Goal: Task Accomplishment & Management: Complete application form

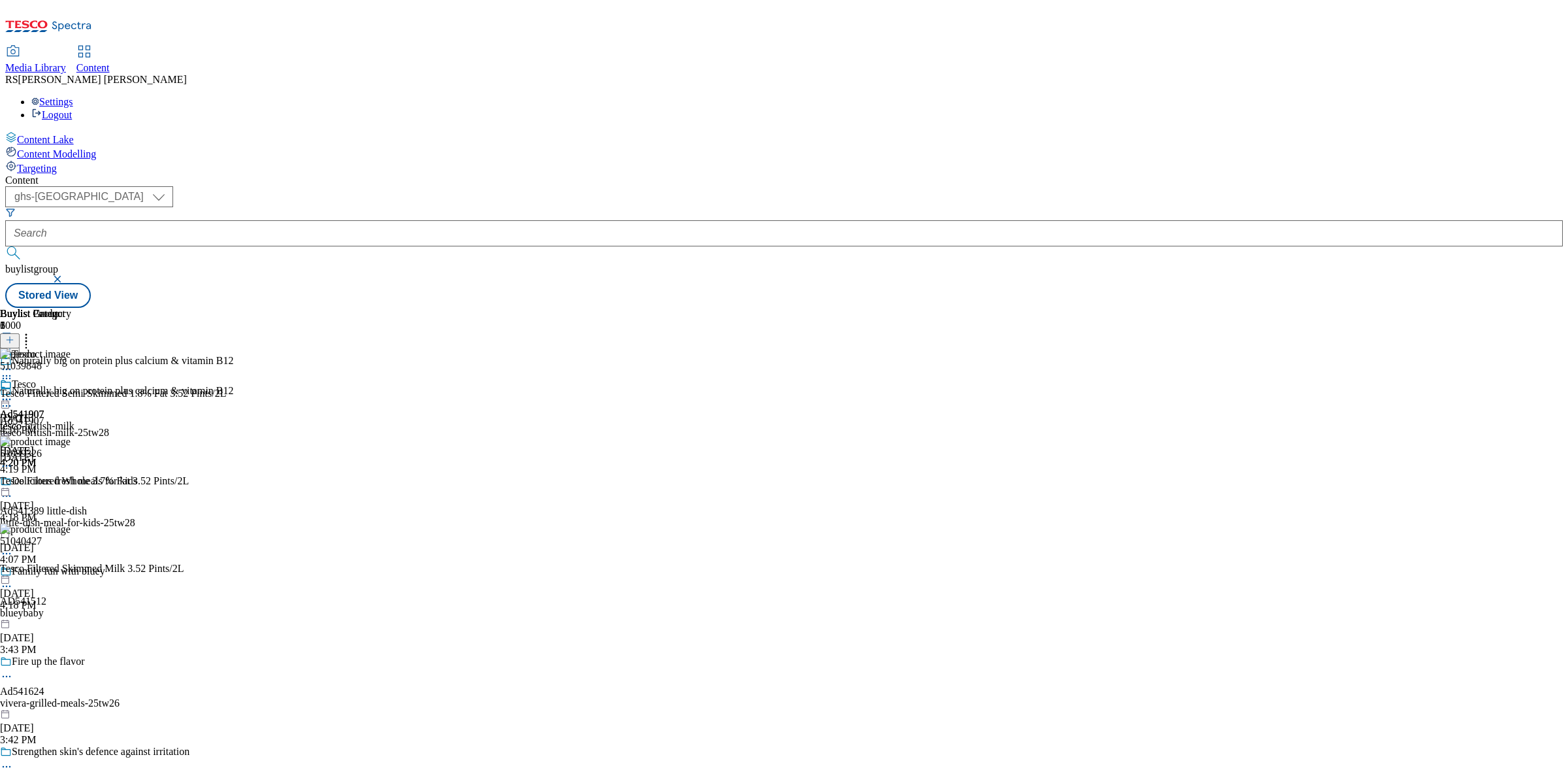
select select "ghs-[GEOGRAPHIC_DATA]"
click at [173, 187] on select "ghs-roi ghs-[GEOGRAPHIC_DATA]" at bounding box center [88, 197] width 168 height 21
click at [15, 342] on icon at bounding box center [9, 346] width 9 height 9
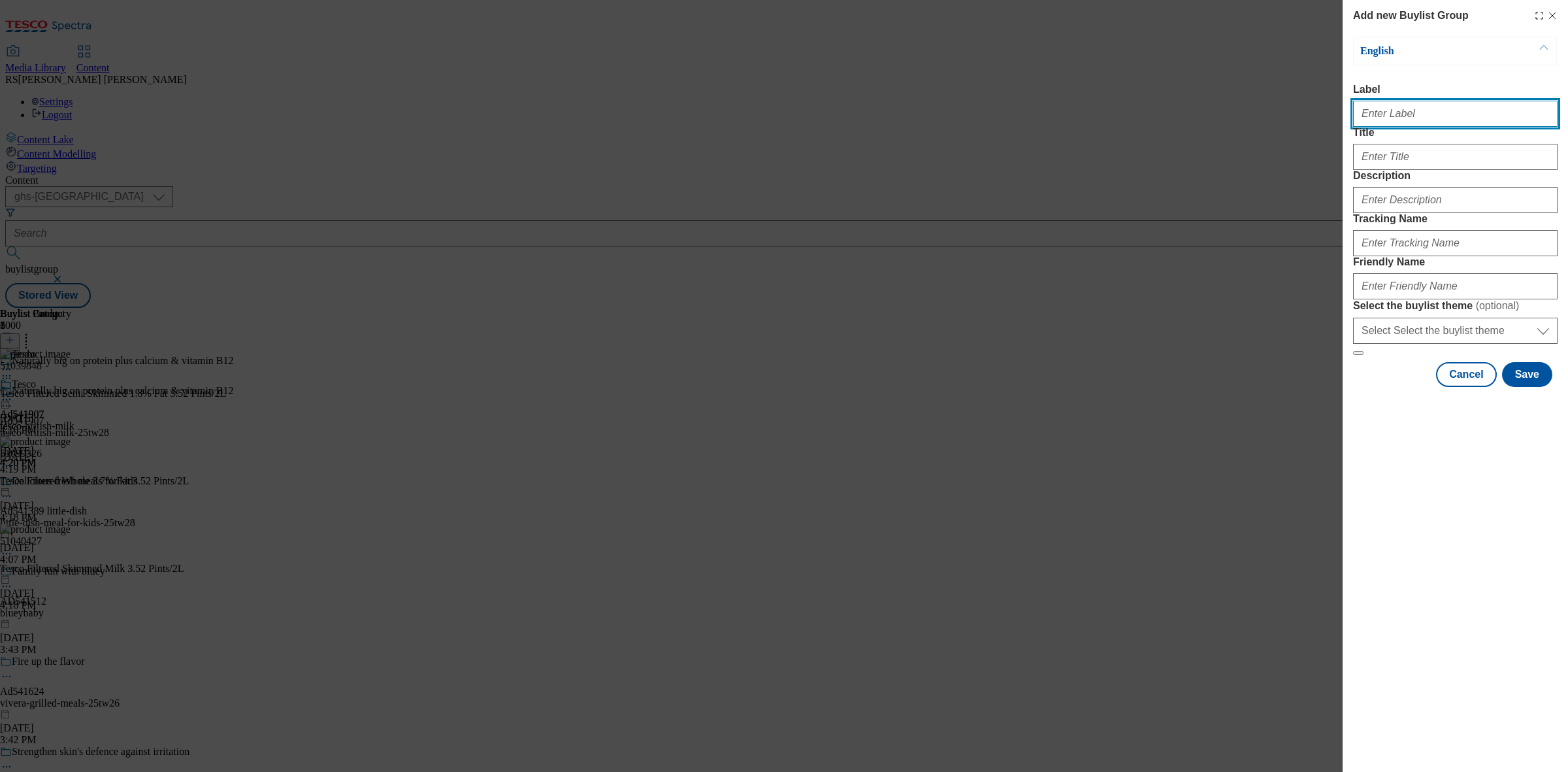
click at [1418, 121] on input "Label" at bounding box center [1456, 114] width 205 height 26
click at [1426, 127] on input "Label" at bounding box center [1456, 114] width 205 height 26
paste input "Ad540829"
type input "Ad540829"
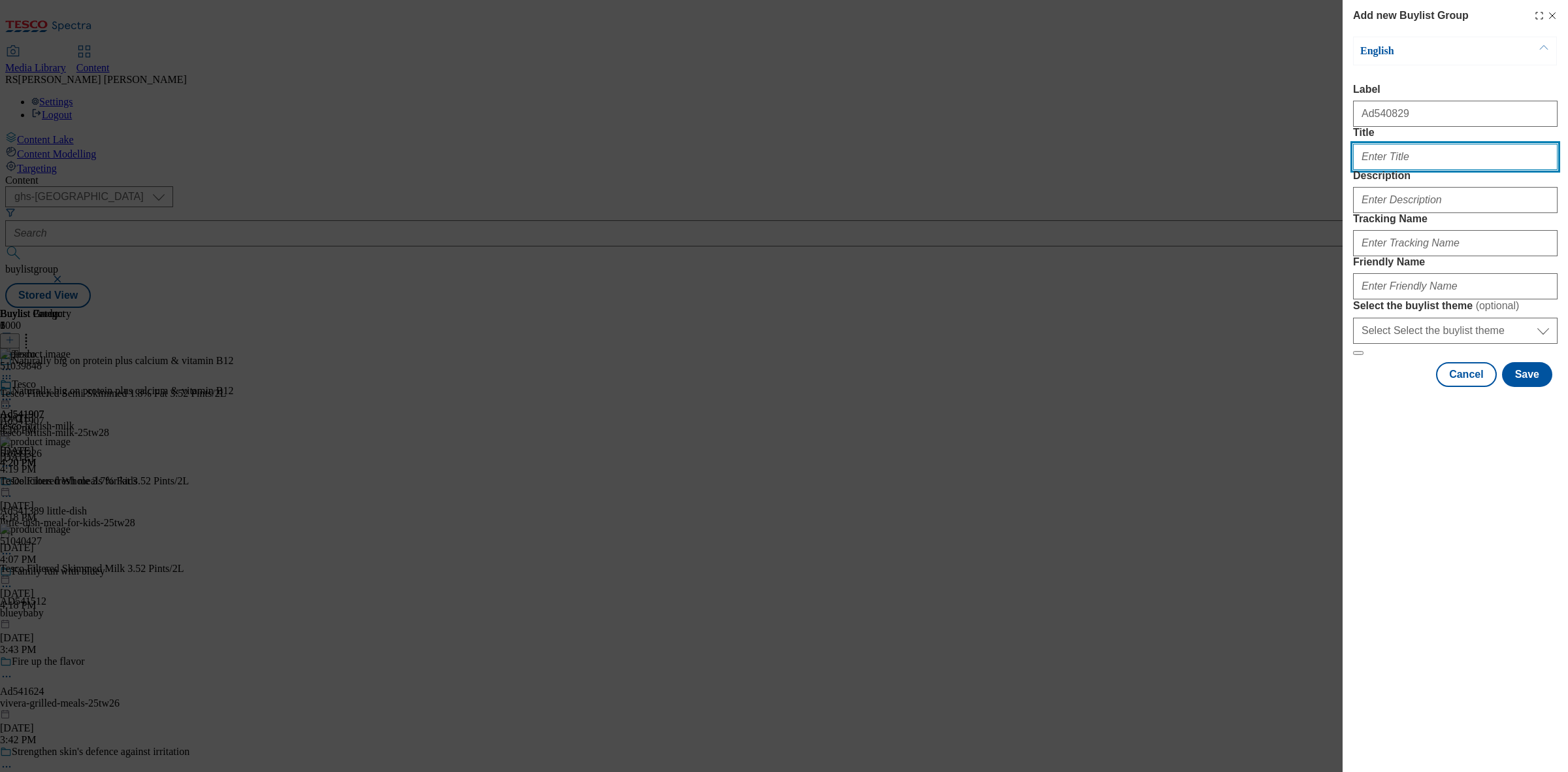
click at [1413, 170] on input "Title" at bounding box center [1456, 157] width 205 height 26
paste input "BUTTERY PERFECTION"
type input "BUTTERY PERFECTION"
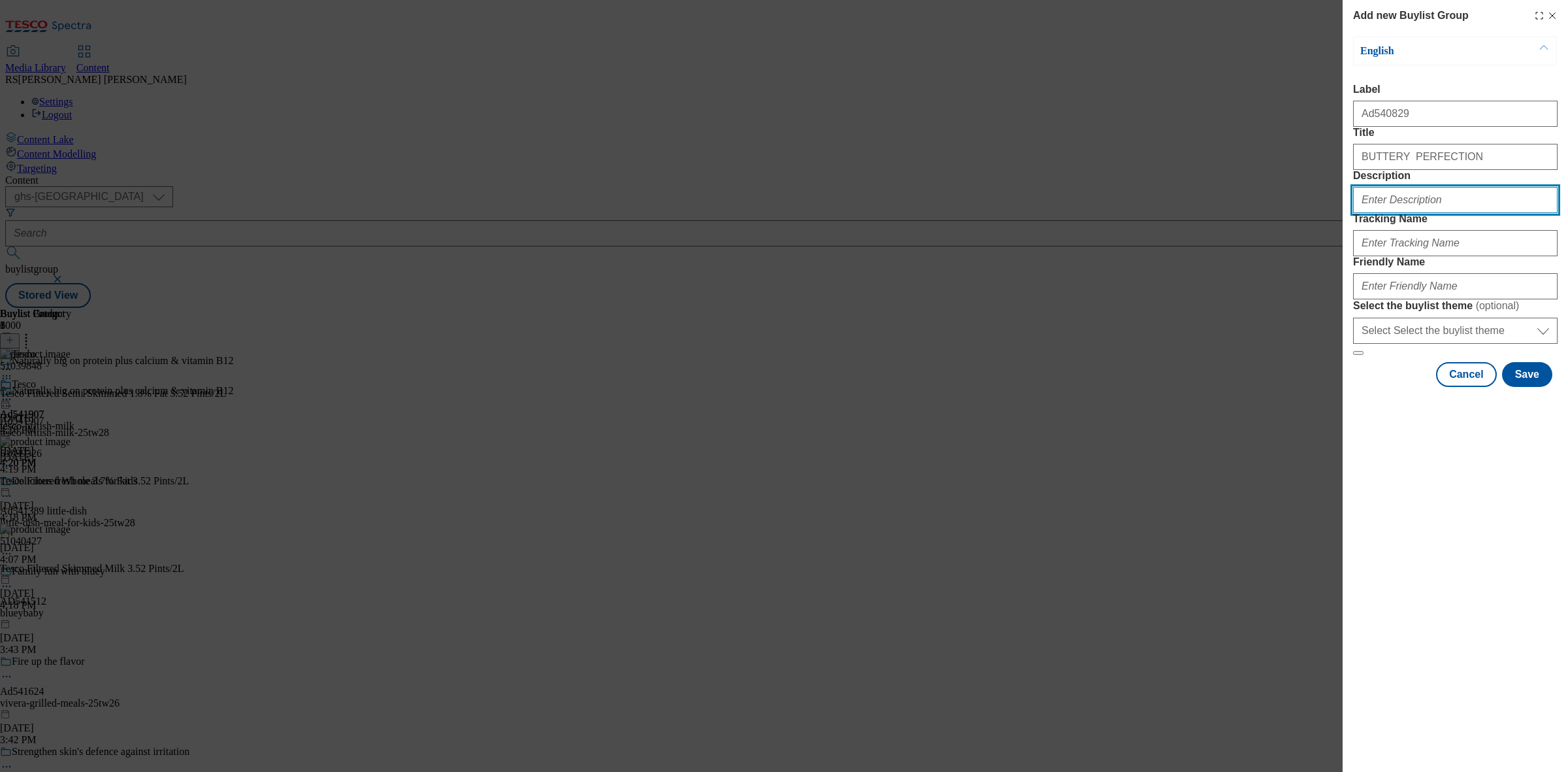
click at [1405, 213] on input "Description" at bounding box center [1456, 200] width 205 height 26
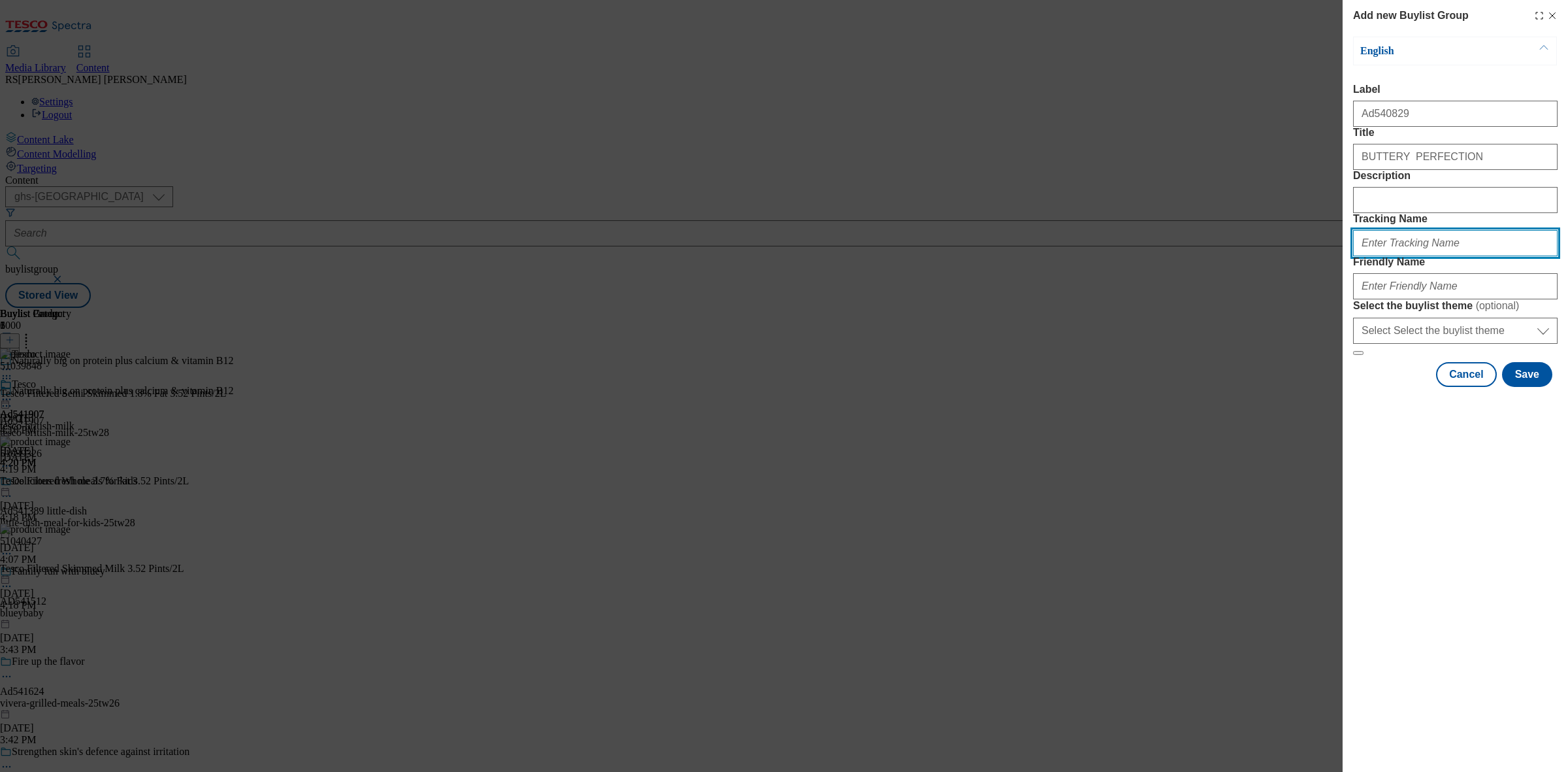
click at [1413, 256] on input "Tracking Name" at bounding box center [1456, 243] width 205 height 26
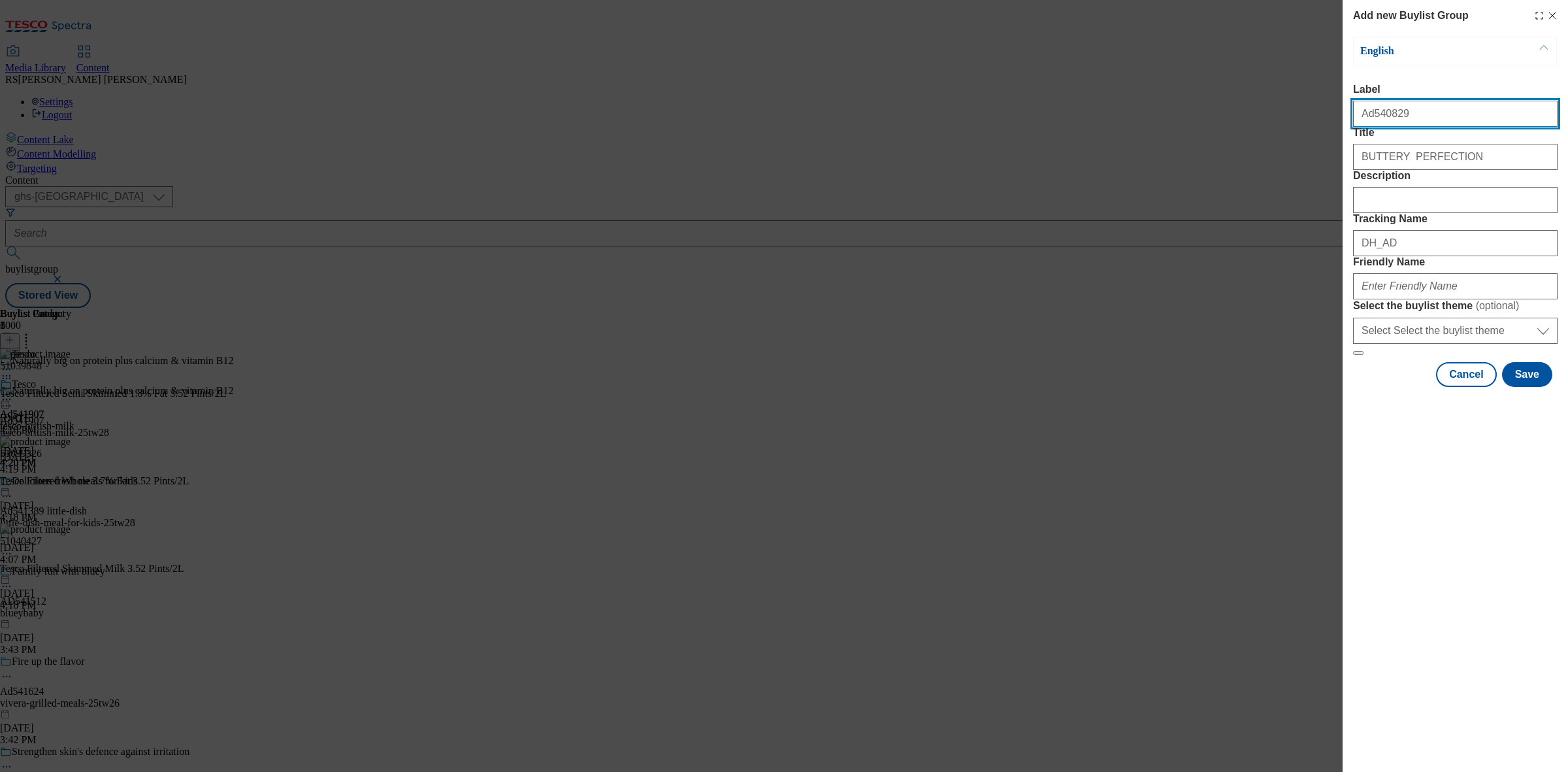
drag, startPoint x: 1384, startPoint y: 122, endPoint x: 1369, endPoint y: 125, distance: 15.3
click at [1369, 125] on input "Ad540829" at bounding box center [1456, 114] width 205 height 26
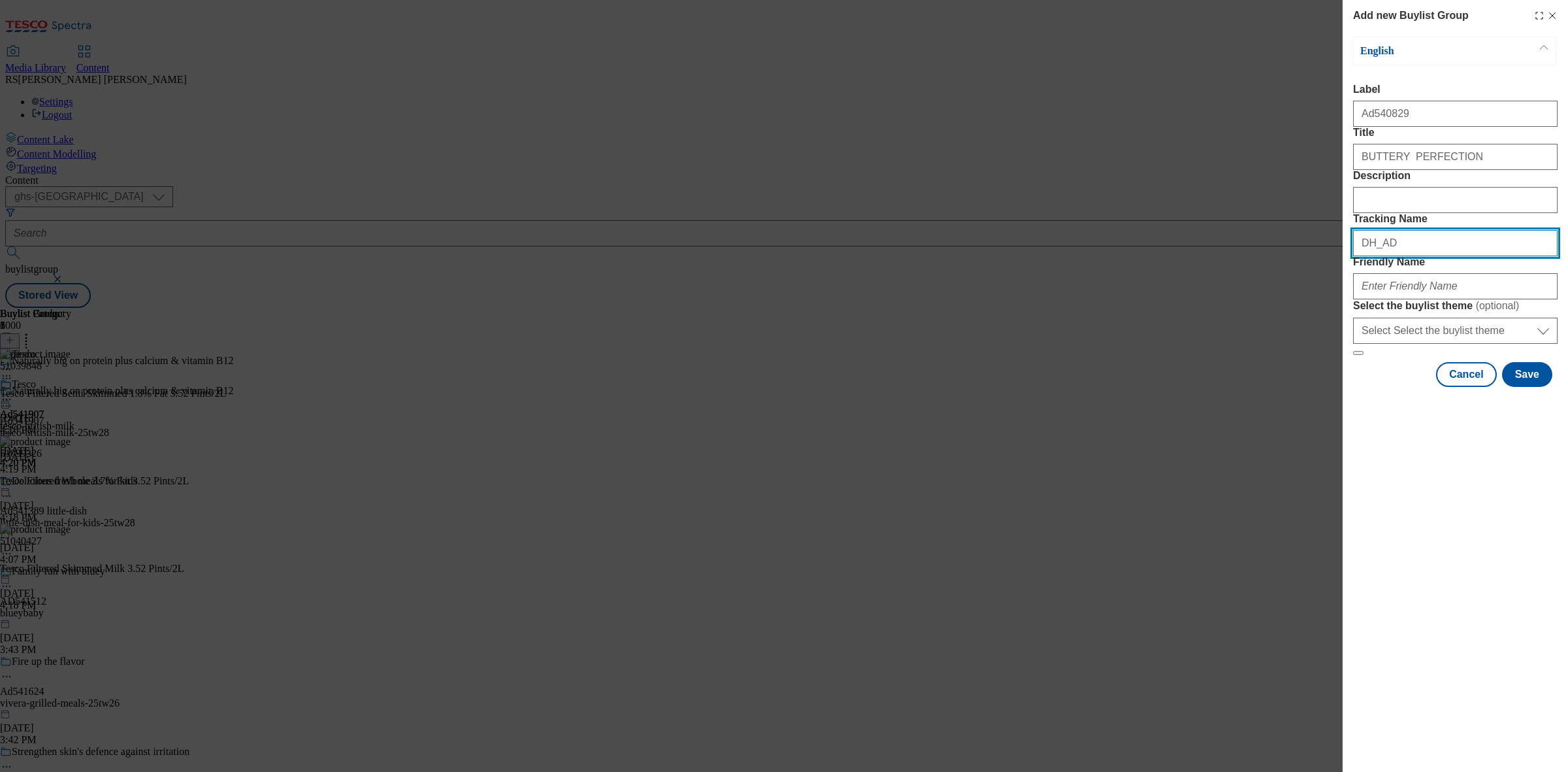
click at [1446, 256] on input "DH_AD" at bounding box center [1456, 243] width 205 height 26
paste input "540829"
type input "DH_AD540829"
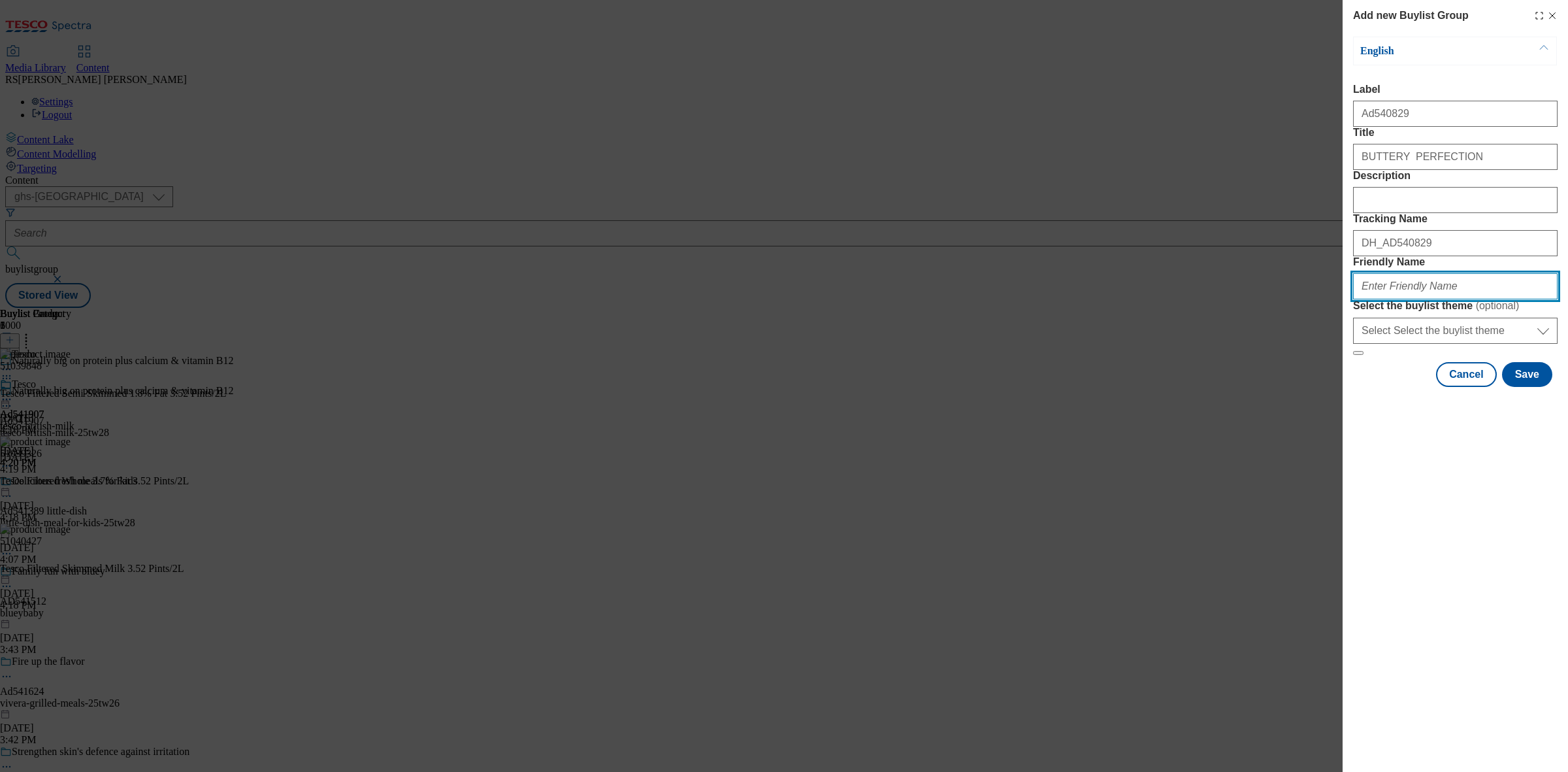
click at [1429, 300] on input "Friendly Name" at bounding box center [1456, 287] width 205 height 26
paste input "dairy-crest-country-life-25tw28"
type input "dairy-crest-country-life-25tw28"
click at [1539, 387] on button "Save" at bounding box center [1527, 374] width 50 height 25
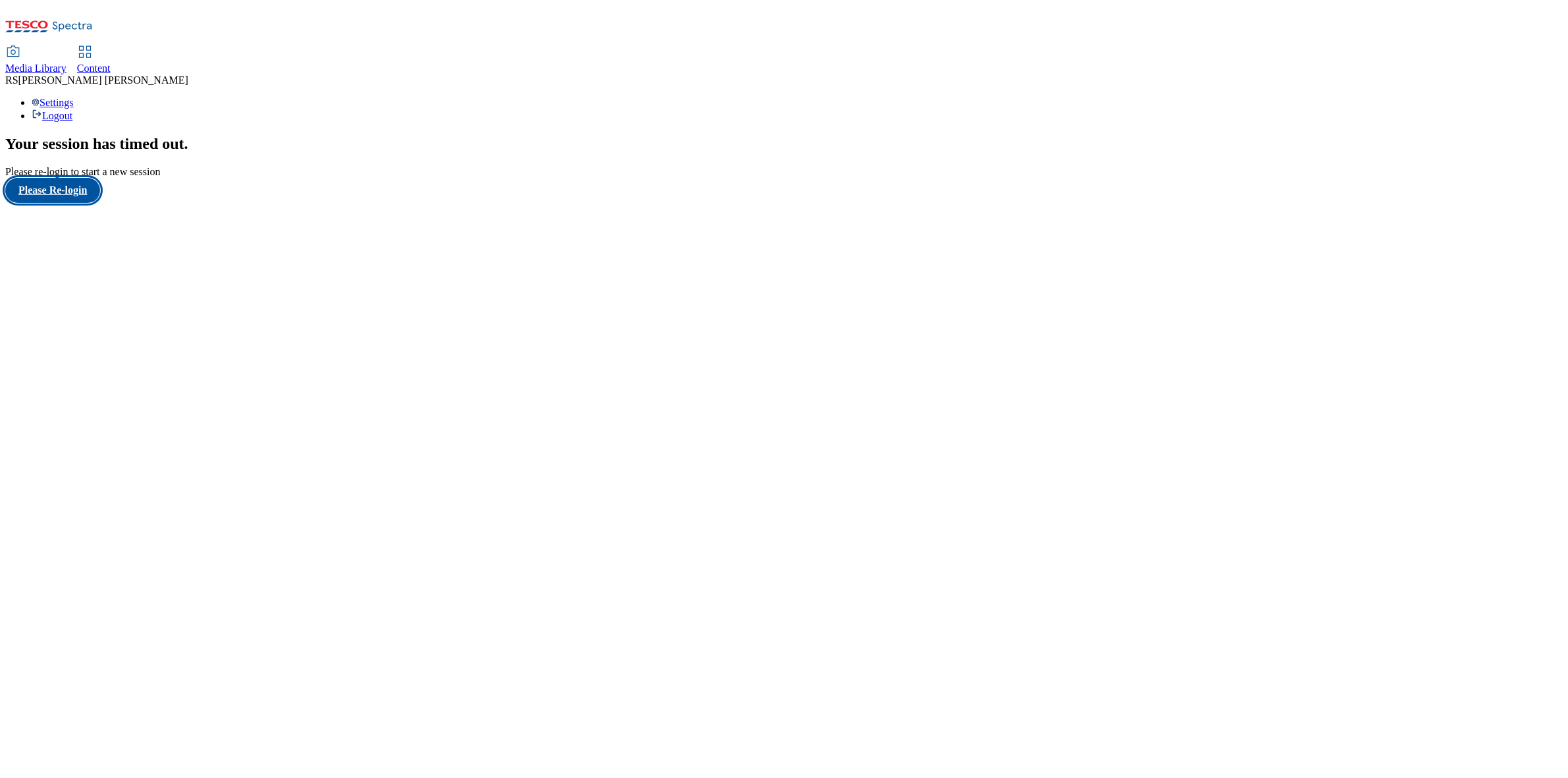
click at [60, 203] on button "Please Re-login" at bounding box center [52, 191] width 95 height 25
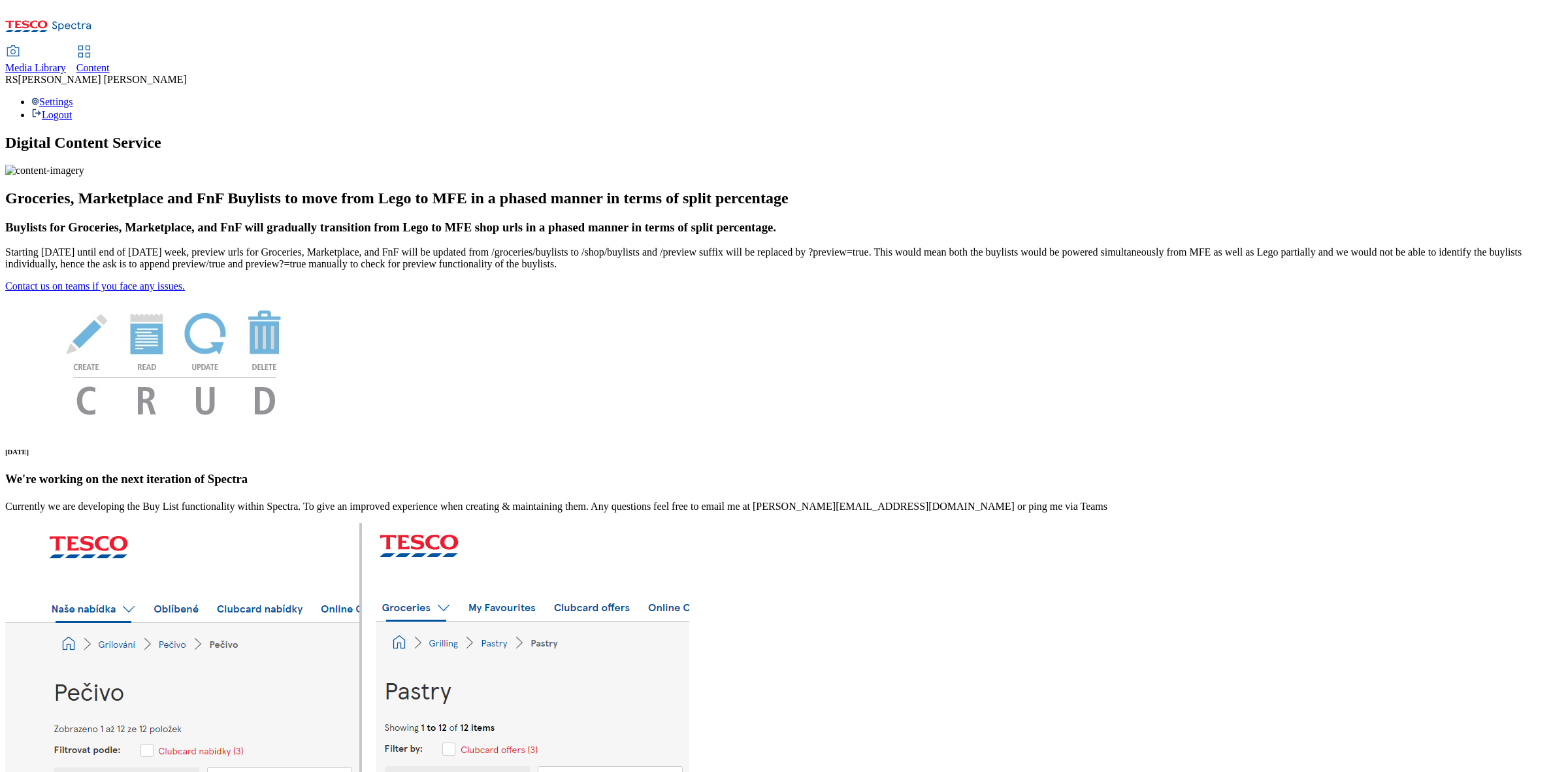
click at [110, 62] on span "Content" at bounding box center [92, 68] width 34 height 11
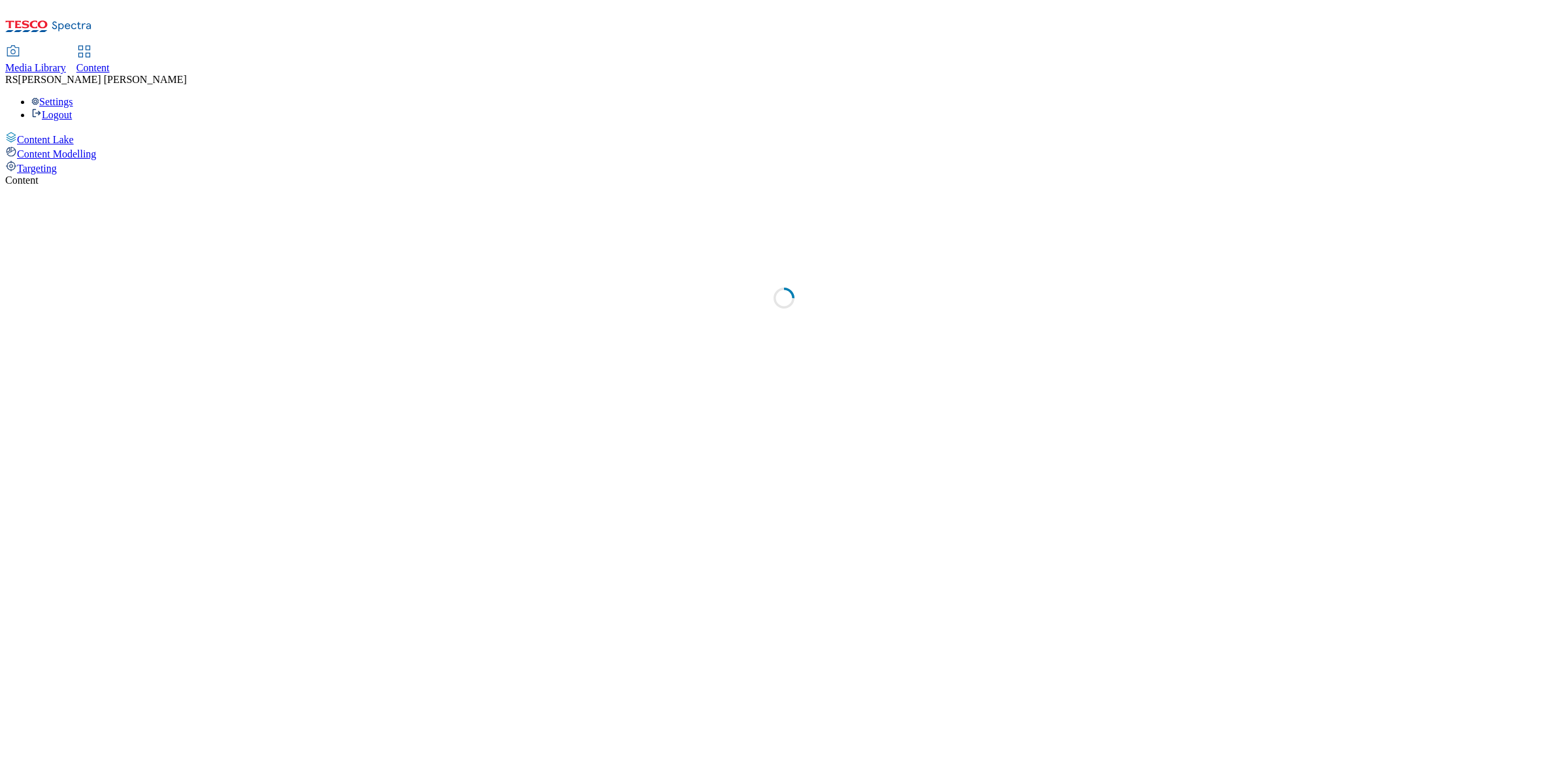
select select "ghs-[GEOGRAPHIC_DATA]"
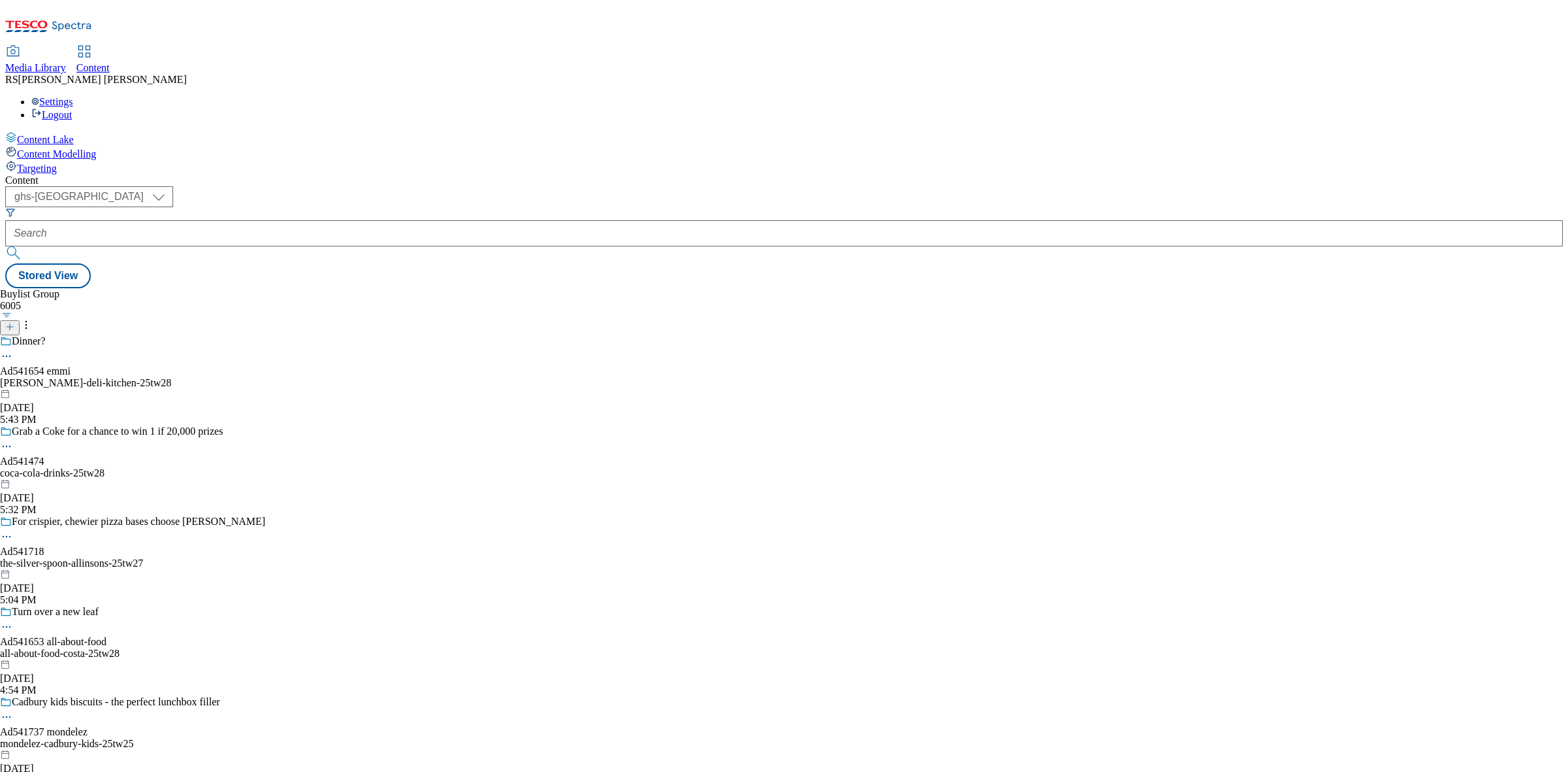
drag, startPoint x: 540, startPoint y: 263, endPoint x: 385, endPoint y: 178, distance: 176.8
click at [540, 288] on div "Buylist Group 6005 Dinner? Ad541654 emmi emmi-onken-deli-kitchen-25tw28 Aug 19,…" at bounding box center [784, 288] width 1558 height 0
click at [14, 312] on button "button" at bounding box center [7, 315] width 14 height 7
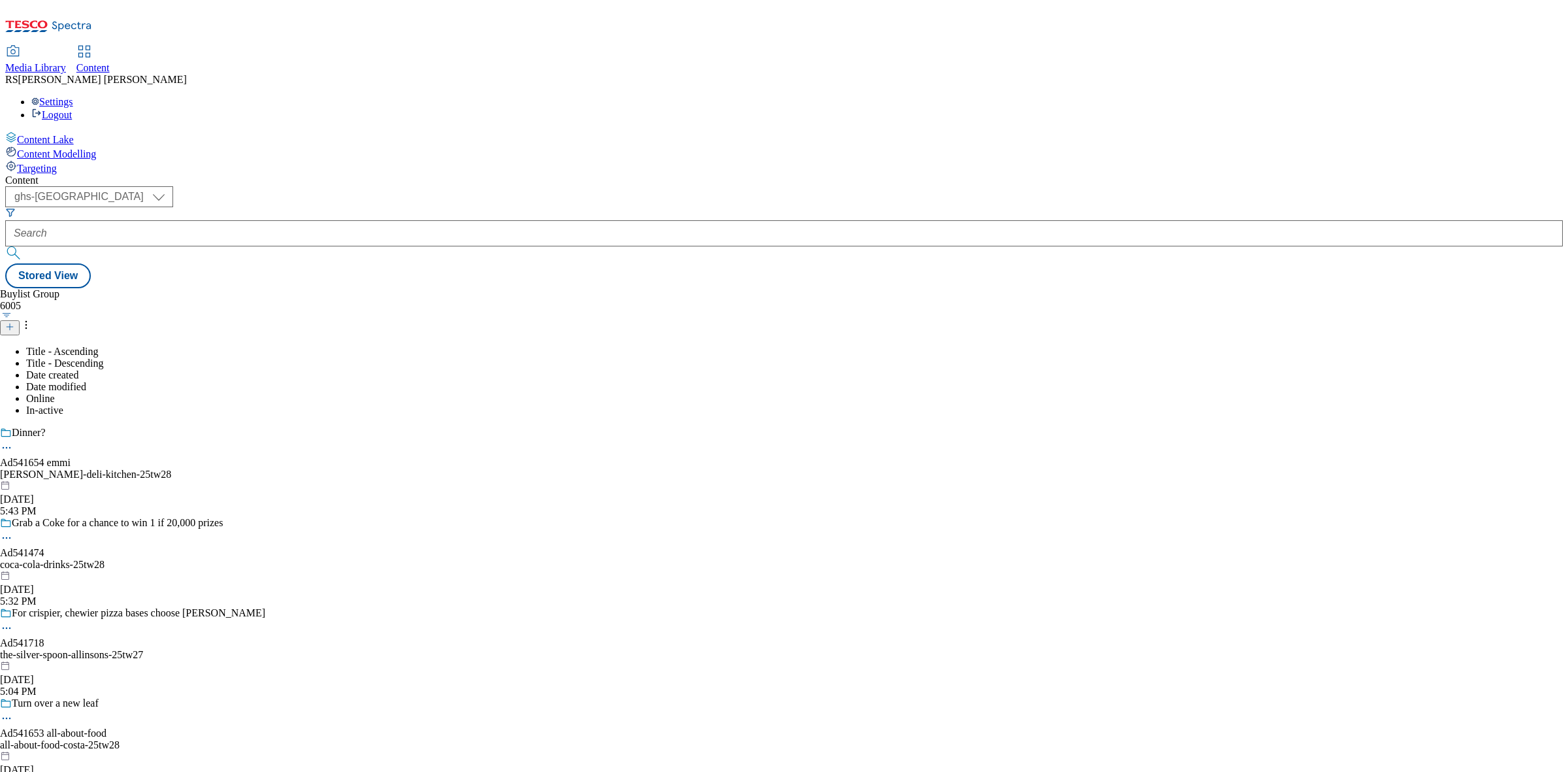
click at [15, 323] on icon at bounding box center [9, 327] width 9 height 9
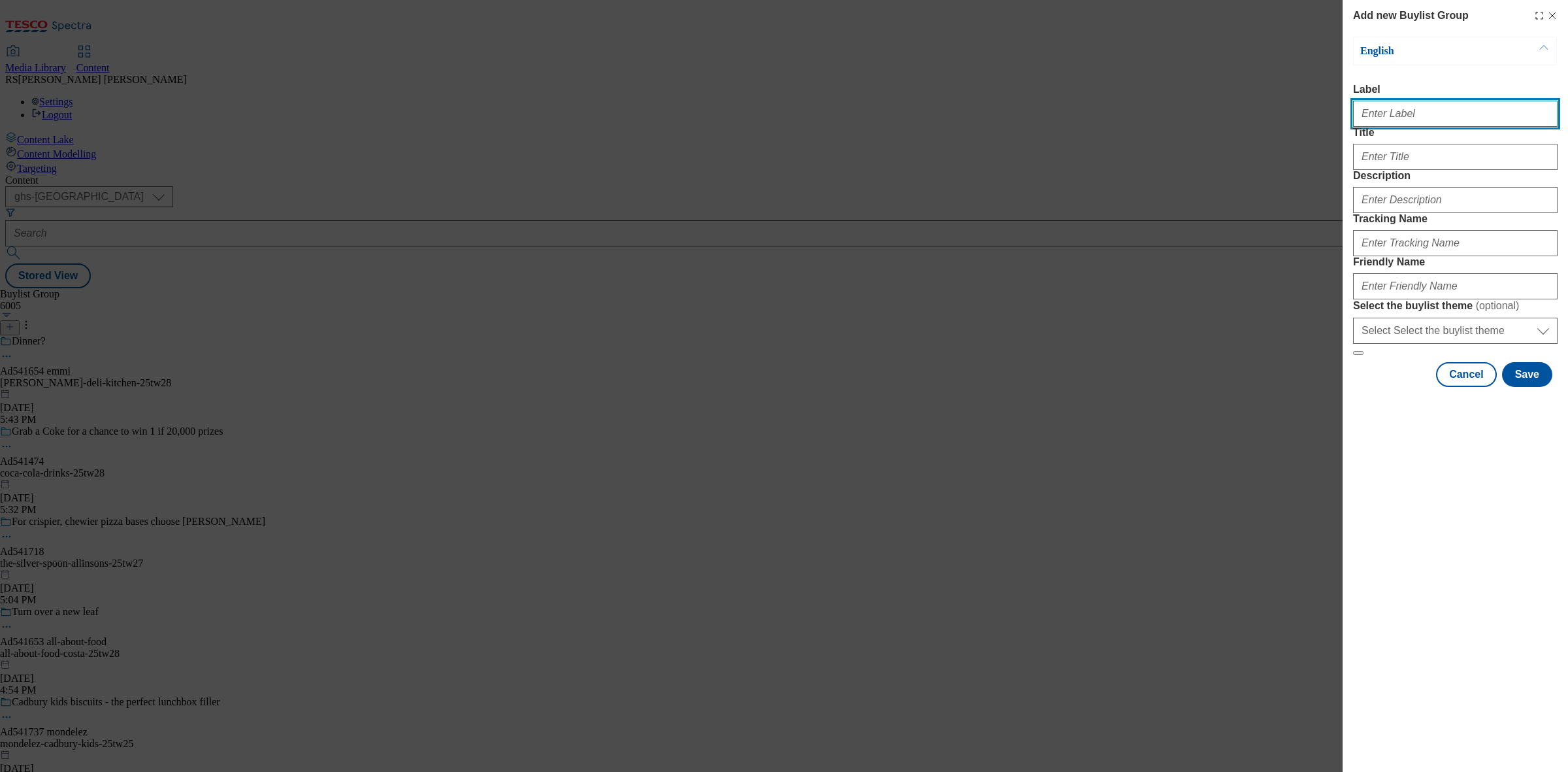
click at [1420, 109] on input "Label" at bounding box center [1456, 114] width 205 height 26
paste input "Ad540829"
type input "Ad540829"
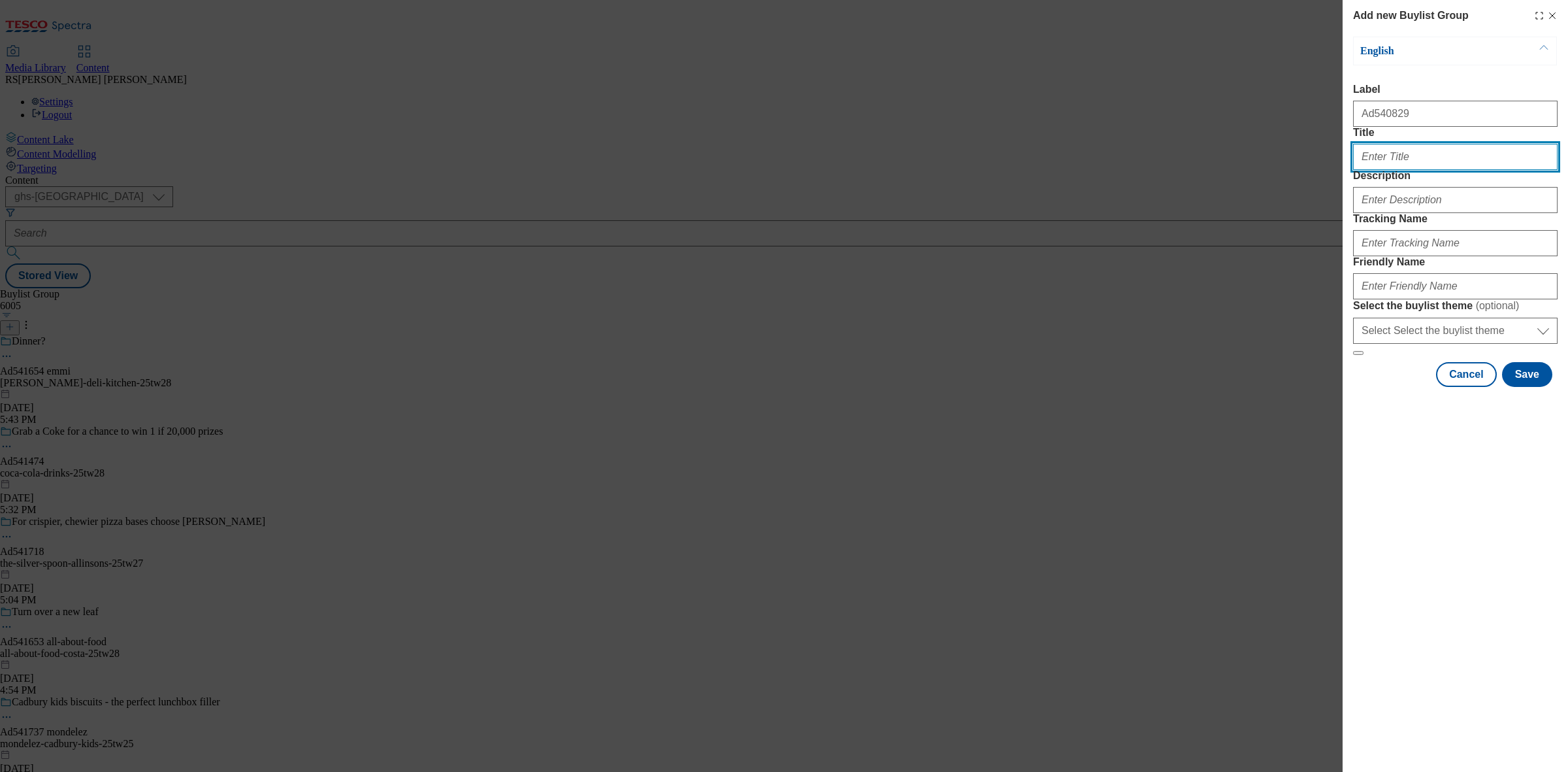
click at [1415, 170] on input "Title" at bounding box center [1456, 157] width 205 height 26
paste input "BUTTERY PERFECTION"
type input "BUTTERY PERFECTION"
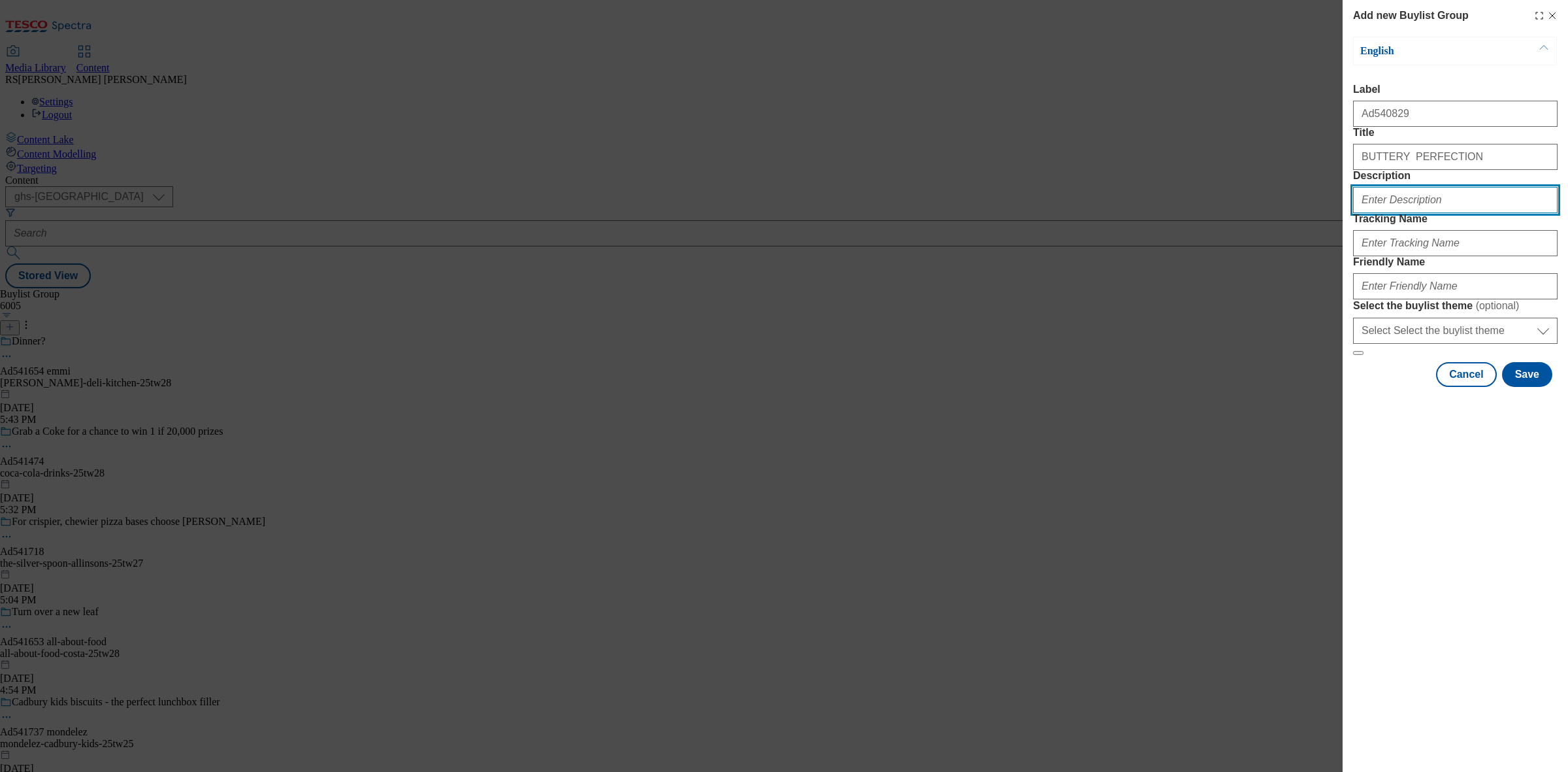
click at [1405, 213] on input "Description" at bounding box center [1456, 200] width 205 height 26
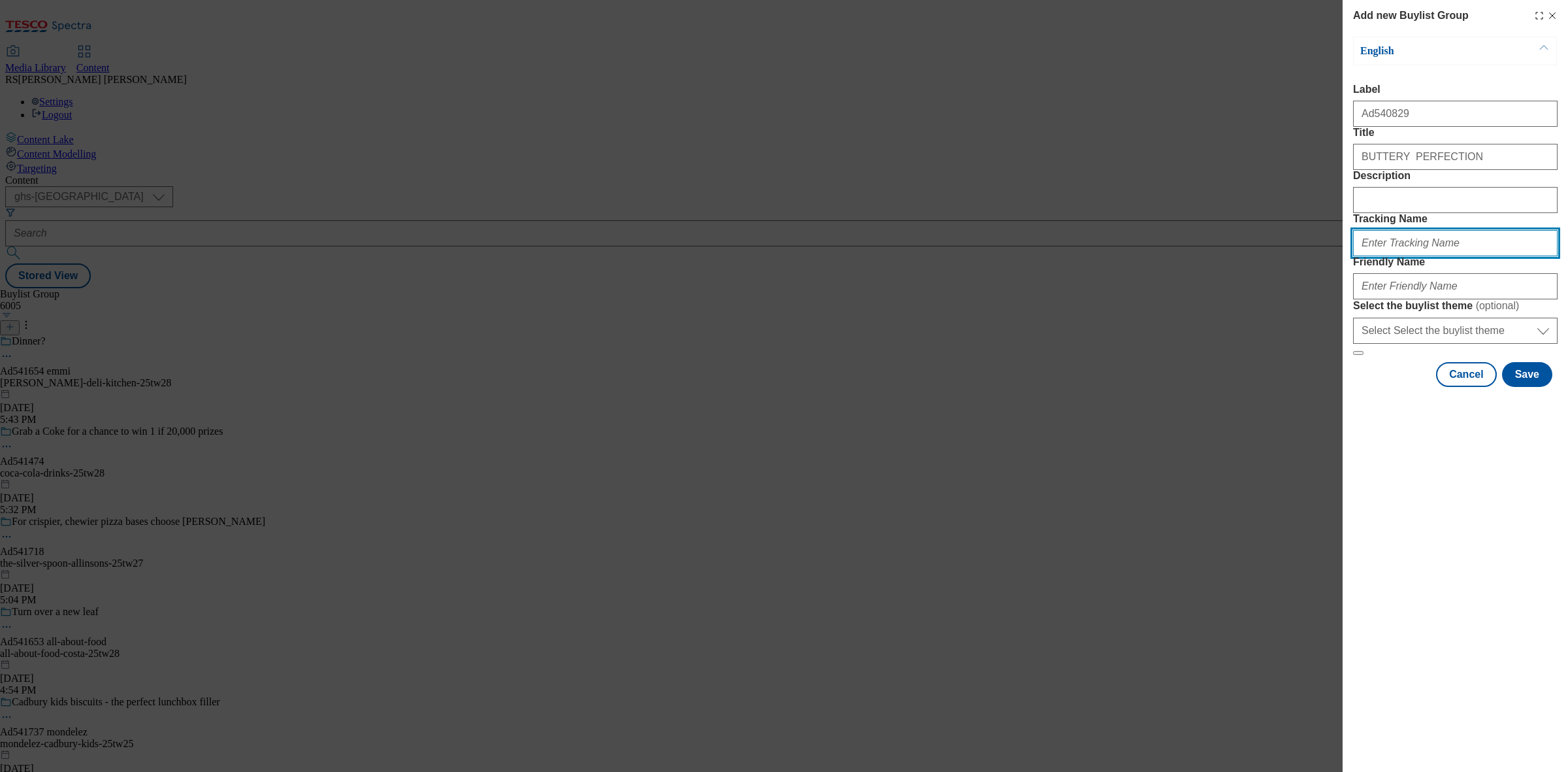
click at [1379, 256] on input "Tracking Name" at bounding box center [1456, 243] width 205 height 26
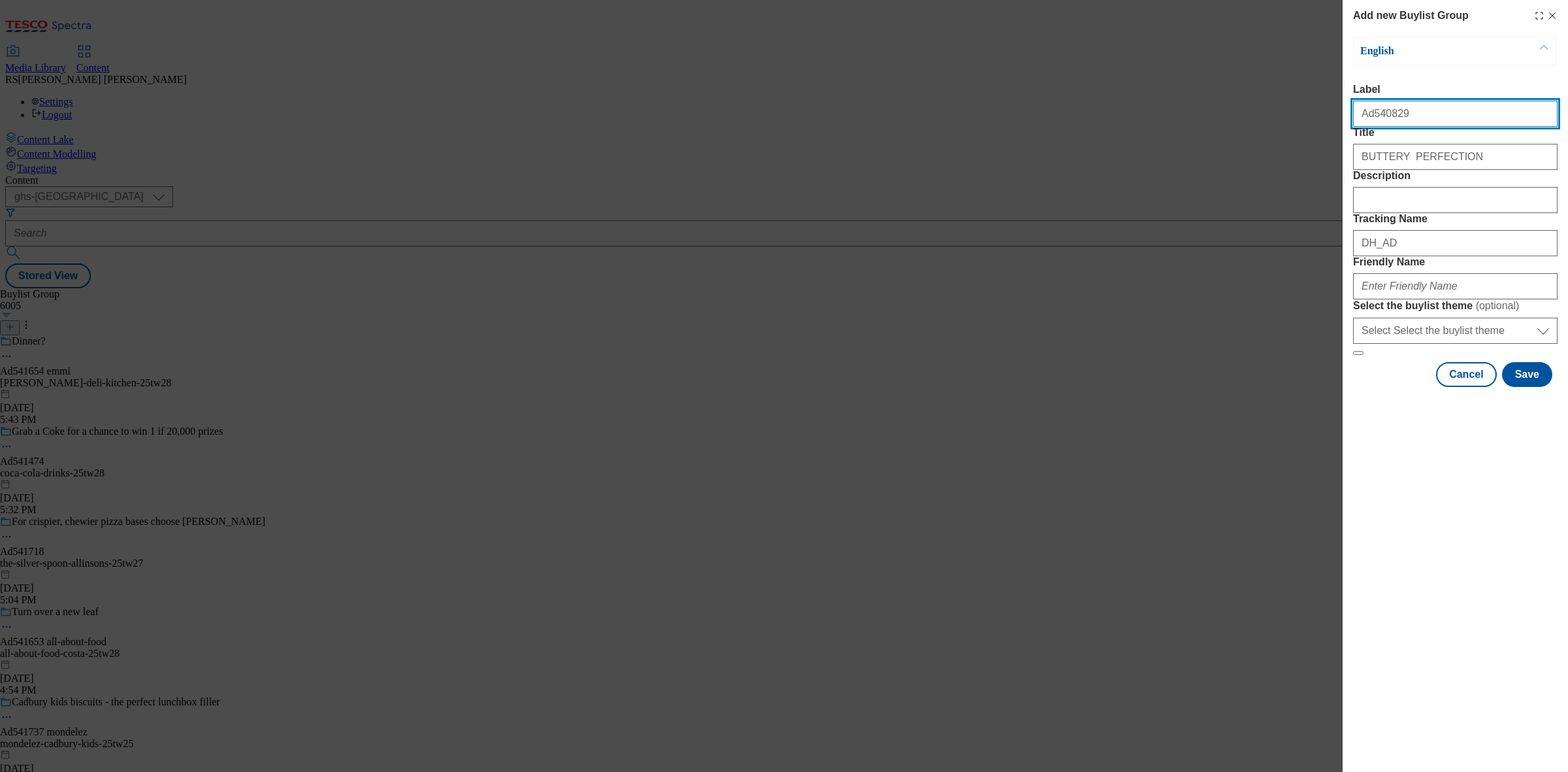
drag, startPoint x: 1405, startPoint y: 123, endPoint x: 1371, endPoint y: 129, distance: 34.5
click at [1371, 127] on input "Ad540829" at bounding box center [1456, 114] width 205 height 26
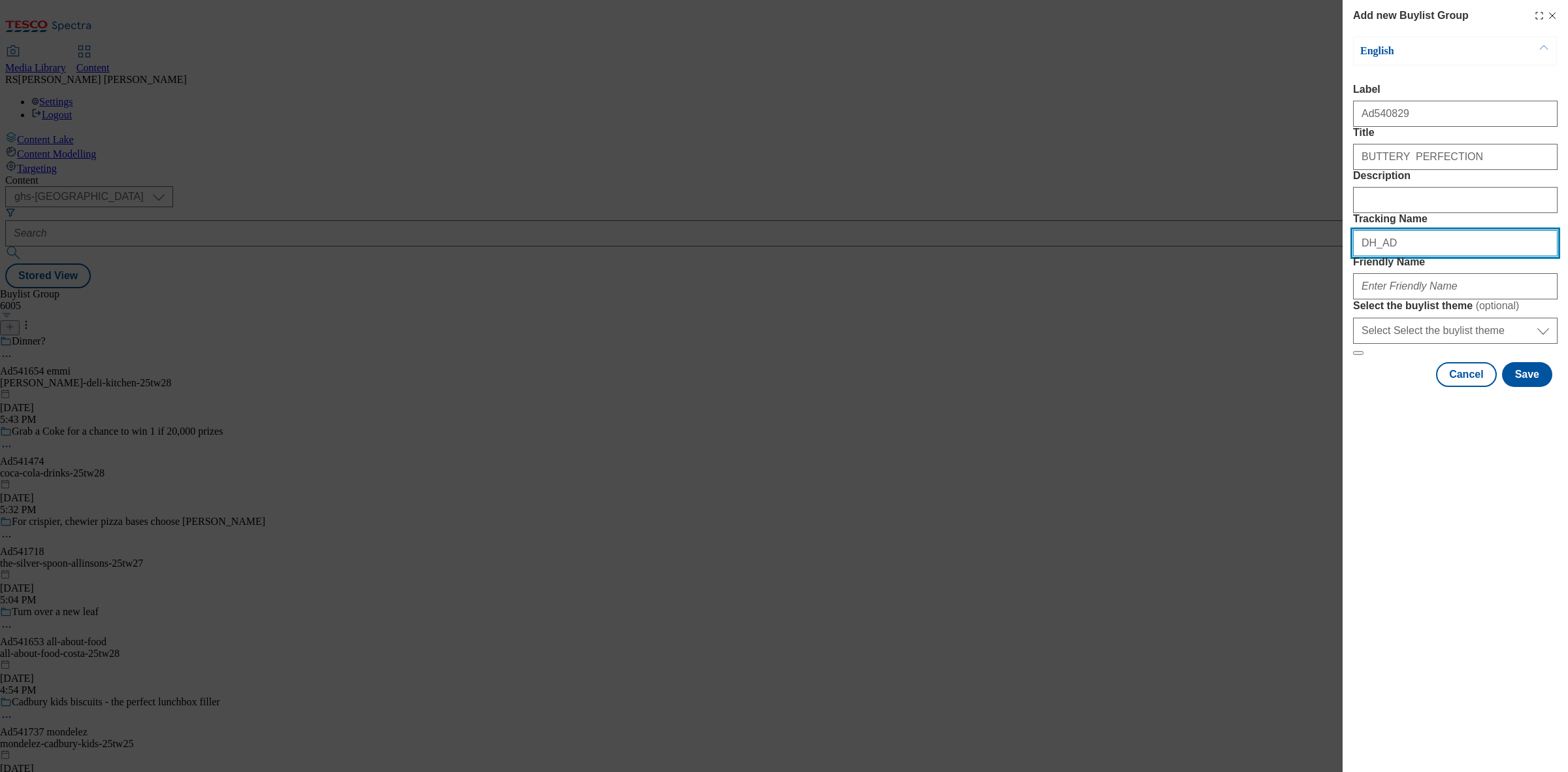
click at [1428, 256] on input "DH_AD" at bounding box center [1456, 243] width 205 height 26
paste input "540829"
type input "DH_AD540829"
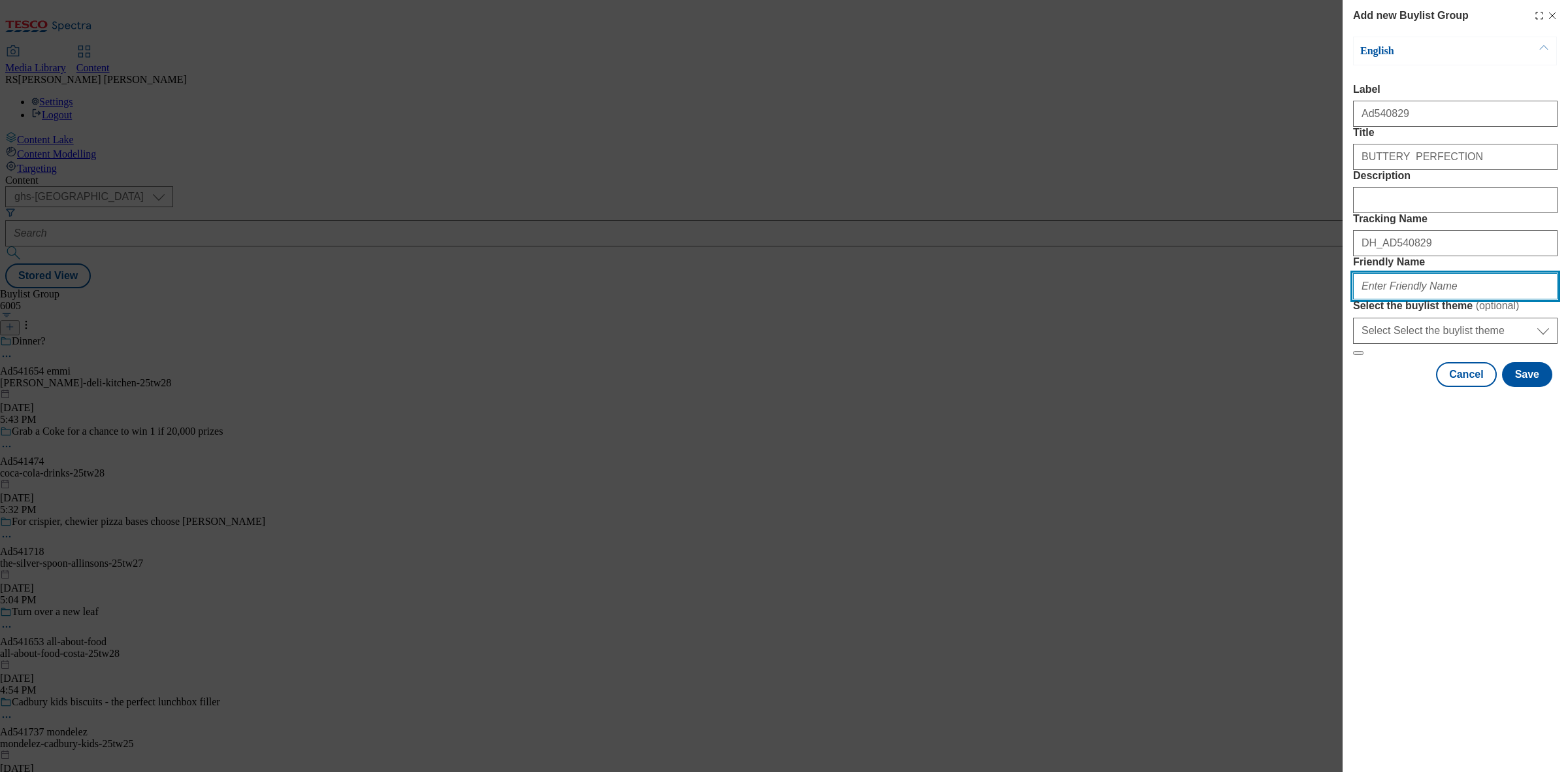
click at [1417, 300] on input "Friendly Name" at bounding box center [1456, 287] width 205 height 26
paste input "dairy-crest-country-life-25tw28"
type input "dairy-crest-country-life-25tw28"
click at [1520, 387] on button "Save" at bounding box center [1527, 374] width 50 height 25
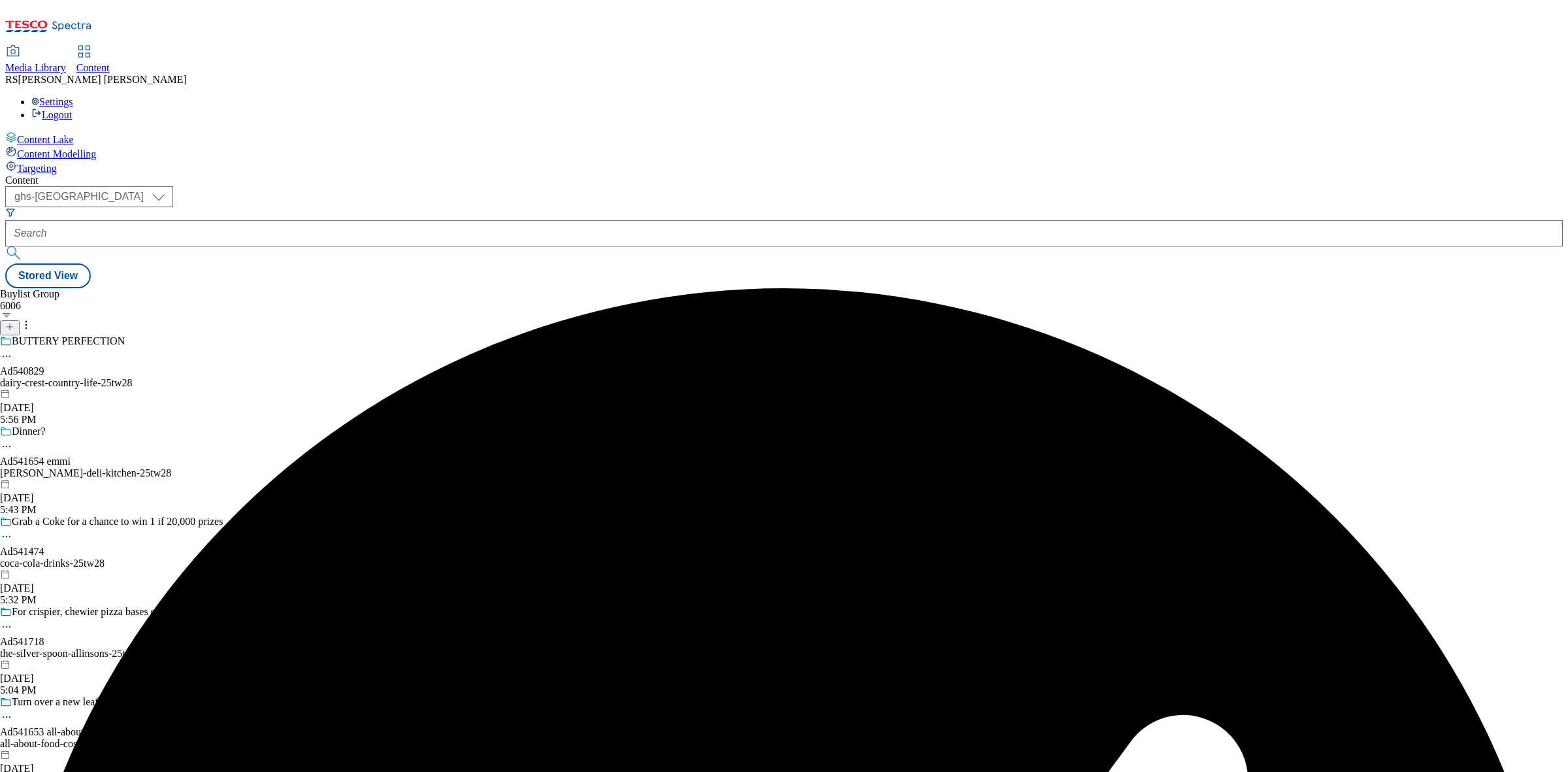
click at [265, 350] on div at bounding box center [133, 357] width 265 height 16
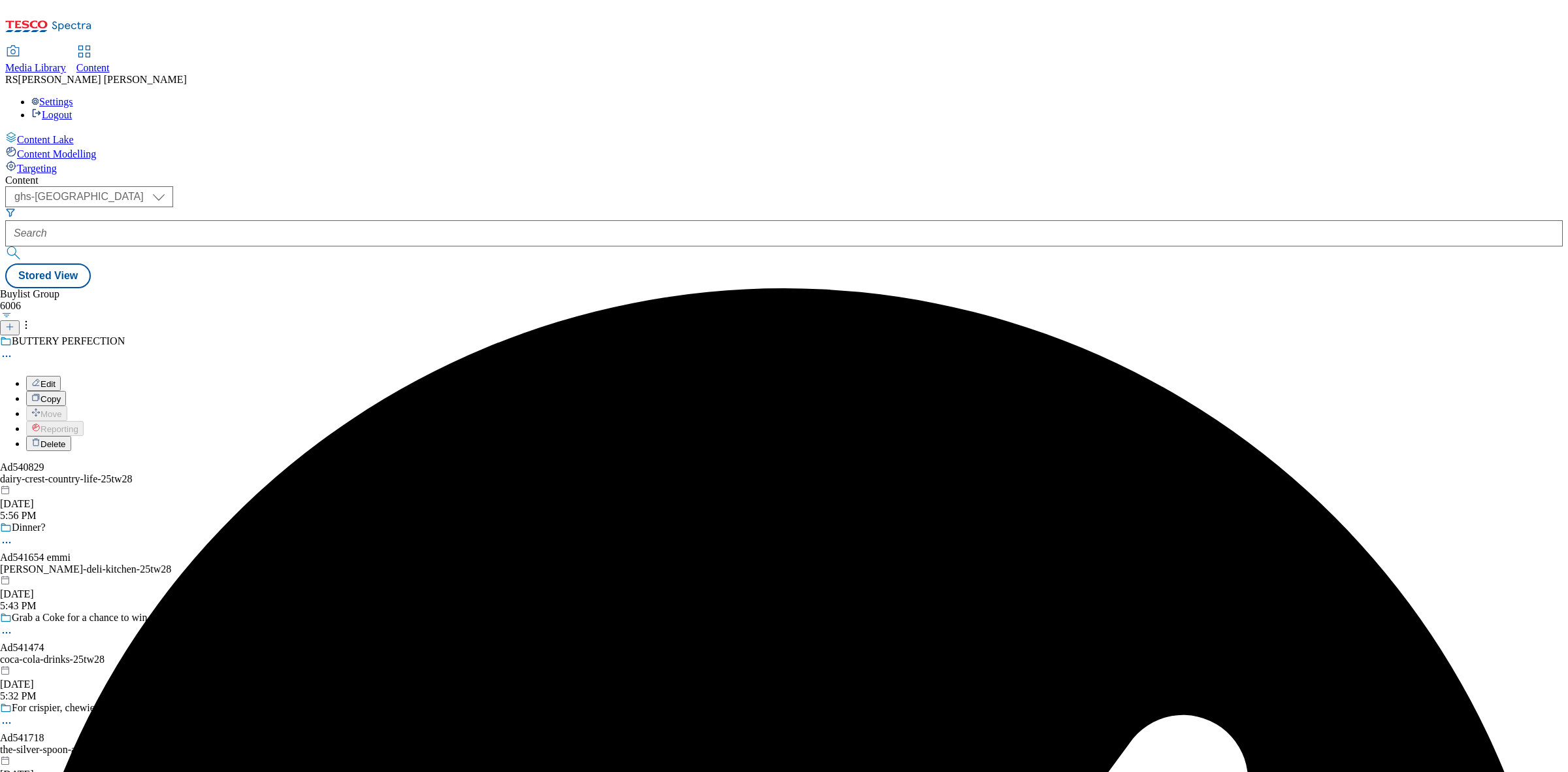
click at [420, 288] on div "Buylist Group 6006 BUTTERY PERFECTION Edit Copy Move Reporting Delete Ad540829 …" at bounding box center [784, 288] width 1558 height 0
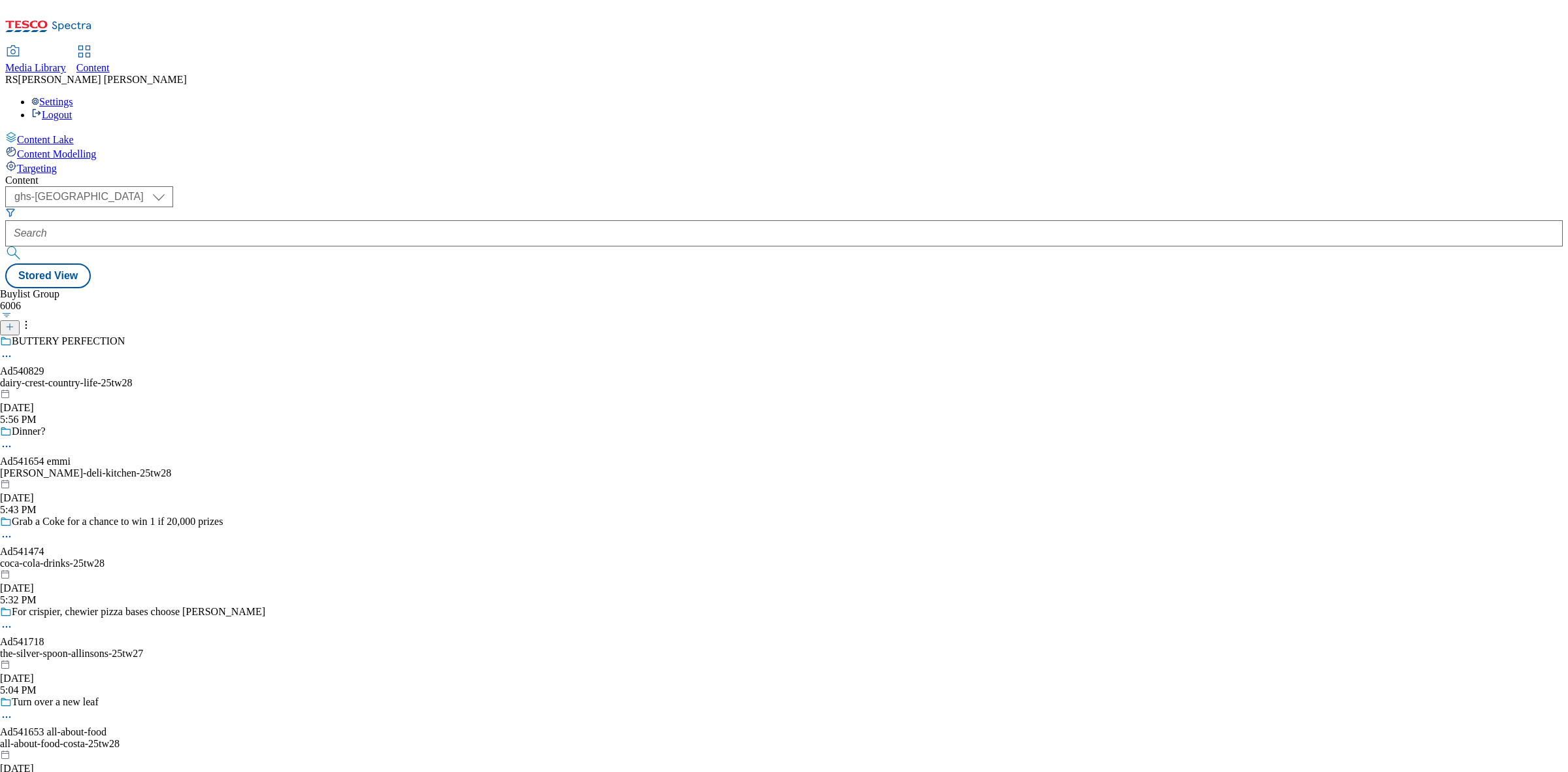
click at [265, 350] on div at bounding box center [133, 357] width 265 height 16
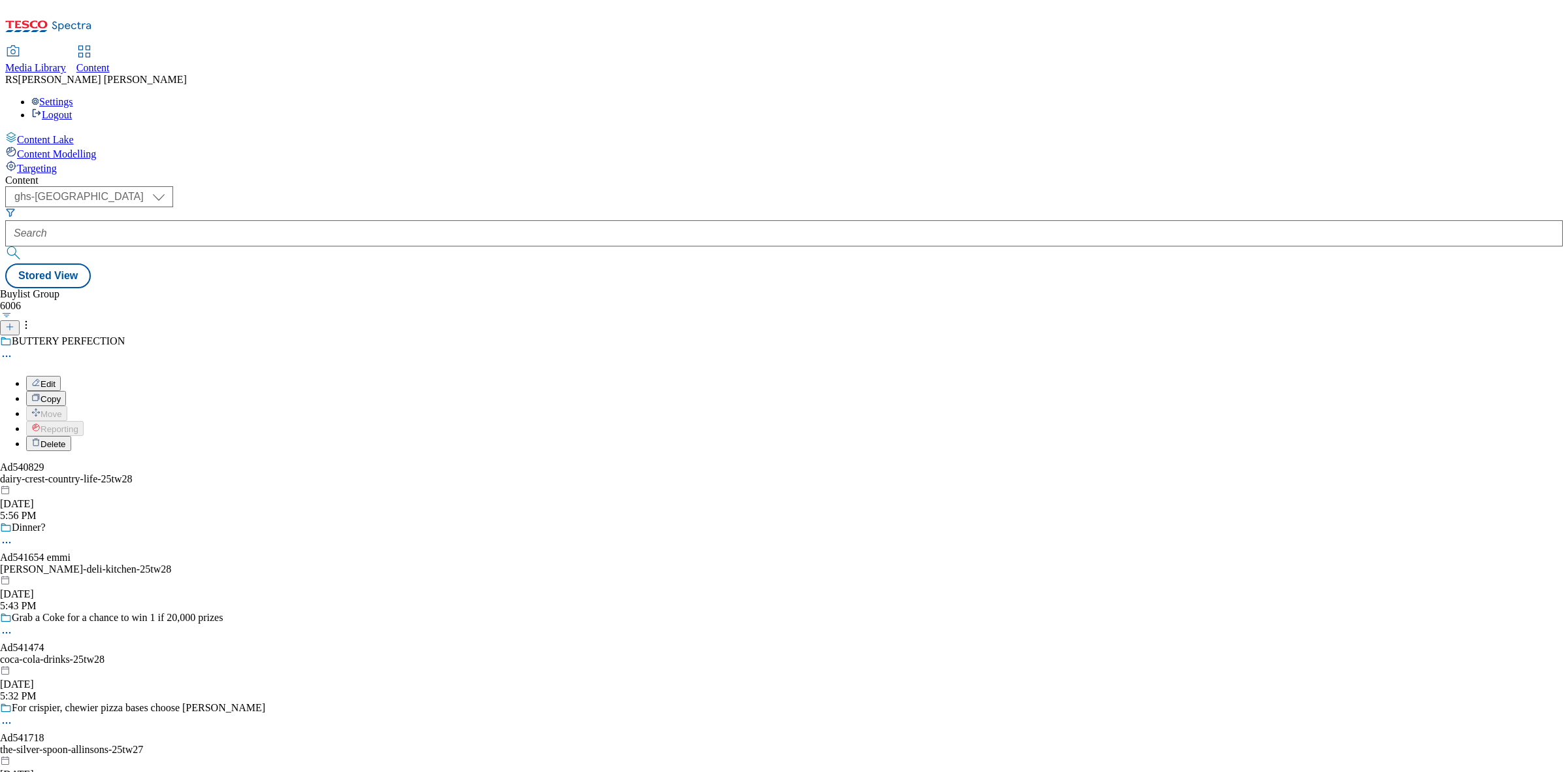
click at [265, 336] on div "BUTTERY PERFECTION Edit Copy Move Reporting Delete Ad540829 dairy-crest-country…" at bounding box center [133, 429] width 265 height 187
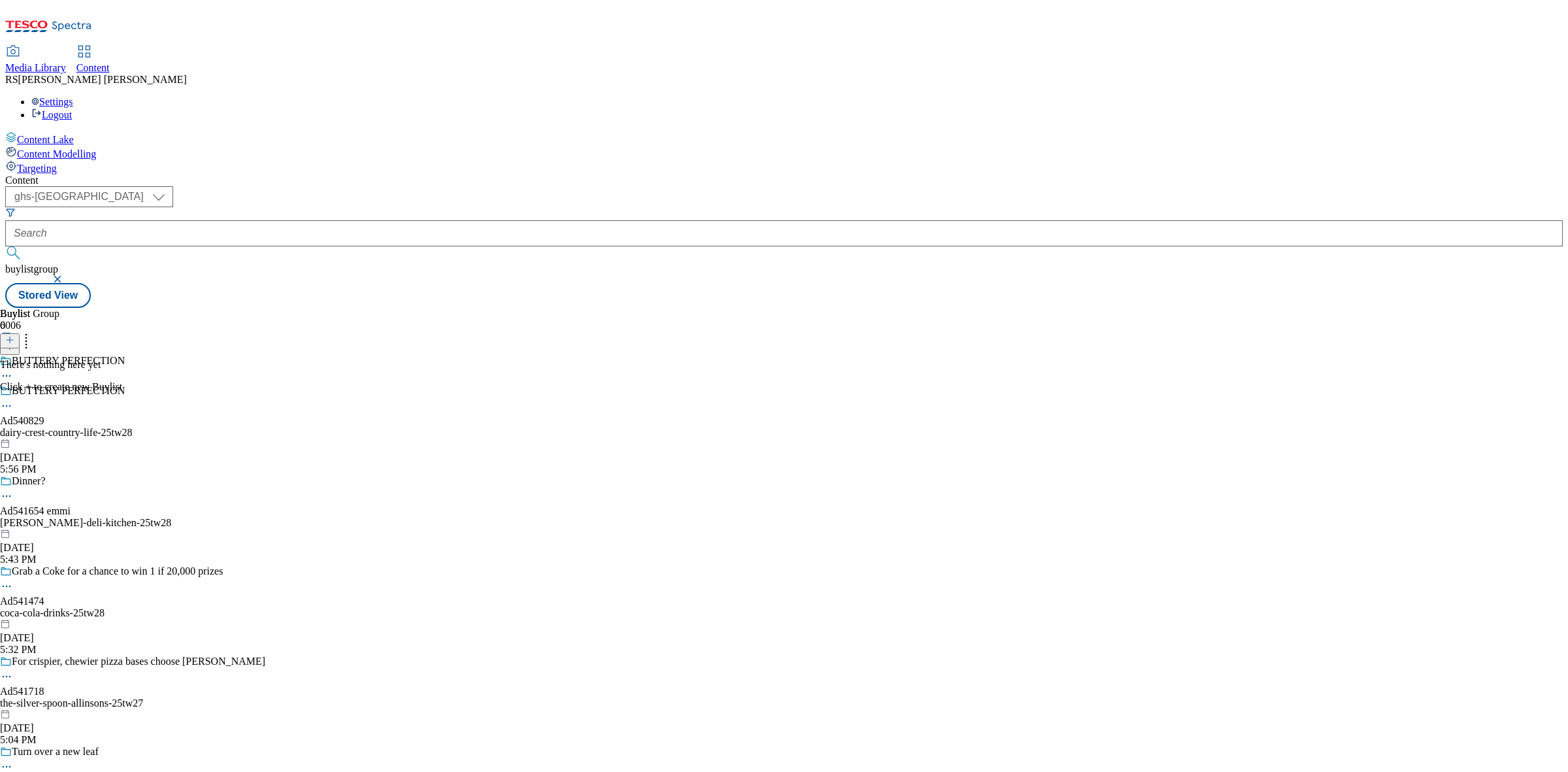
click at [20, 333] on button at bounding box center [10, 341] width 20 height 15
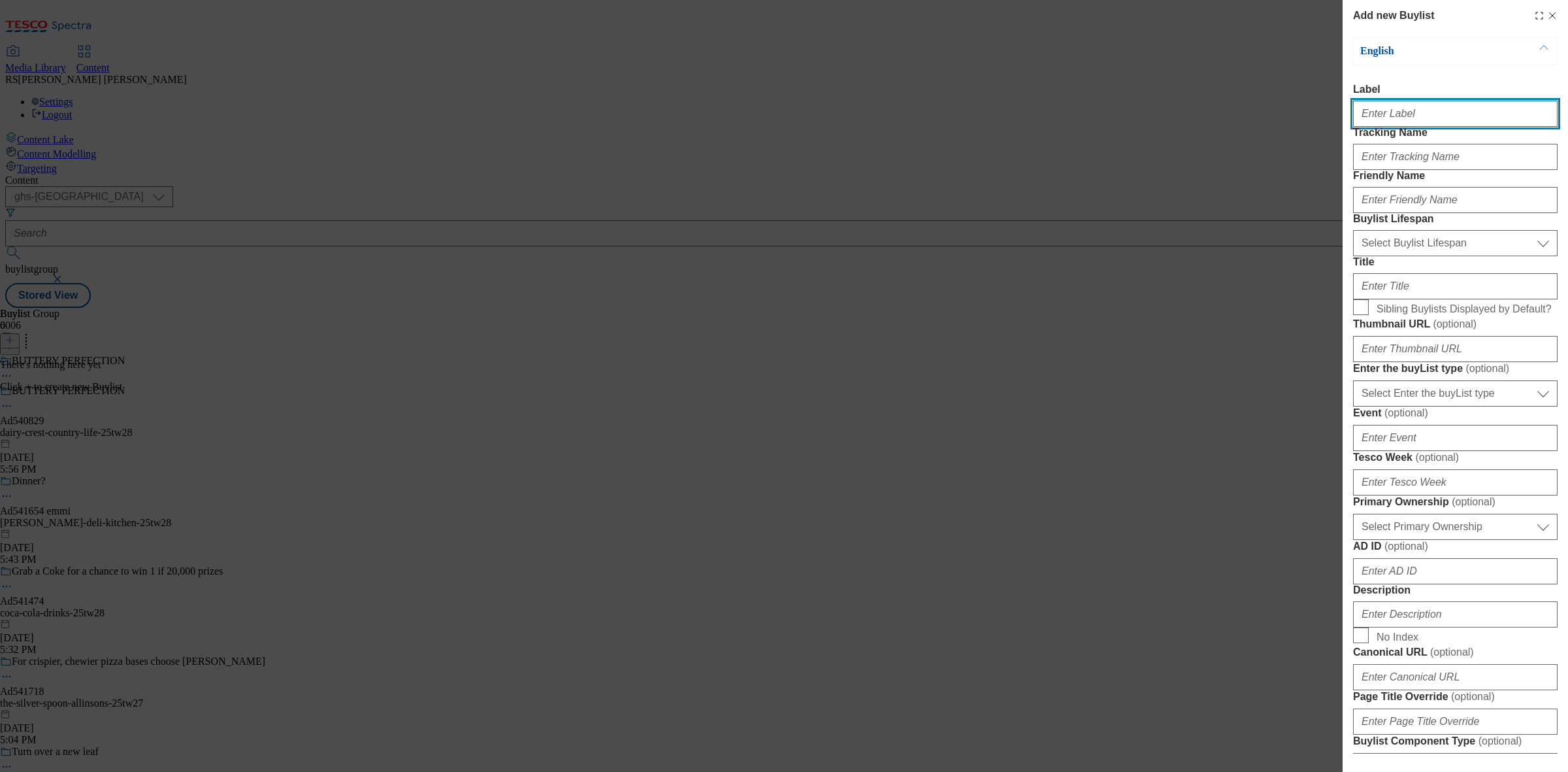
click at [1399, 125] on input "Label" at bounding box center [1456, 114] width 205 height 26
click at [1381, 118] on input "Label" at bounding box center [1456, 114] width 205 height 26
paste input "Ad540829"
type input "Ad540829"
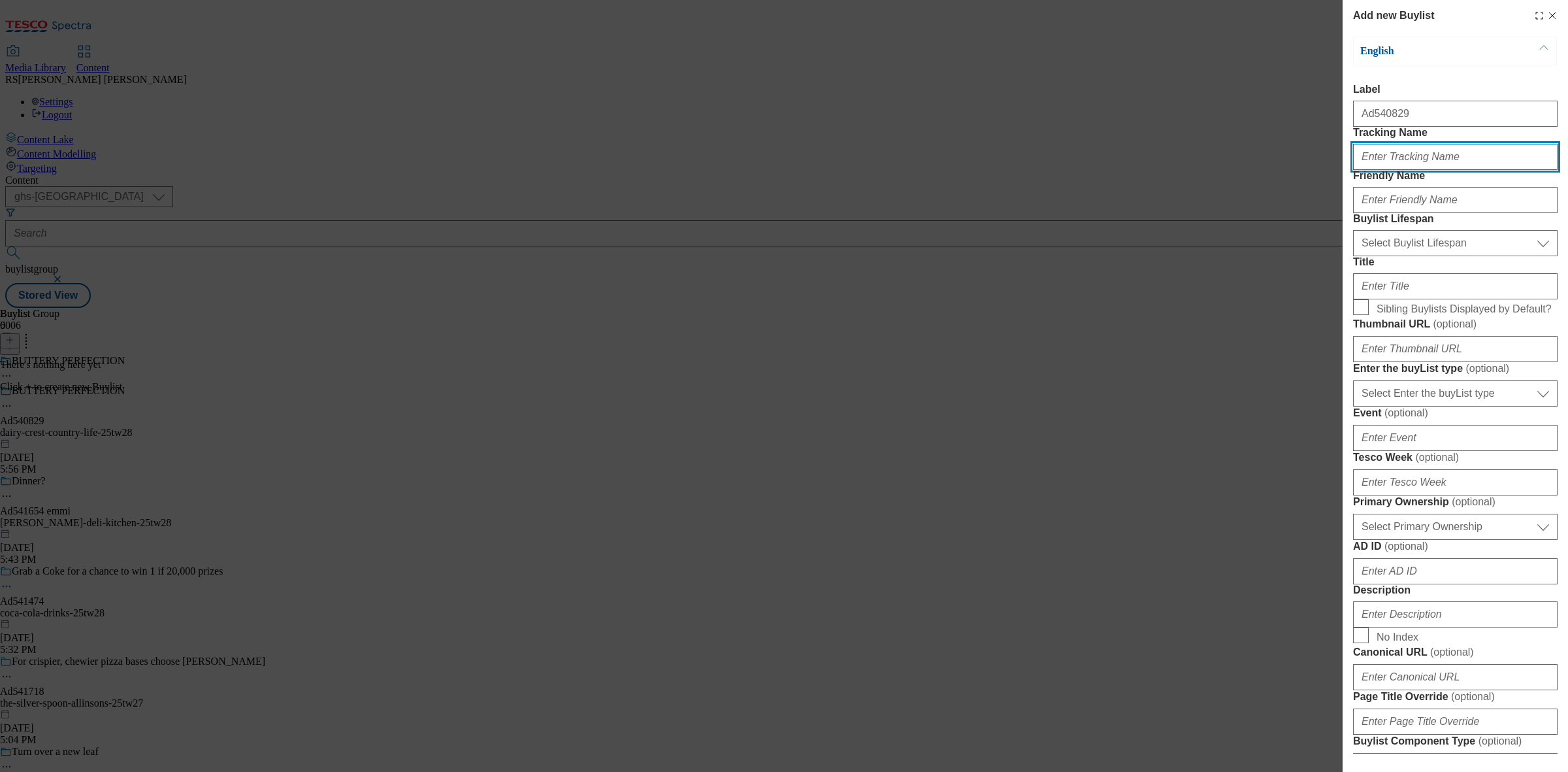
click at [1390, 170] on input "Tracking Name" at bounding box center [1456, 157] width 205 height 26
type input "d"
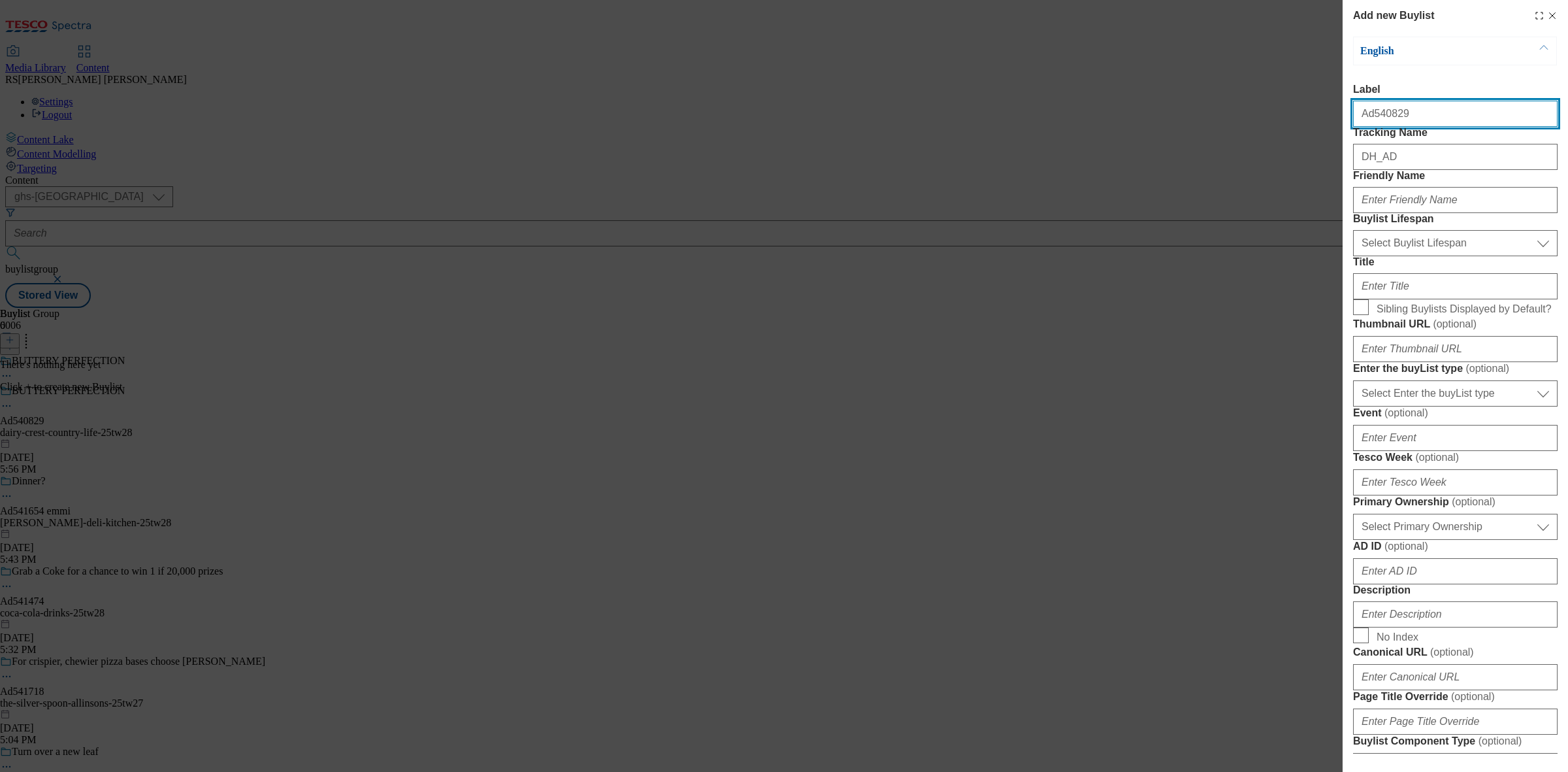
click at [1370, 119] on input "Ad540829" at bounding box center [1456, 114] width 205 height 26
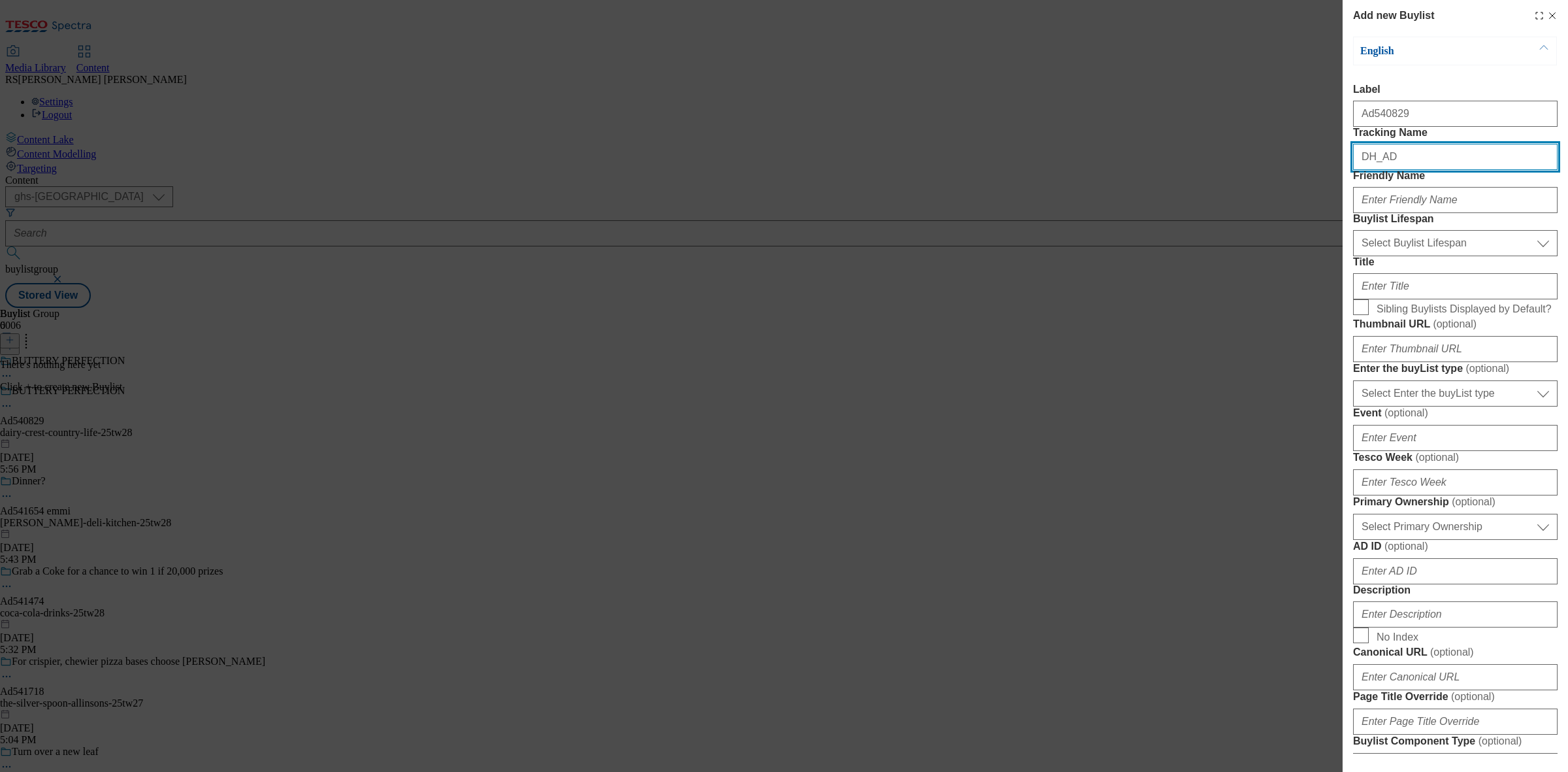
click at [1429, 170] on input "DH_AD" at bounding box center [1456, 157] width 205 height 26
paste input "540829"
type input "DH_AD540829"
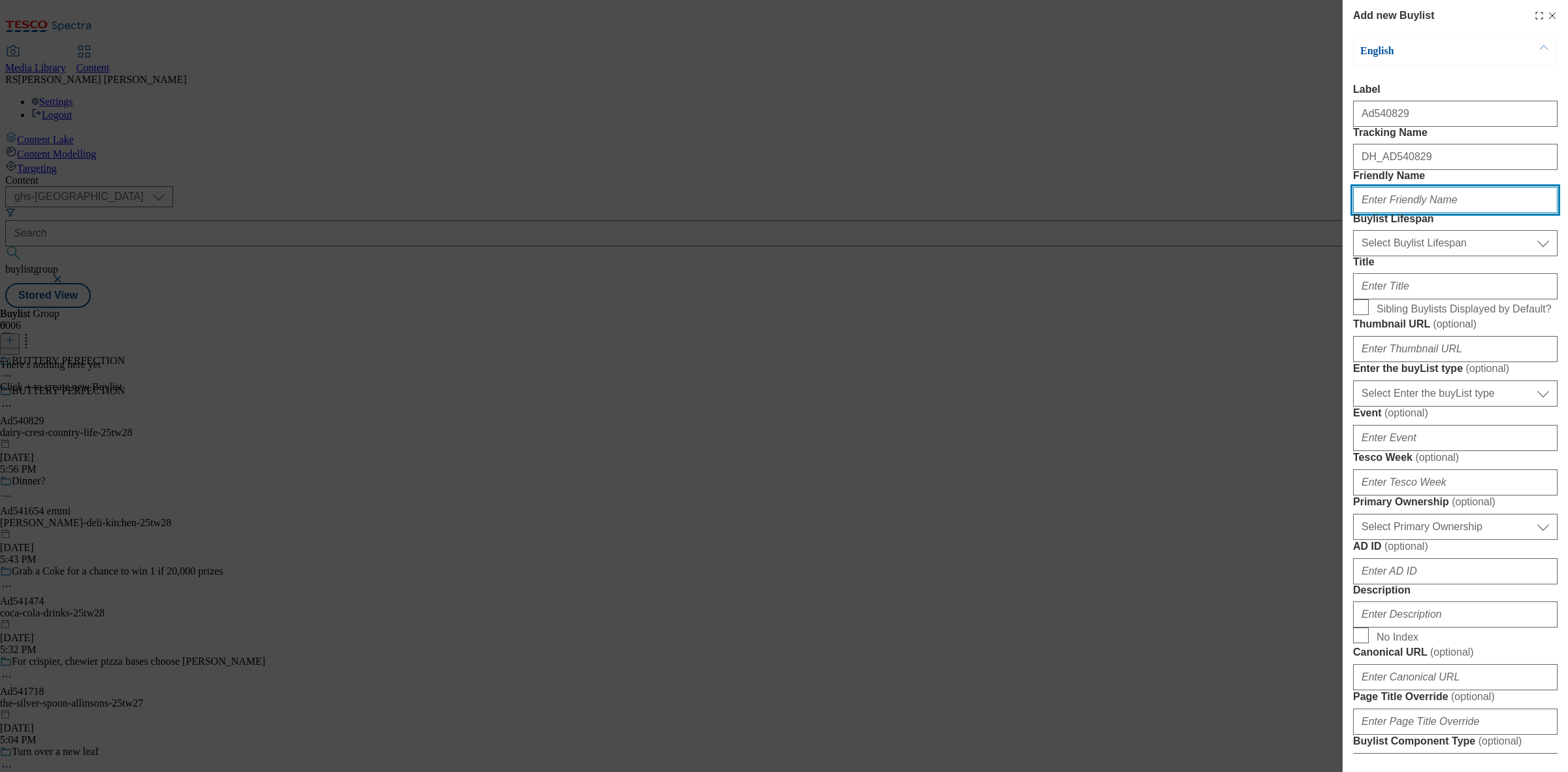
click at [1413, 213] on input "Friendly Name" at bounding box center [1456, 200] width 205 height 26
paste input "dairy-crest"
type input "dairy-crest"
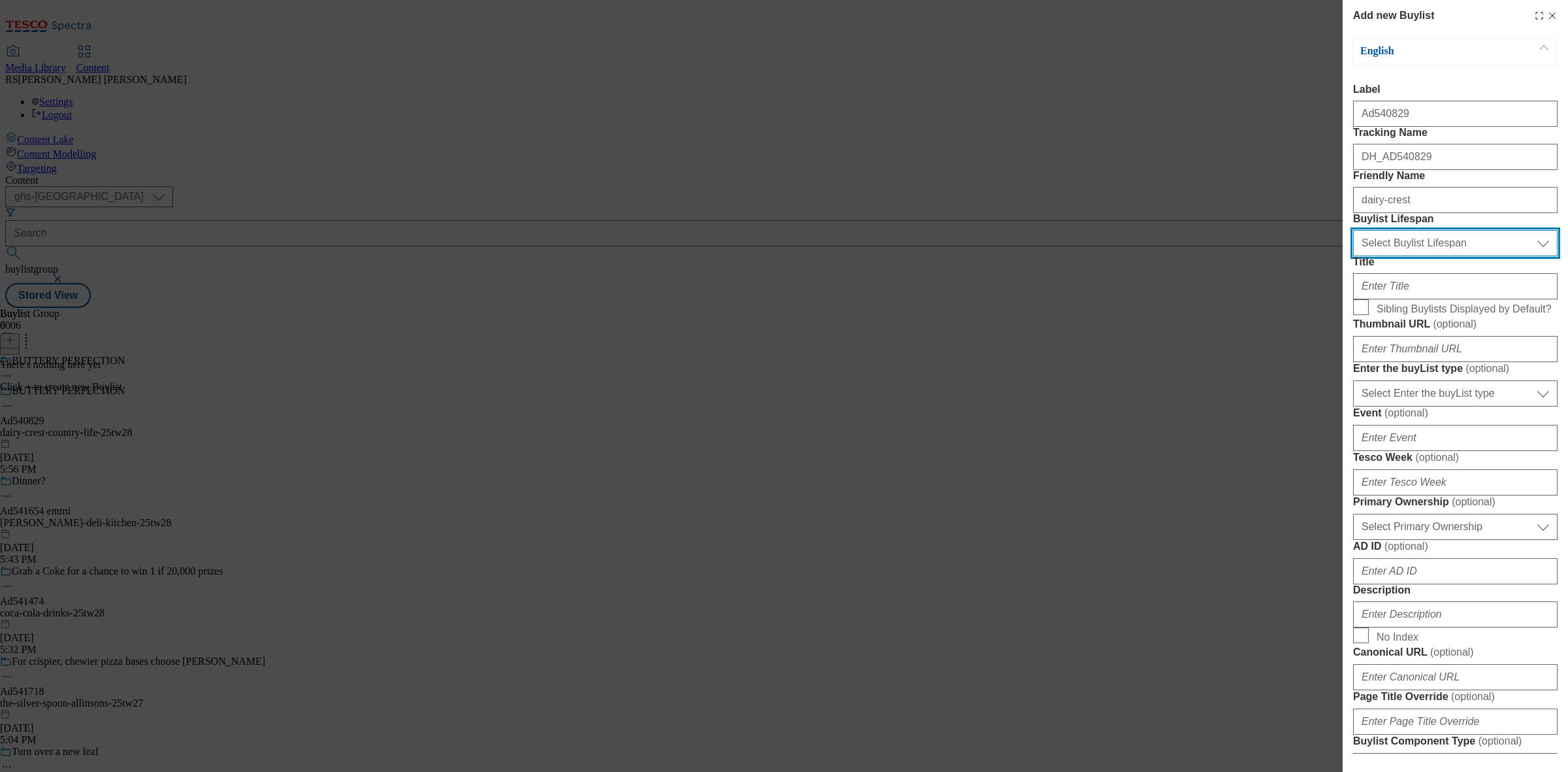
click at [1441, 256] on select "Select Buylist Lifespan evergreen seasonal tactical" at bounding box center [1456, 243] width 205 height 26
select select "tactical"
click at [1354, 256] on select "Select Buylist Lifespan evergreen seasonal tactical" at bounding box center [1456, 243] width 205 height 26
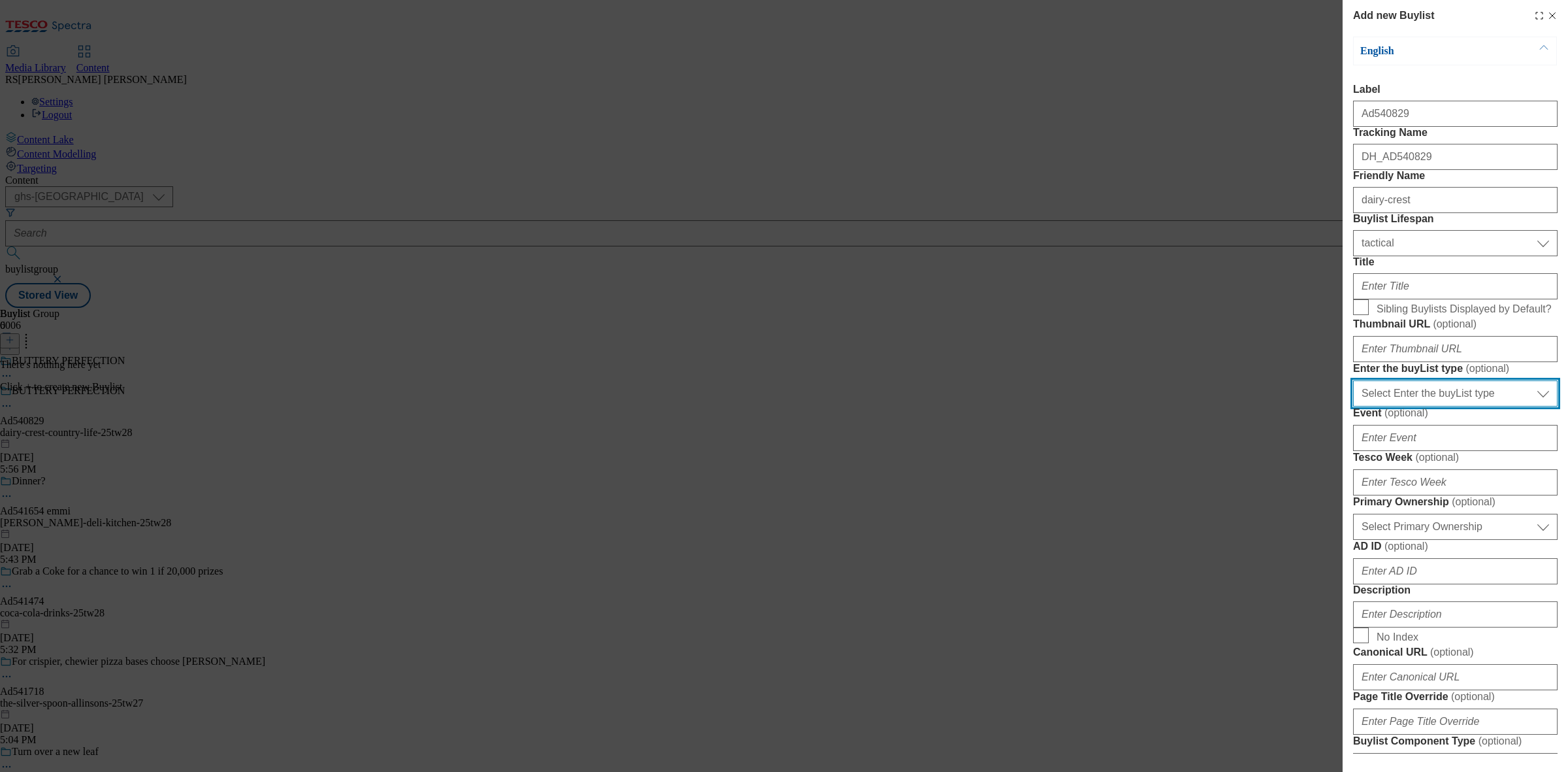
click at [1402, 407] on select "Select Enter the buyList type event supplier funded long term >4 weeks supplier…" at bounding box center [1456, 394] width 205 height 26
select select "supplier funded short term 1-3 weeks"
click at [1354, 407] on select "Select Enter the buyList type event supplier funded long term >4 weeks supplier…" at bounding box center [1456, 394] width 205 height 26
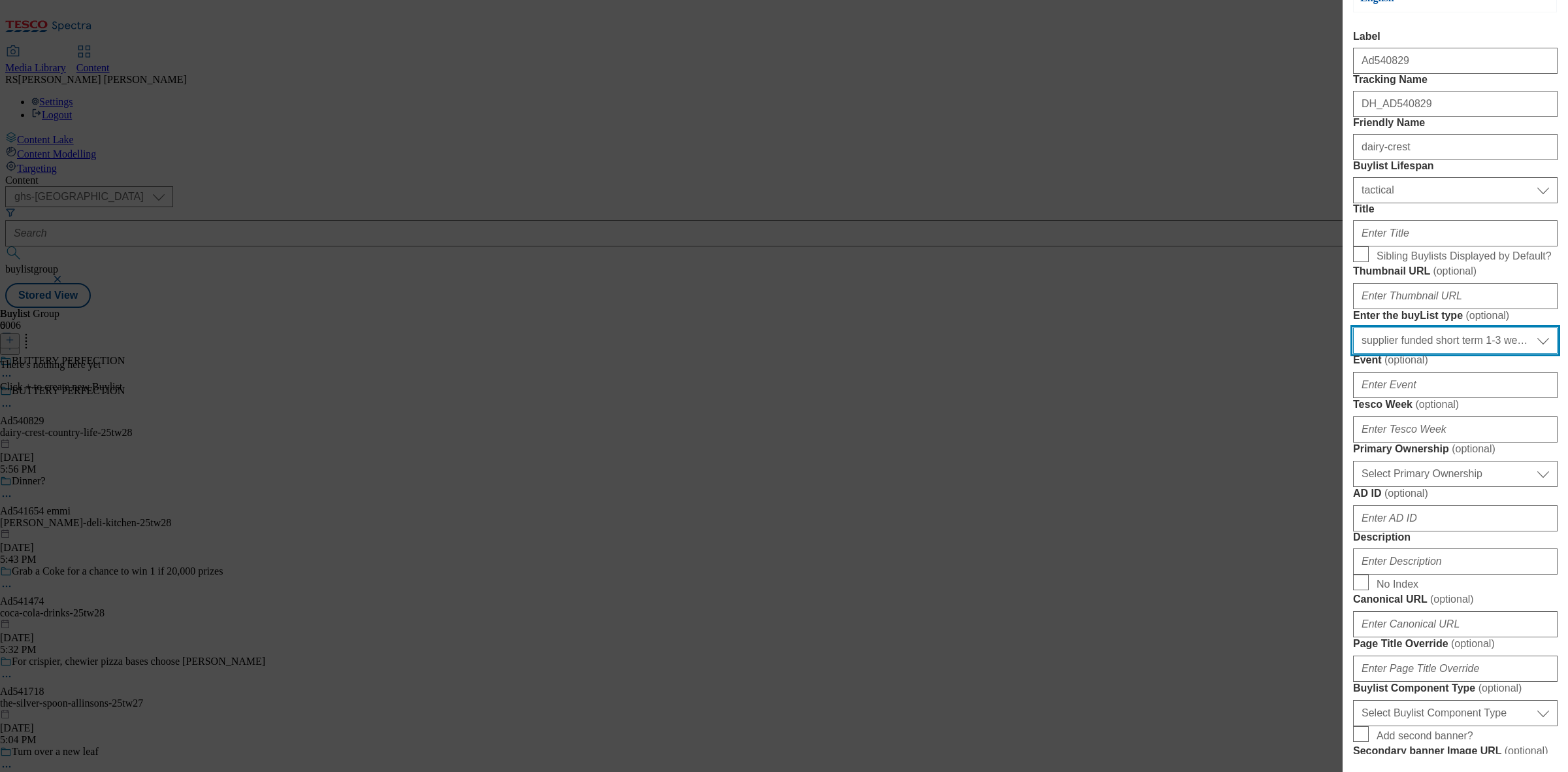
scroll to position [82, 0]
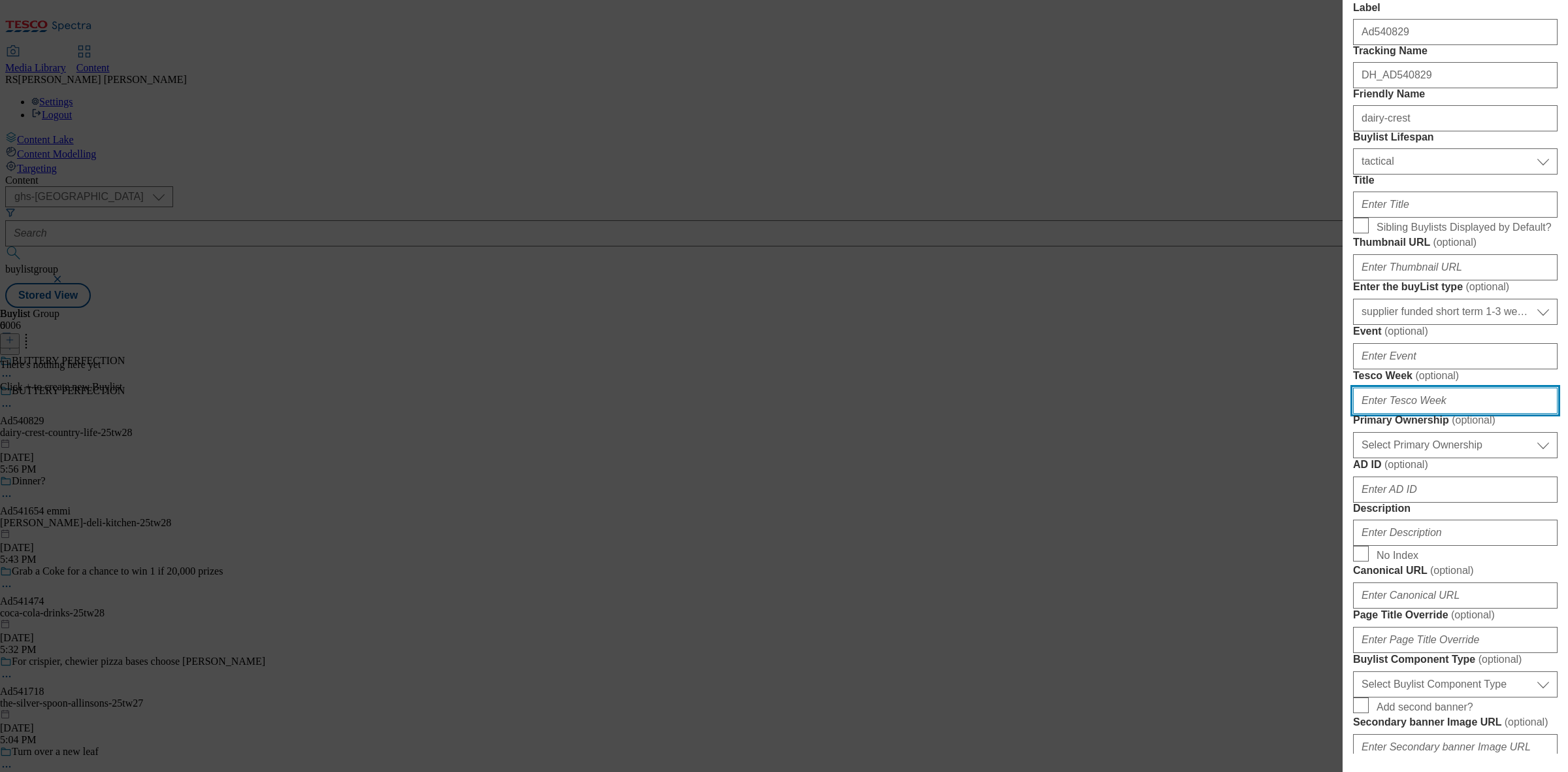
click at [1454, 413] on input "Tesco Week ( optional )" at bounding box center [1456, 401] width 205 height 26
type input "28"
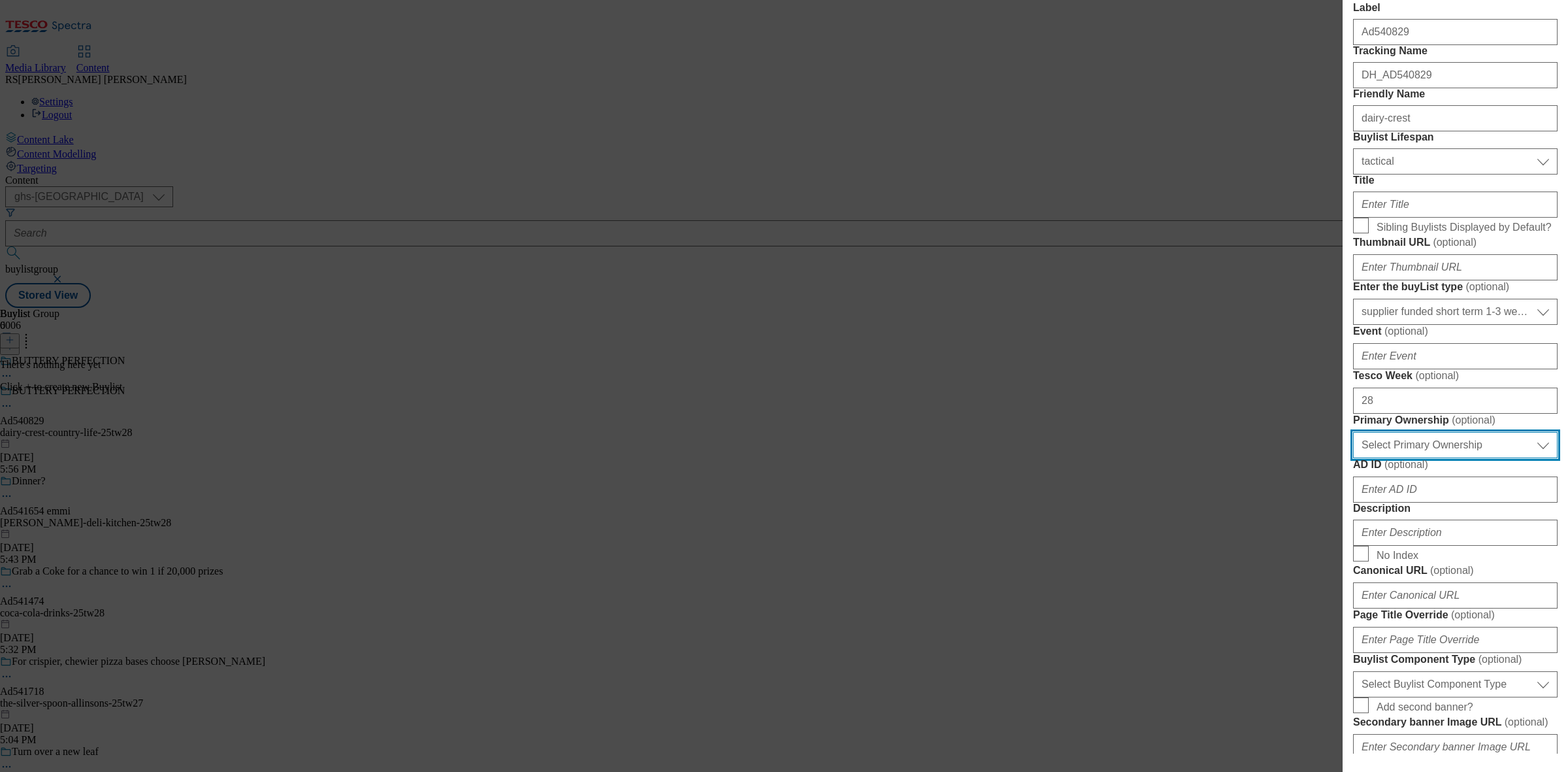
click at [1472, 458] on select "Select Primary Ownership tesco dunnhumby" at bounding box center [1456, 445] width 205 height 26
select select "dunnhumby"
click at [1354, 458] on select "Select Primary Ownership tesco dunnhumby" at bounding box center [1456, 445] width 205 height 26
click at [1418, 458] on select "Select Primary Ownership tesco dunnhumby" at bounding box center [1456, 445] width 205 height 26
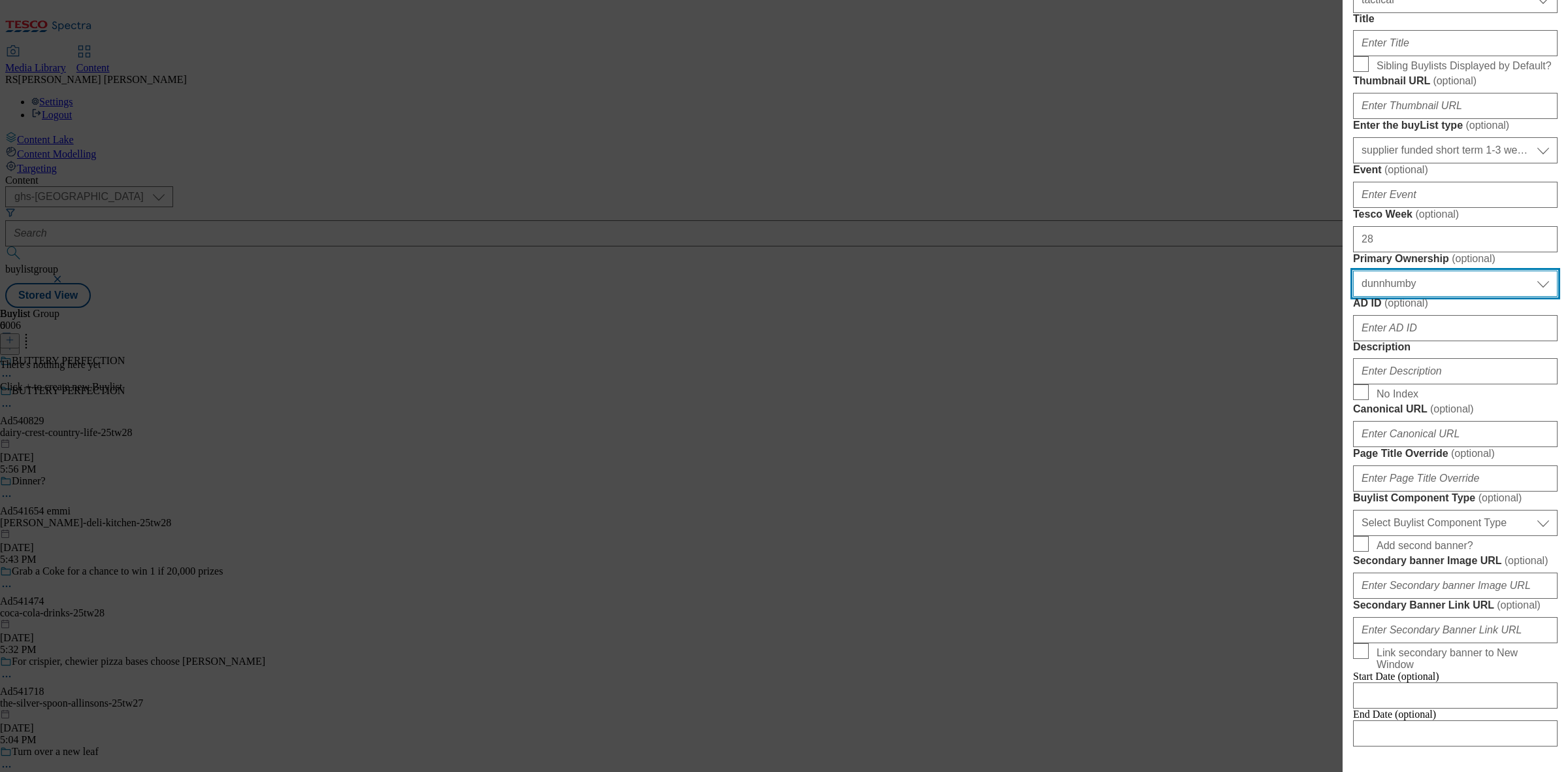
scroll to position [245, 0]
click at [1422, 339] on input "AD ID ( optional )" at bounding box center [1456, 326] width 205 height 26
paste input "540829"
type input "540829"
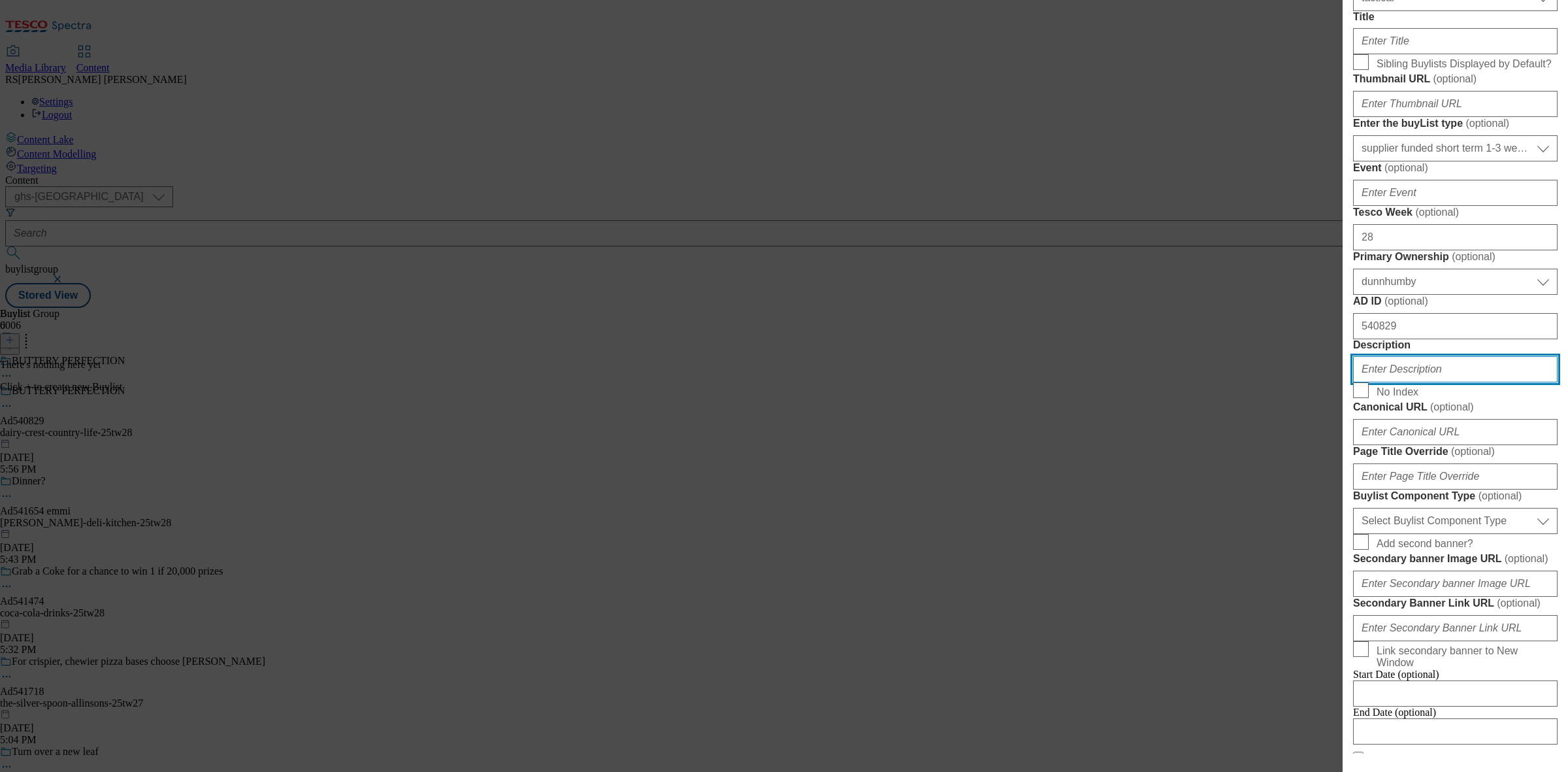
click at [1444, 382] on input "Description" at bounding box center [1456, 369] width 205 height 26
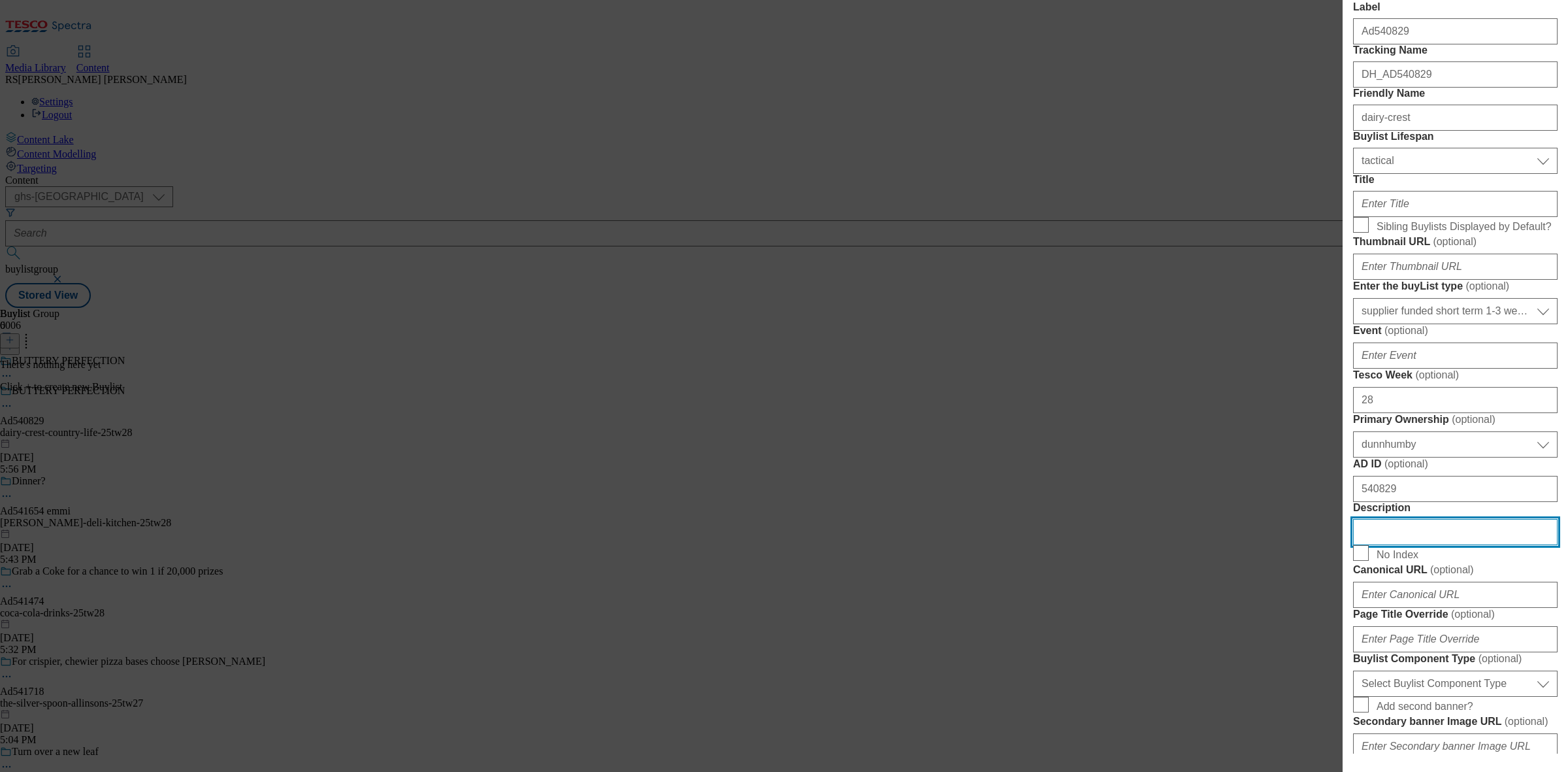
scroll to position [82, 0]
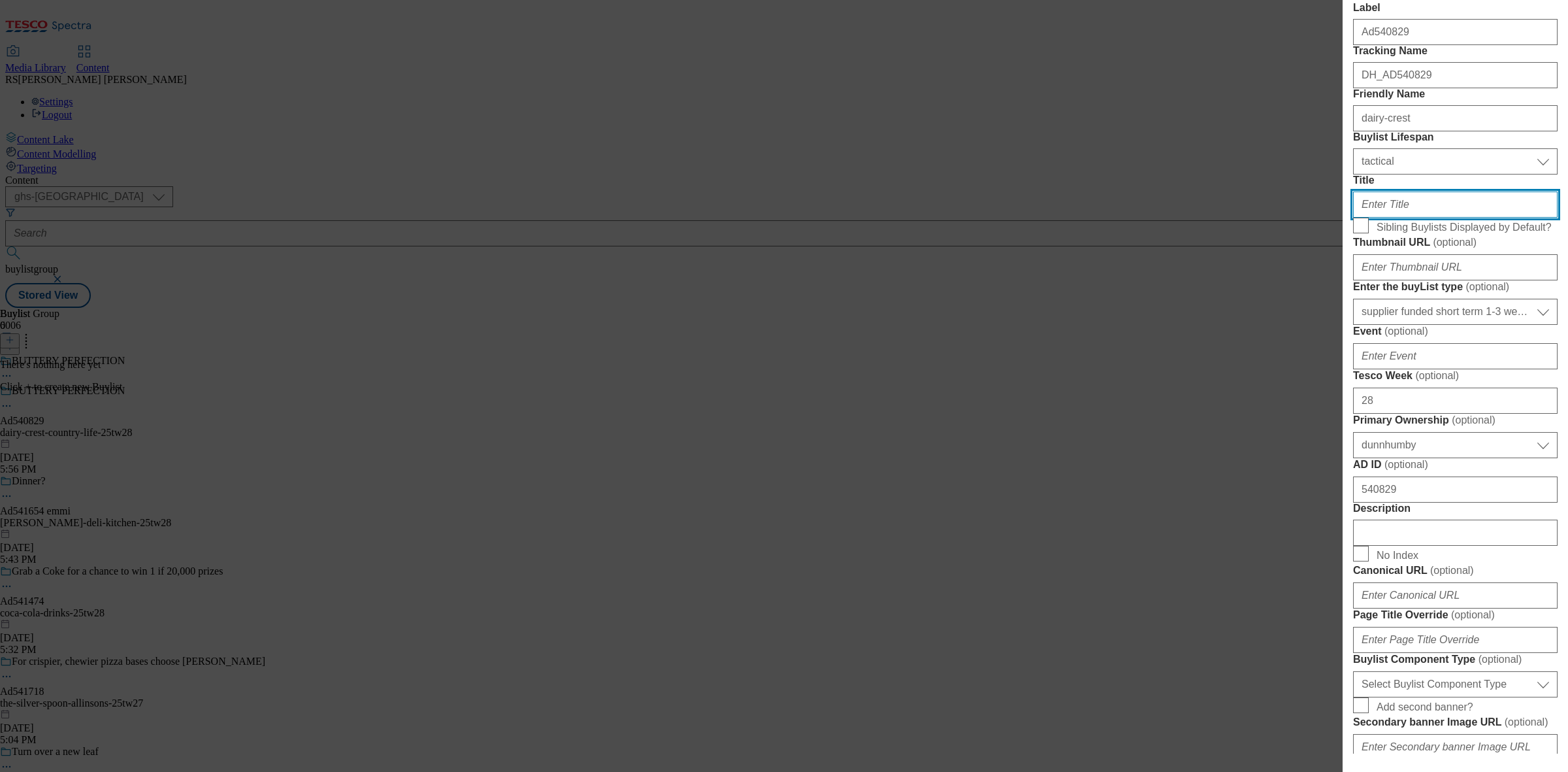
click at [1399, 218] on input "Title" at bounding box center [1456, 205] width 205 height 26
paste input "Made with 100% british country side milk"
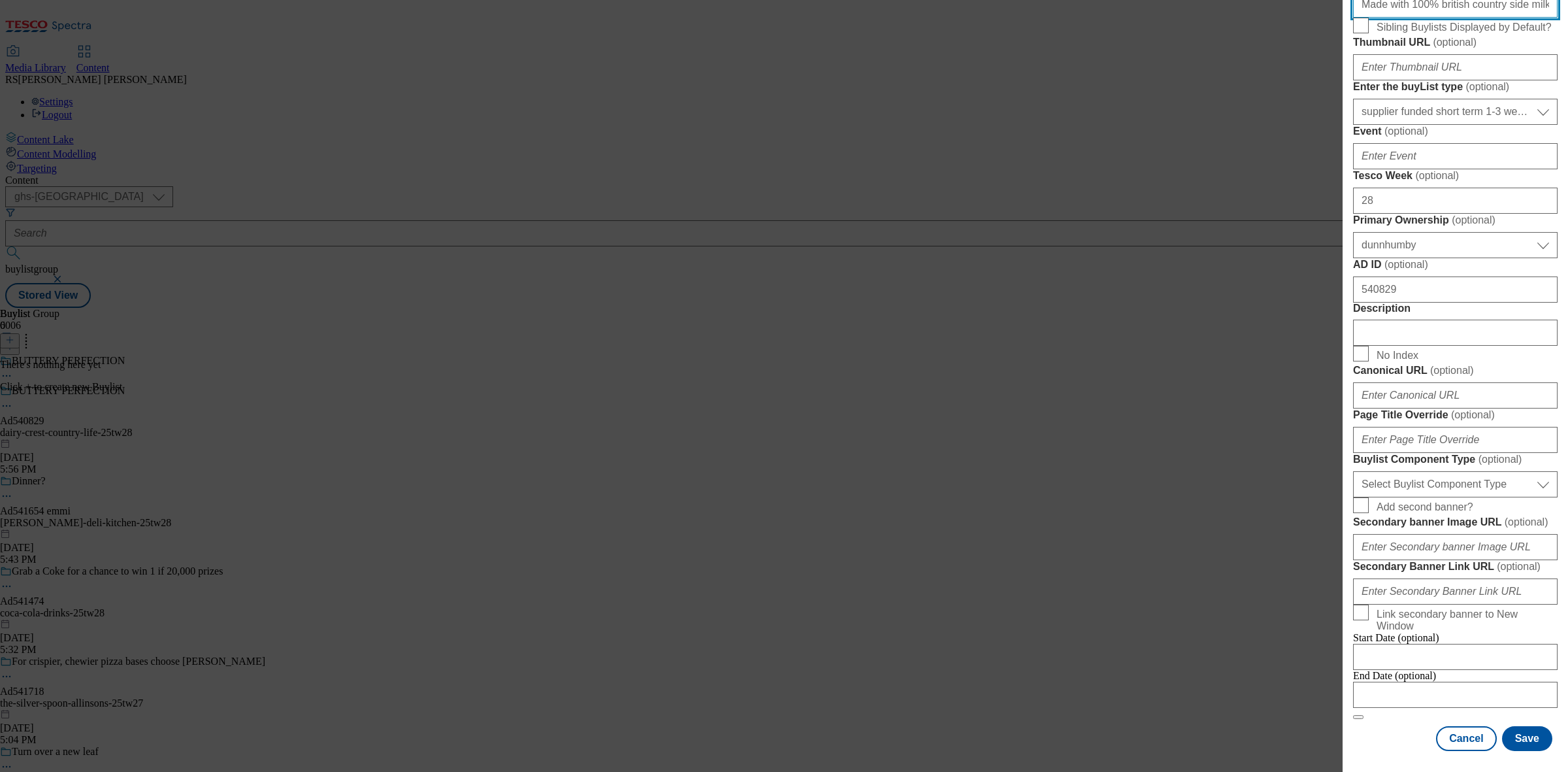
scroll to position [490, 0]
type input "Made with 100% british country side milk"
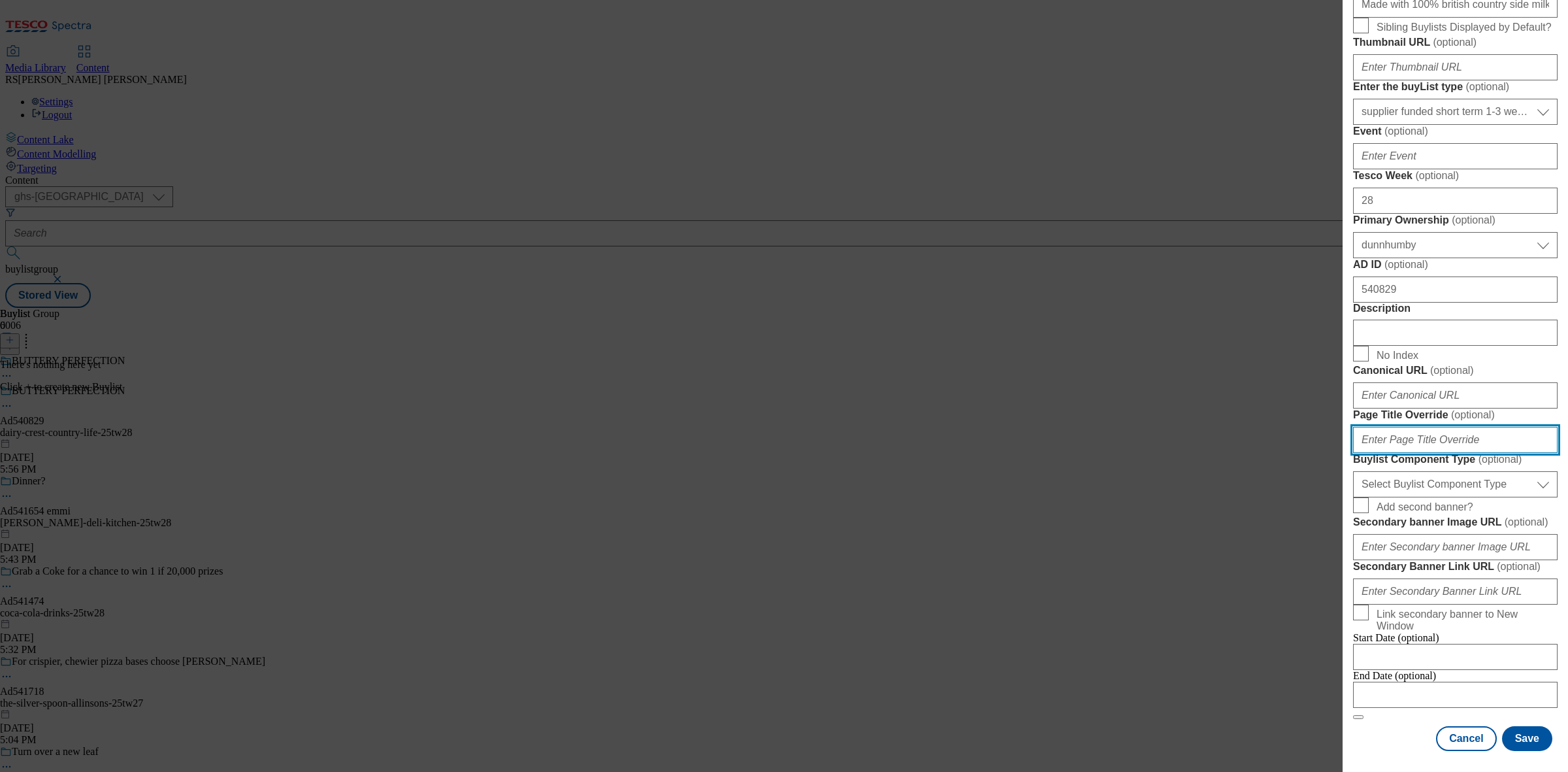
click at [1490, 453] on input "Page Title Override ( optional )" at bounding box center [1456, 440] width 205 height 26
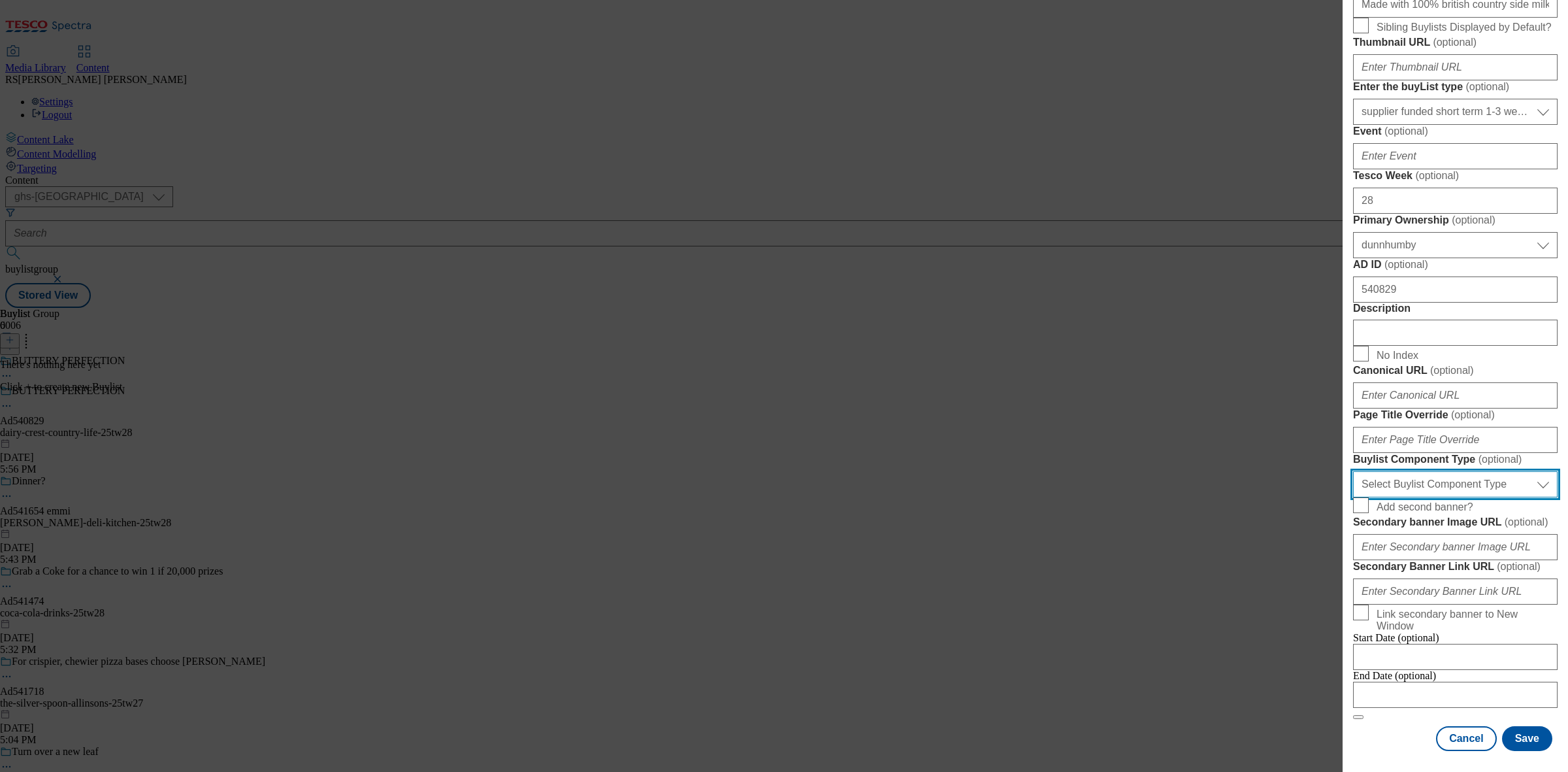
click at [1490, 498] on select "Select Buylist Component Type Banner Competition Header Meal" at bounding box center [1456, 485] width 205 height 26
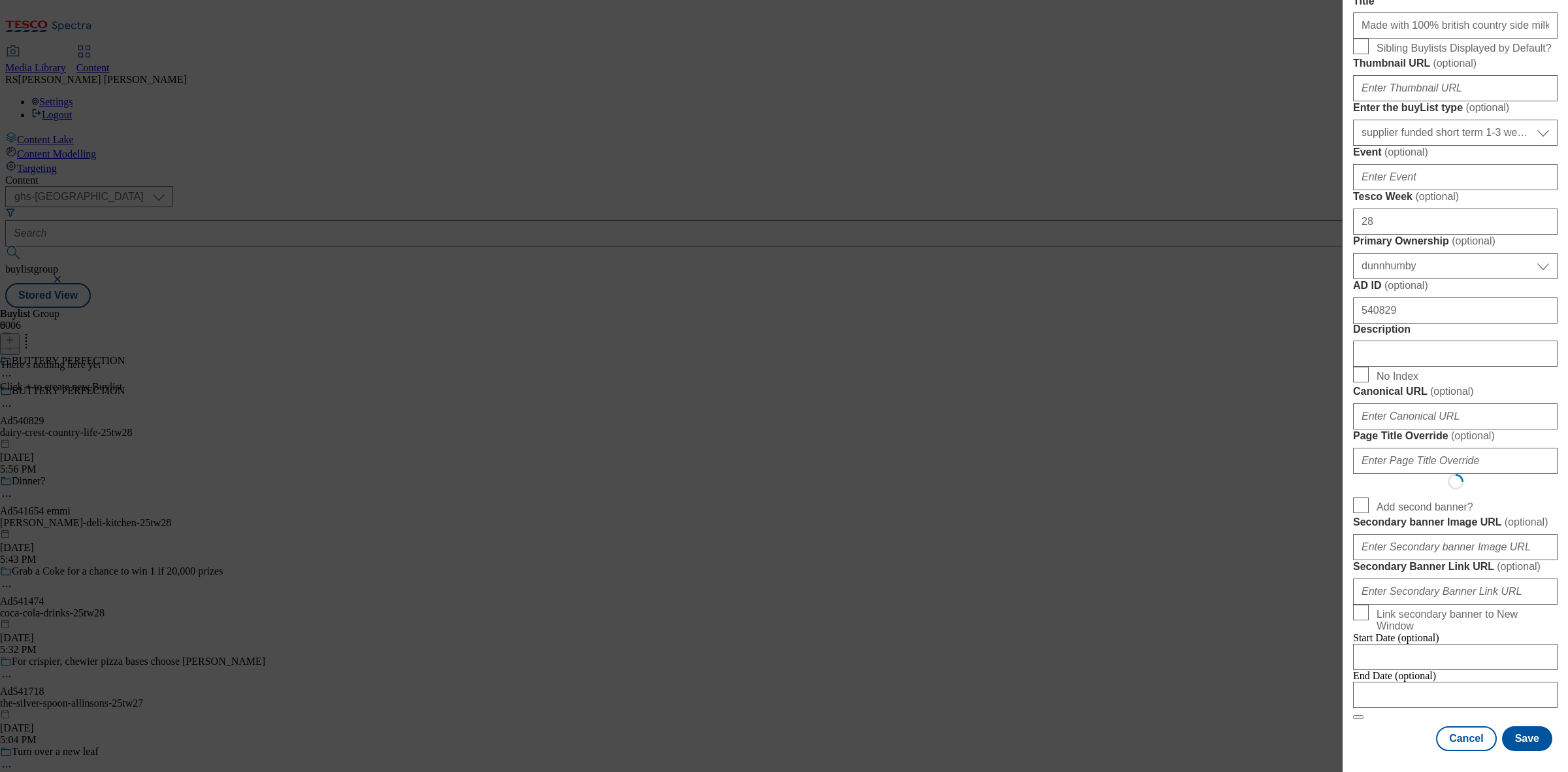
select select "Banner"
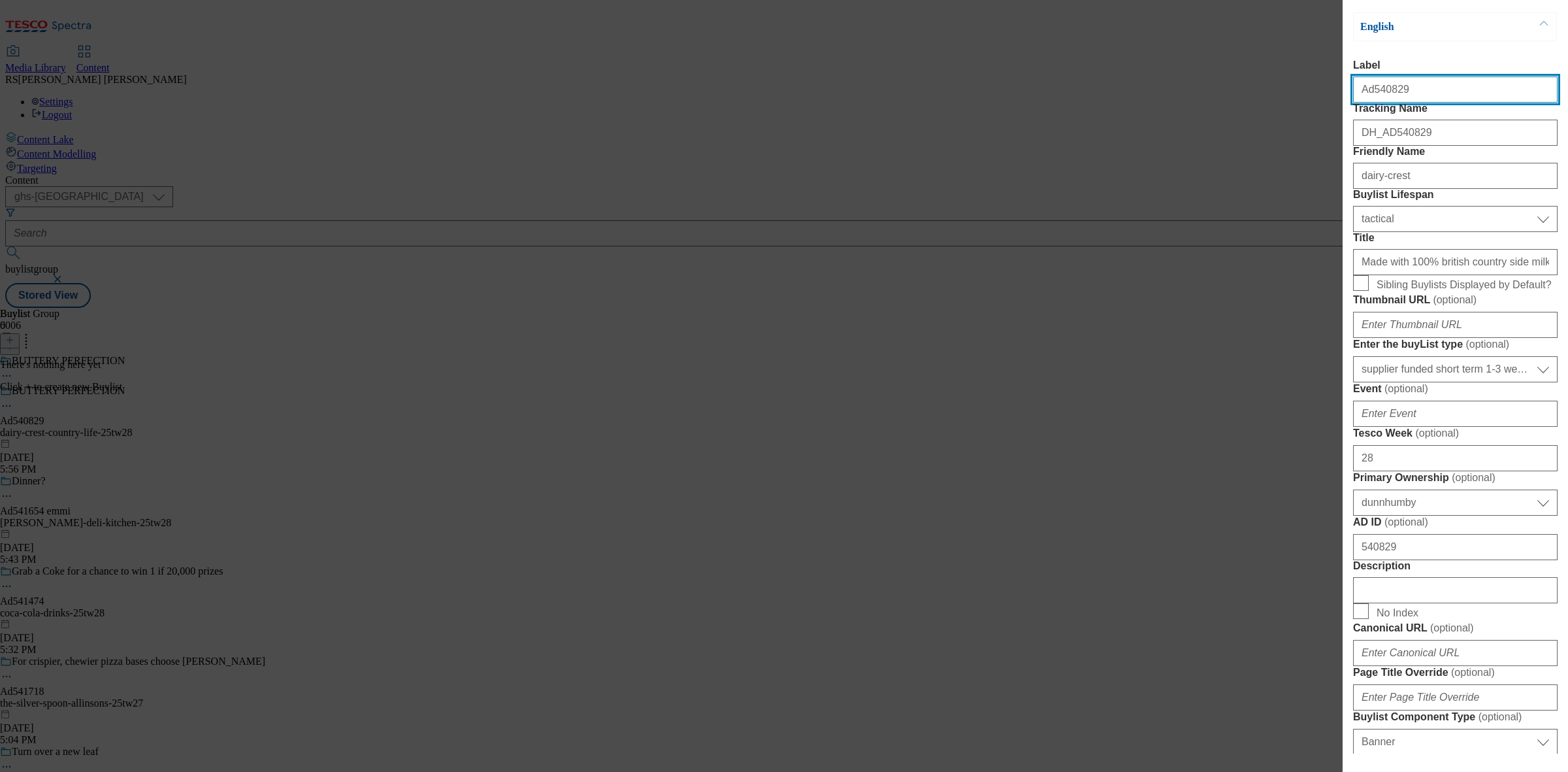
scroll to position [0, 0]
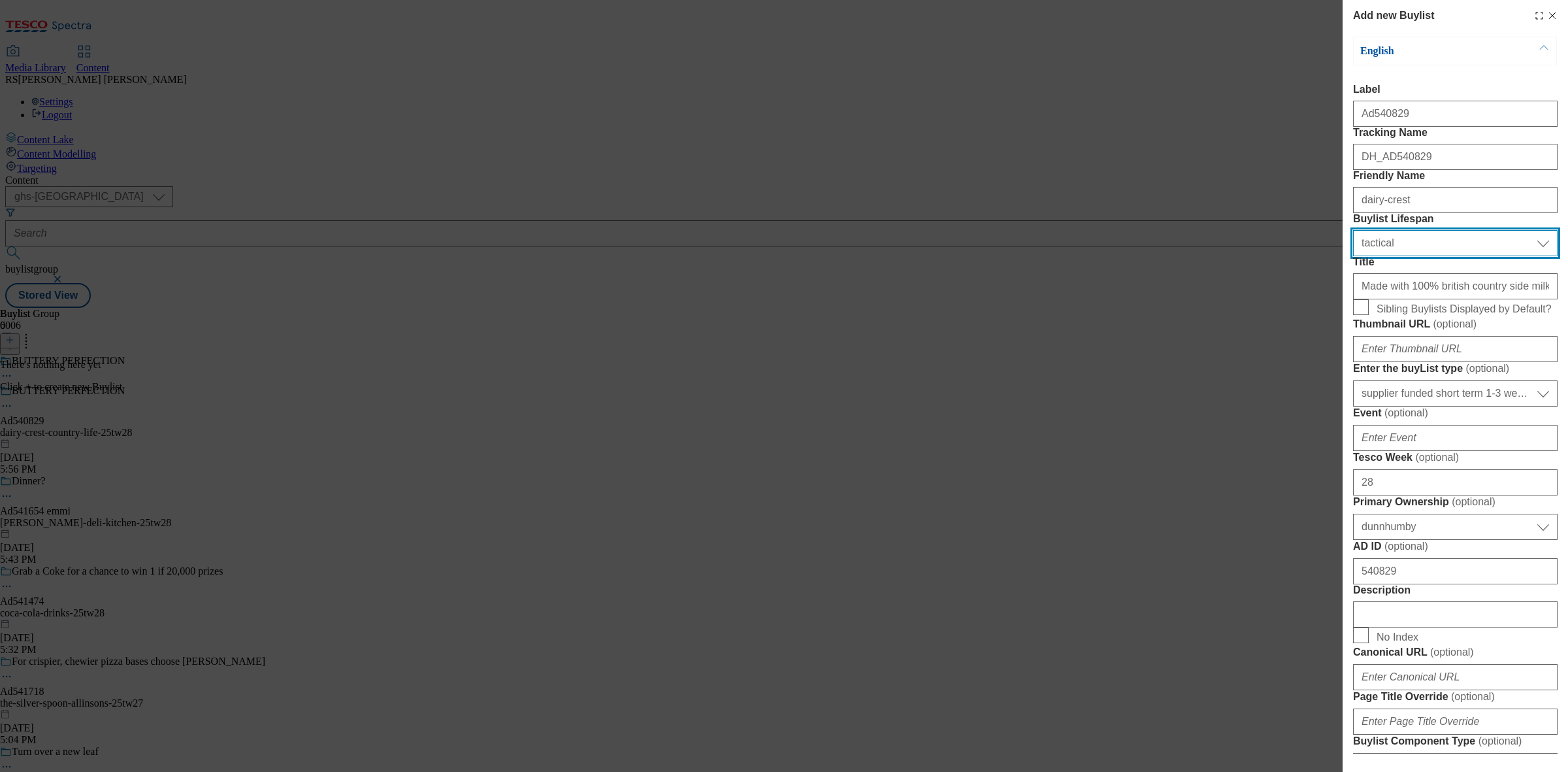
click at [1436, 256] on select "Select Buylist Lifespan evergreen seasonal tactical" at bounding box center [1456, 243] width 205 height 26
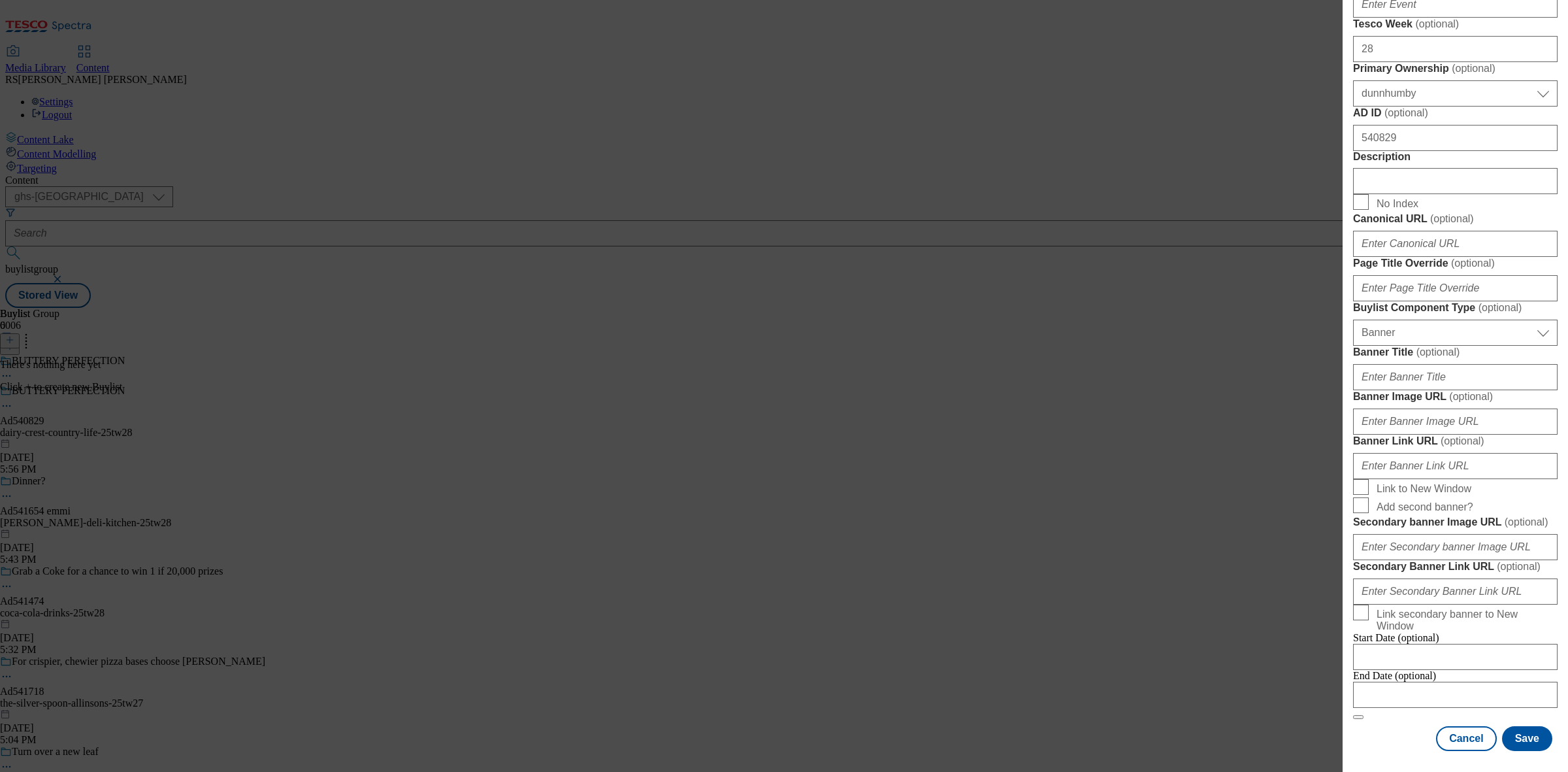
scroll to position [1002, 0]
click at [1466, 682] on input "Modal" at bounding box center [1456, 695] width 205 height 26
select select "2025"
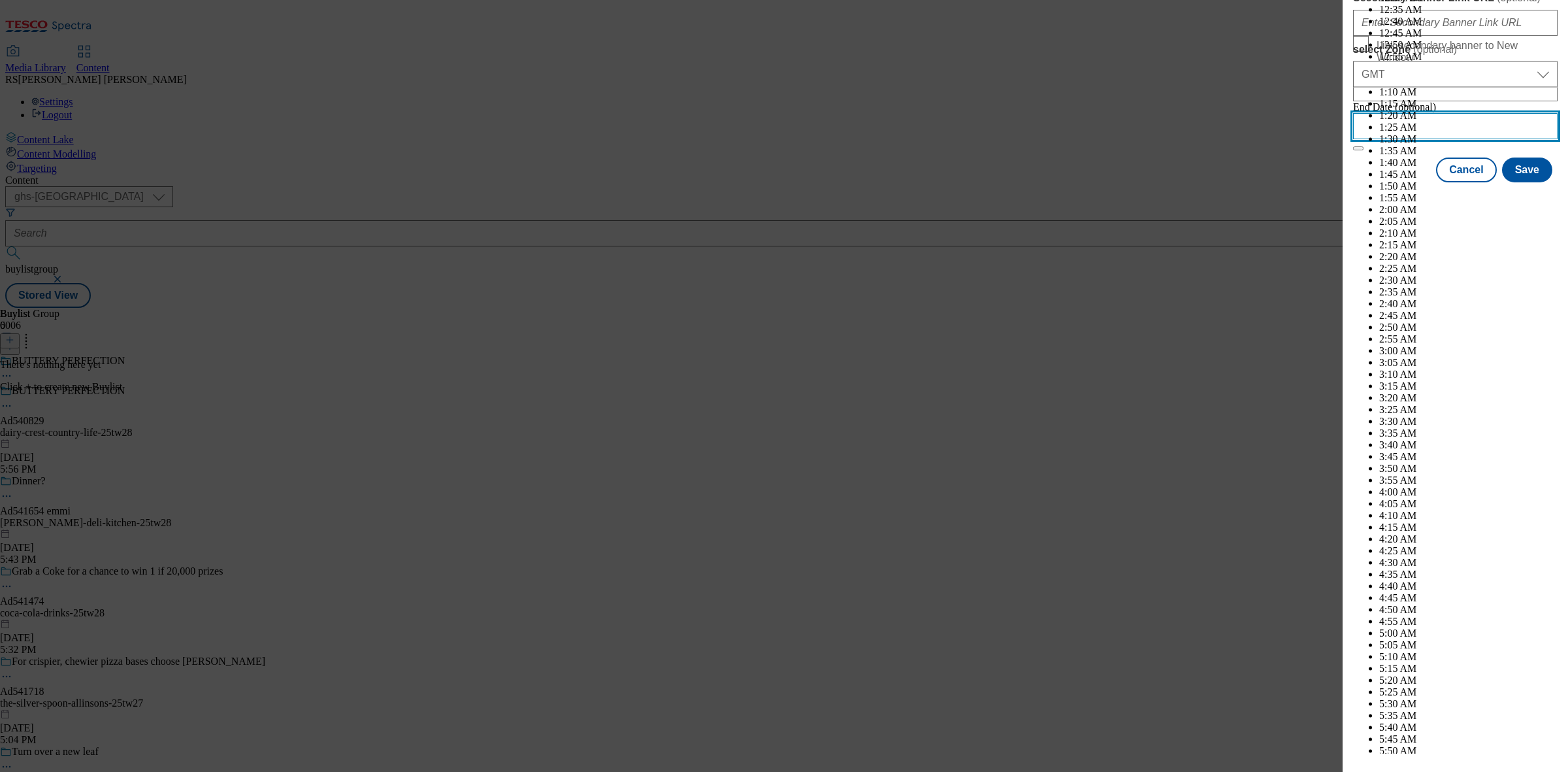
scroll to position [5251, 0]
select select "November"
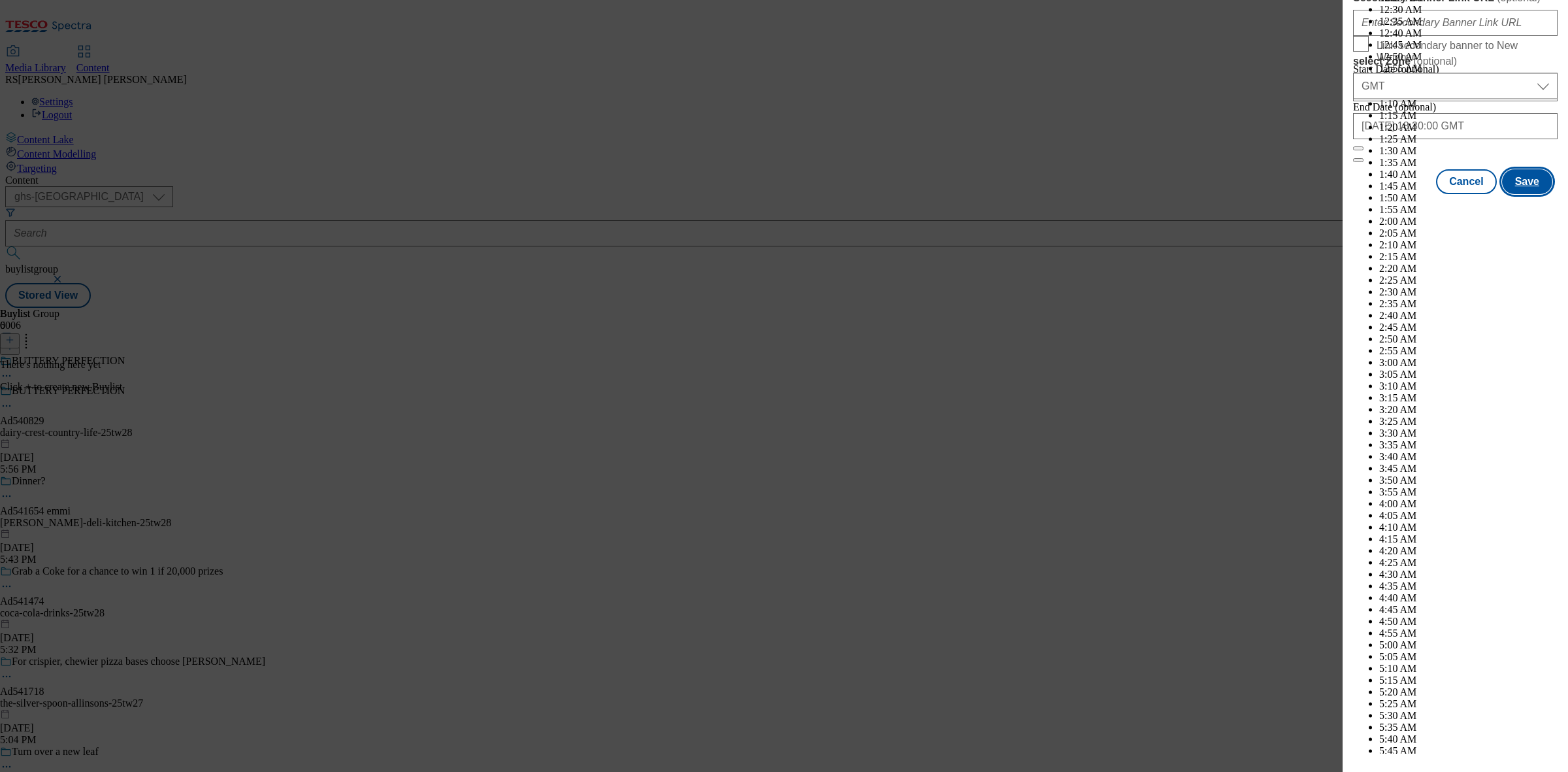
click at [1525, 194] on button "Save" at bounding box center [1527, 182] width 50 height 25
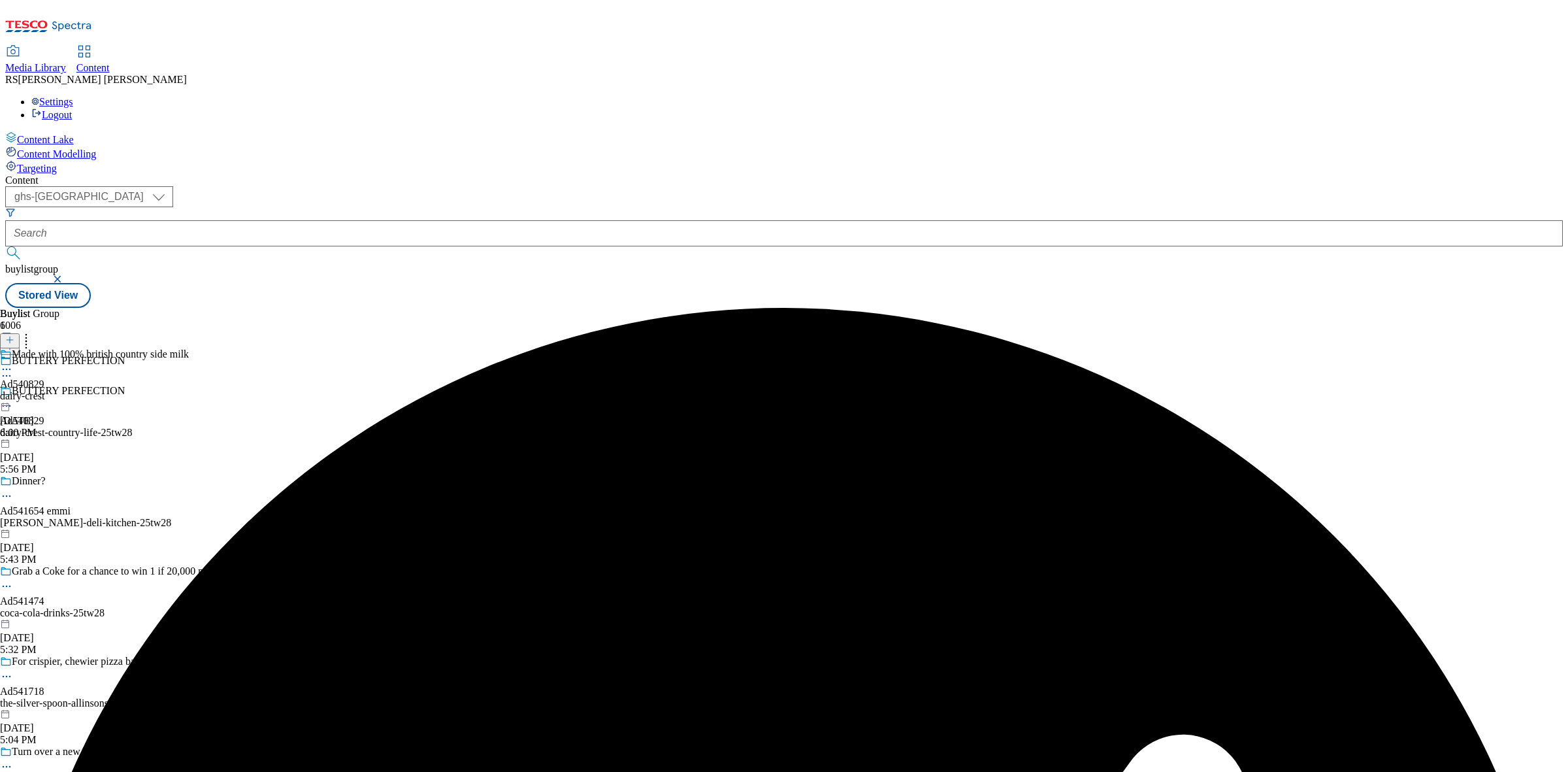
click at [189, 349] on div "Made with 100% british country side milk Ad540829 dairy-crest Aug 19, 2025 6:00…" at bounding box center [94, 394] width 189 height 90
click at [15, 336] on icon at bounding box center [9, 340] width 9 height 9
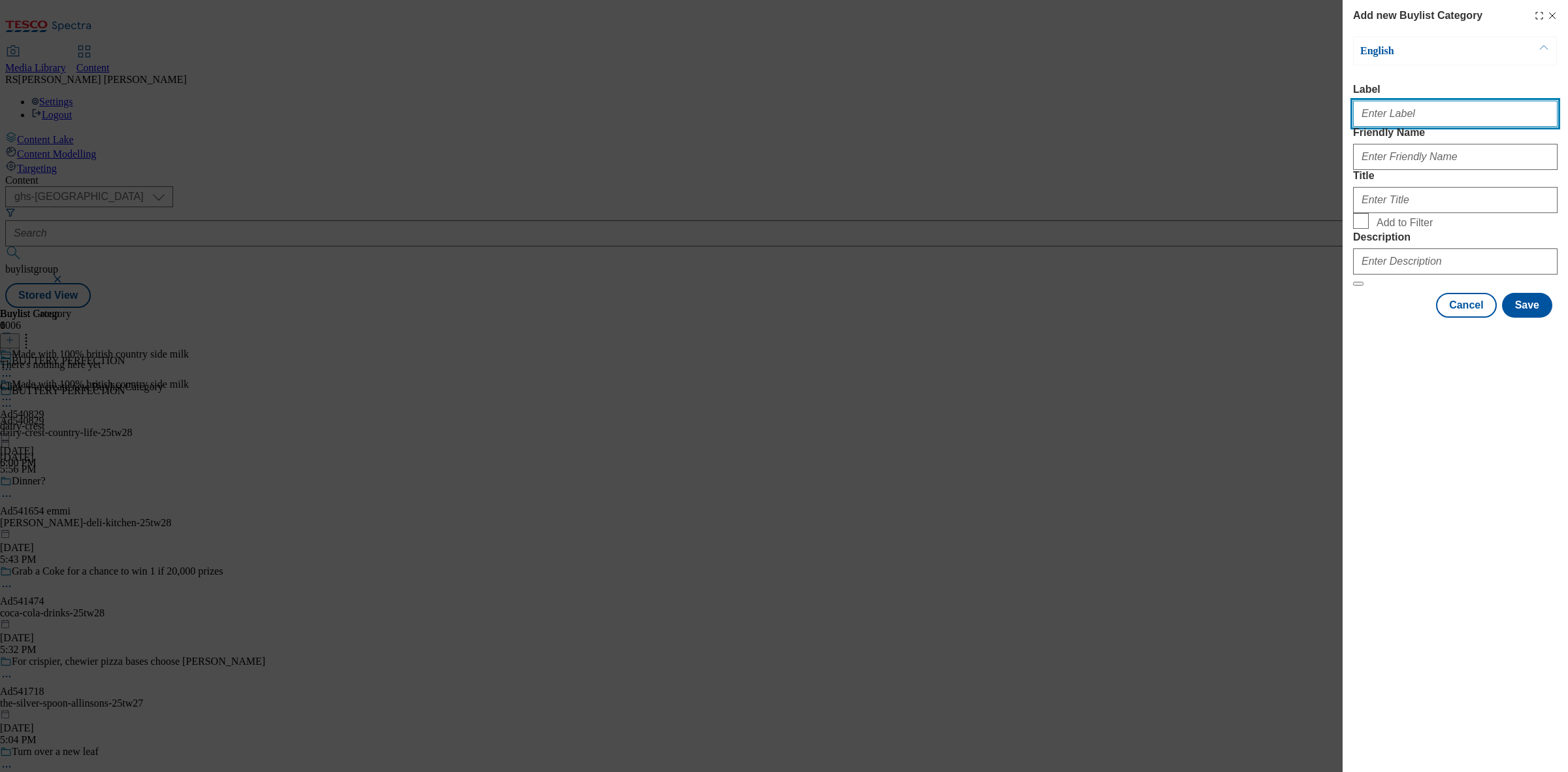
click at [1413, 127] on input "Label" at bounding box center [1456, 114] width 205 height 26
paste input "Ad540829"
type input "Ad540829"
click at [1408, 167] on div "Modal" at bounding box center [1456, 154] width 205 height 31
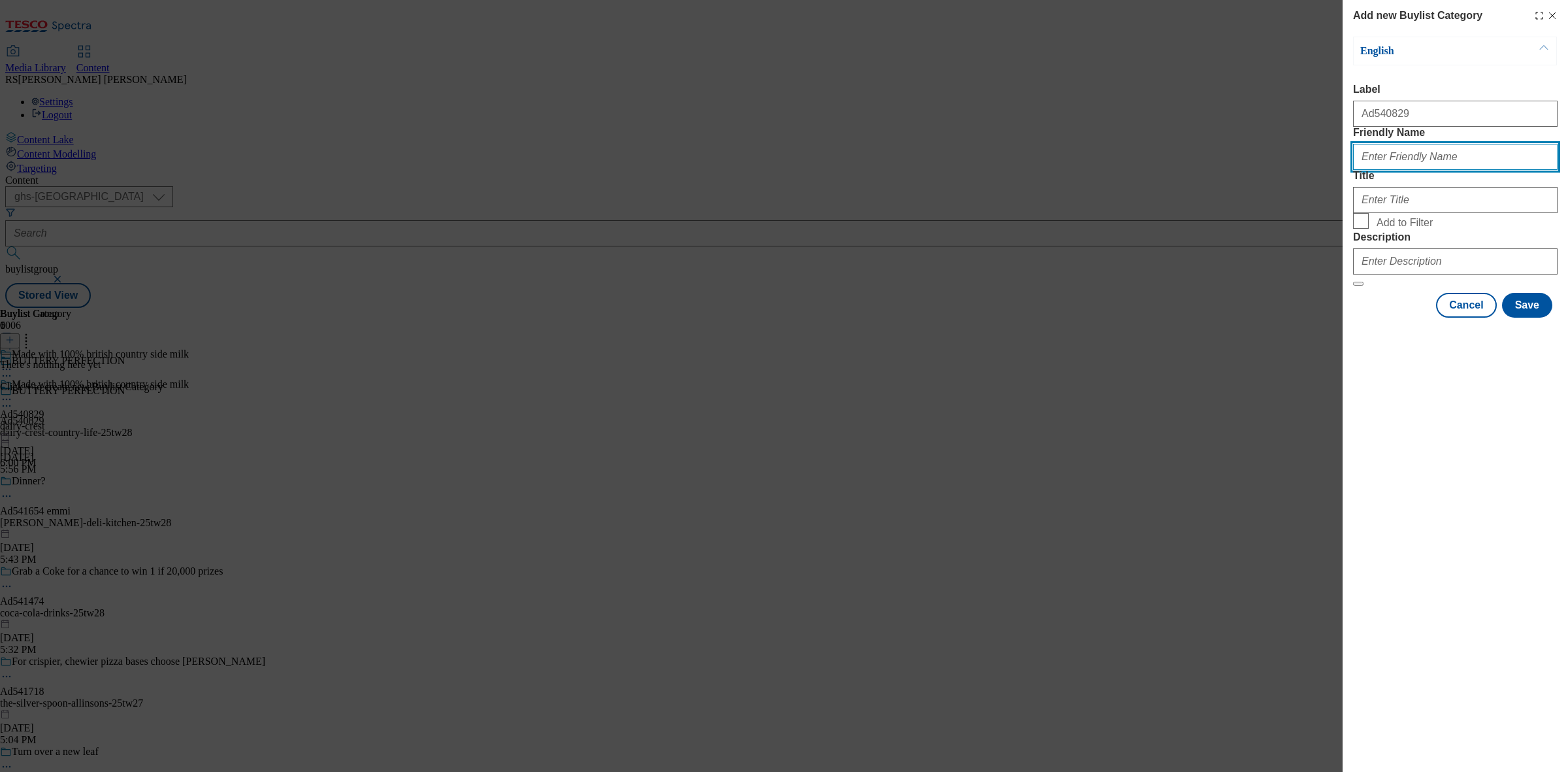
click at [1408, 170] on input "Friendly Name" at bounding box center [1456, 157] width 205 height 26
paste input "dairy-crest-country-life"
type input "dairy-crest-country-life"
click at [1400, 213] on div "Modal" at bounding box center [1456, 197] width 205 height 31
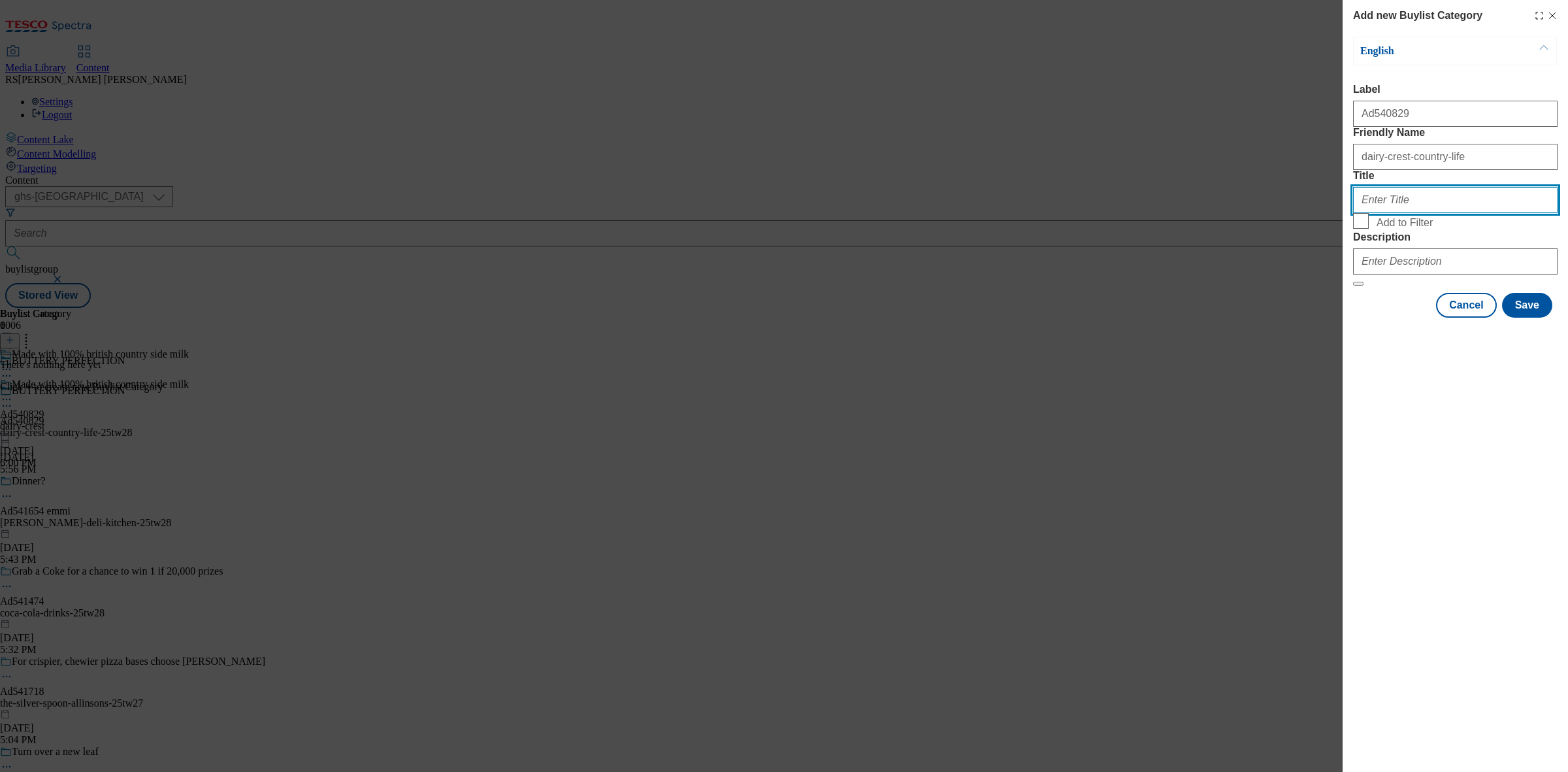
click at [1400, 213] on input "Title" at bounding box center [1456, 200] width 205 height 26
paste input "Dairycrest"
type input "Dairycrest"
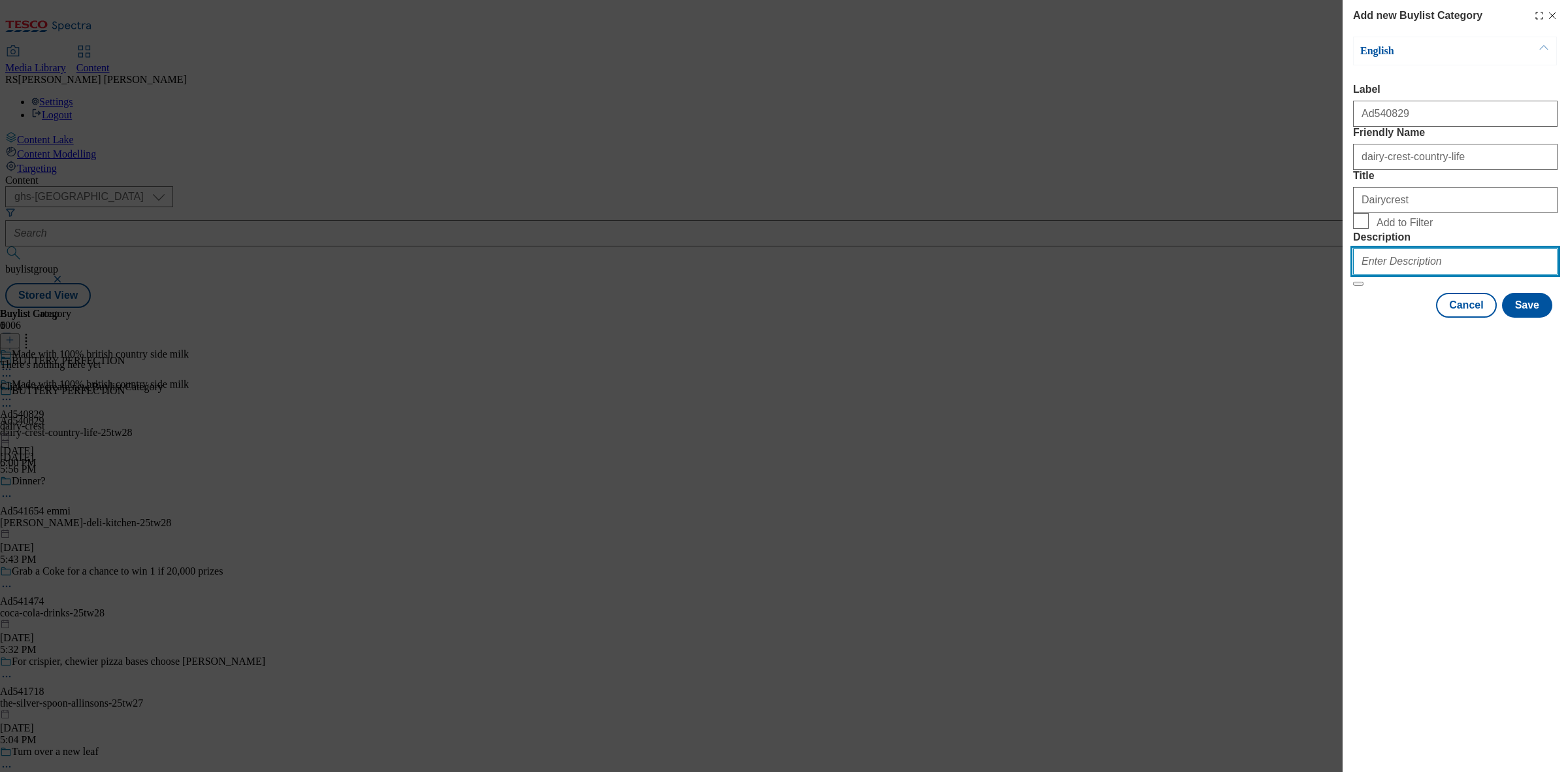
click at [1407, 274] on input "Description" at bounding box center [1456, 261] width 205 height 26
click at [1527, 318] on button "Save" at bounding box center [1527, 305] width 50 height 25
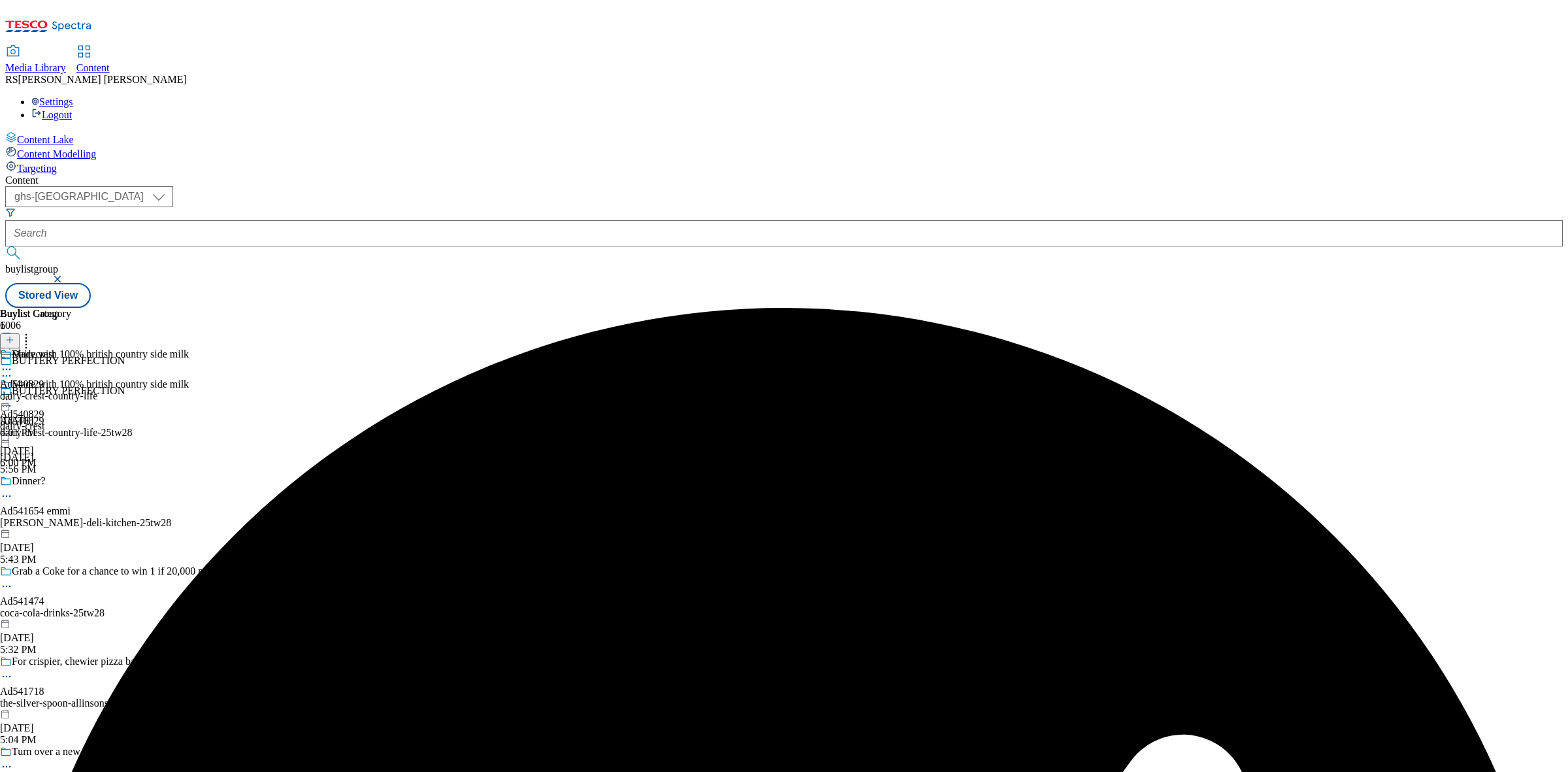
click at [97, 349] on div "Dairycrest Ad540829 dairy-crest-country-life Aug 19, 2025 6:01 PM" at bounding box center [48, 394] width 97 height 90
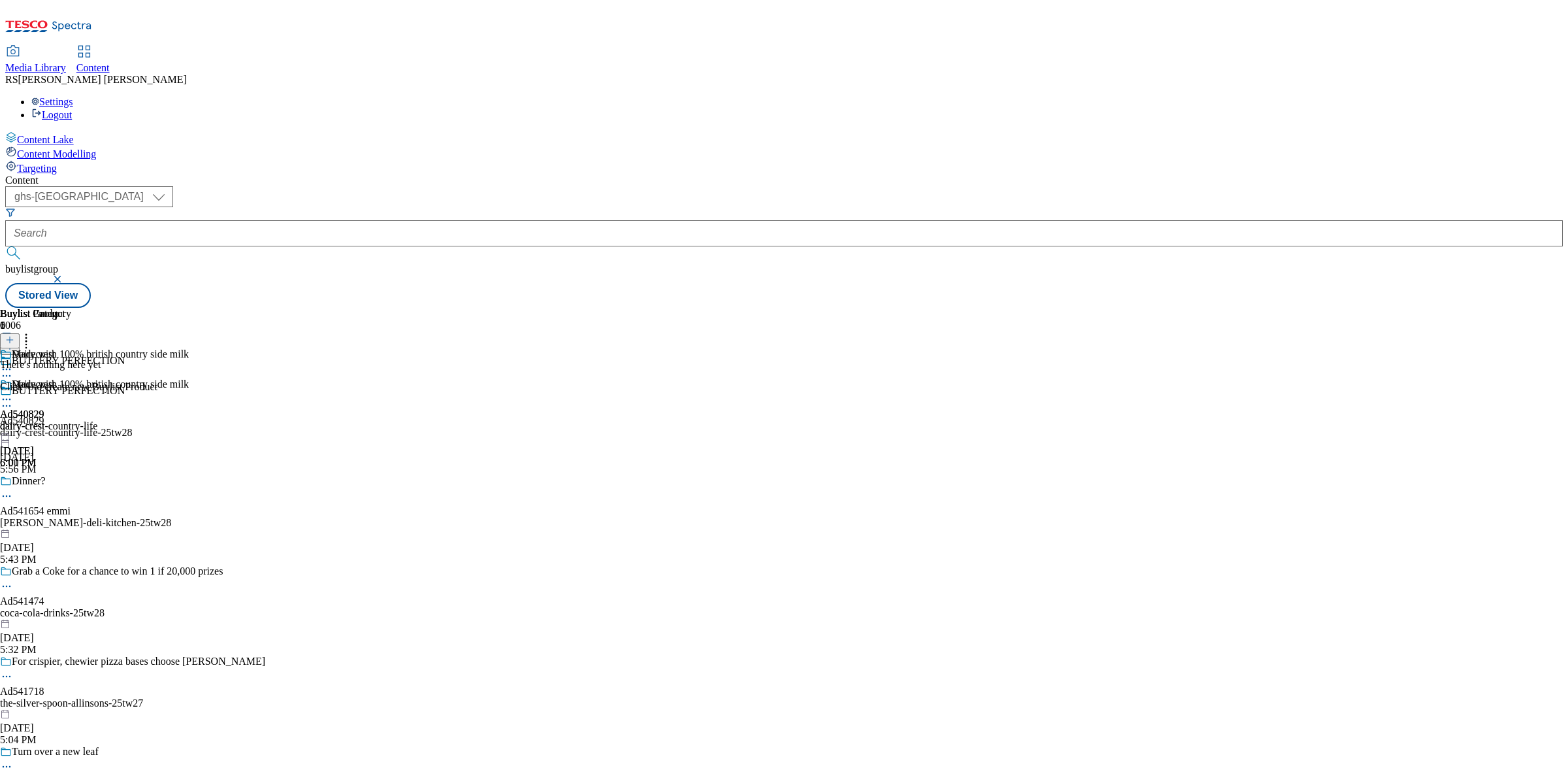
click at [20, 336] on div at bounding box center [10, 341] width 20 height 11
click at [20, 333] on button at bounding box center [10, 341] width 20 height 15
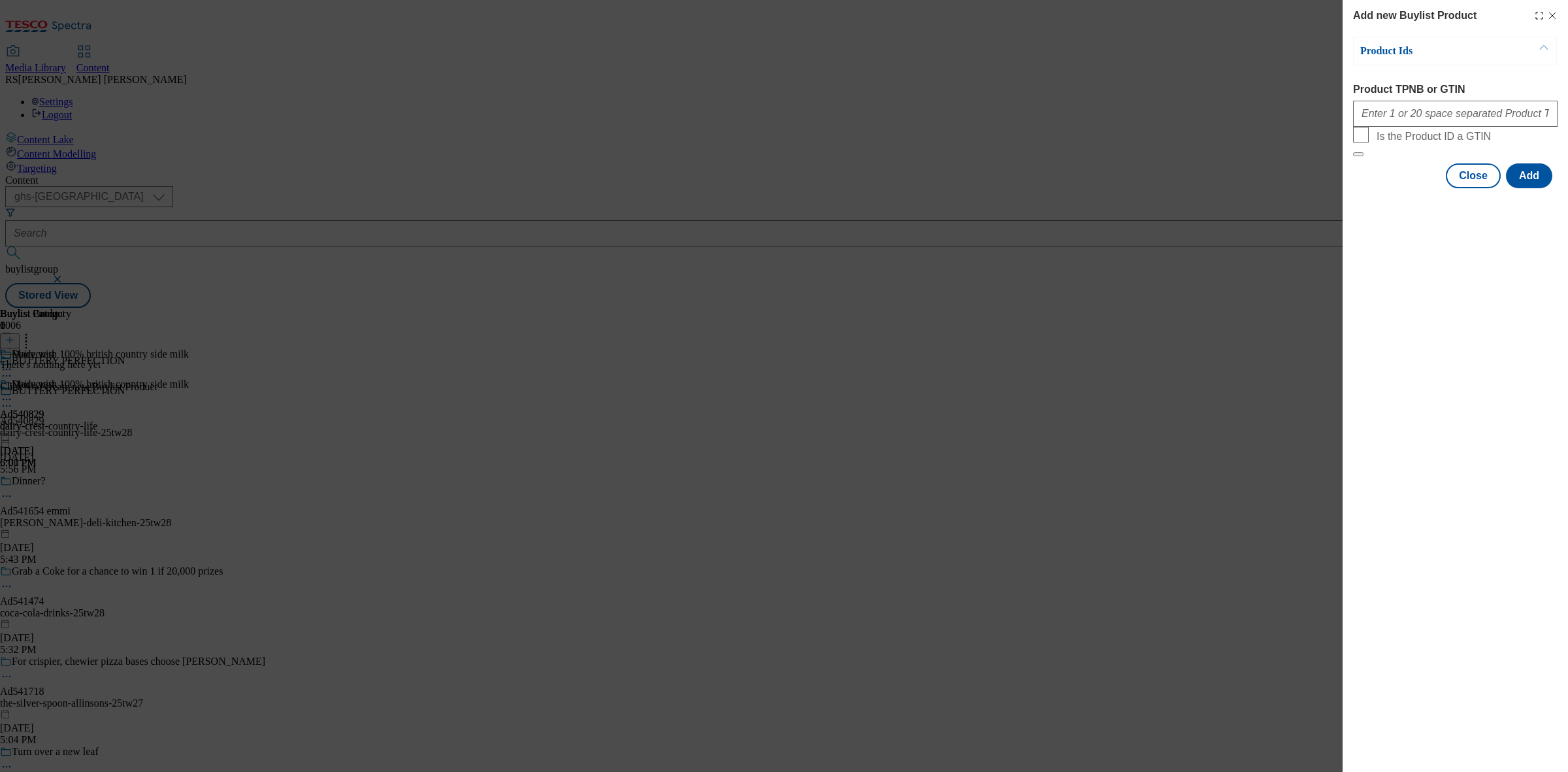
click at [1413, 127] on div "Modal" at bounding box center [1456, 111] width 205 height 31
click at [1419, 112] on input "Product TPNB or GTIN" at bounding box center [1456, 114] width 205 height 26
paste input "96637811 50169277 52980729 96637811, 96637811 50169277 52980729 96637811"
type input "96637811 50169277 52980729 96637811, 96637811 50169277 52980729 96637811"
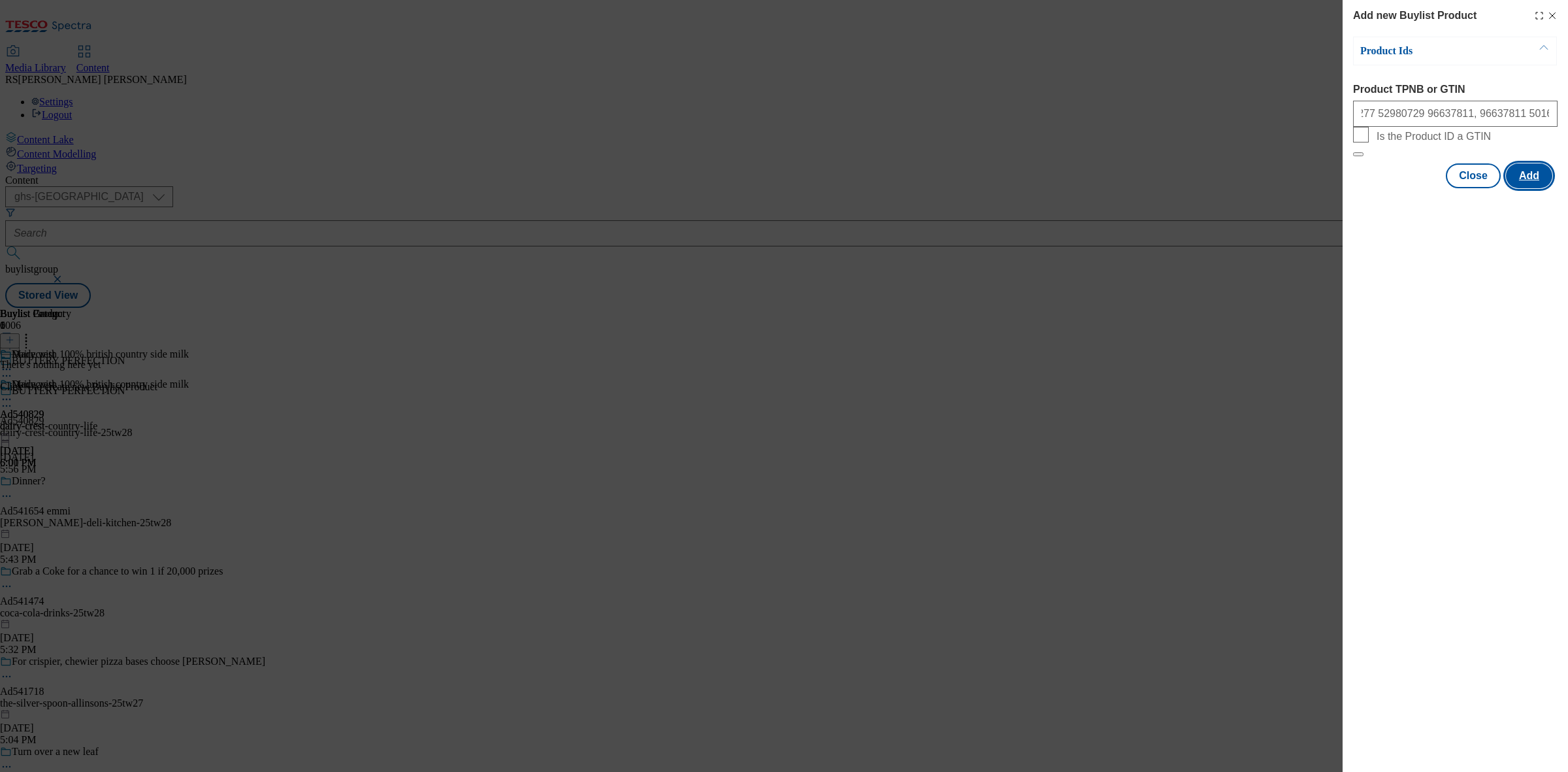
click at [1520, 188] on button "Add" at bounding box center [1530, 176] width 47 height 25
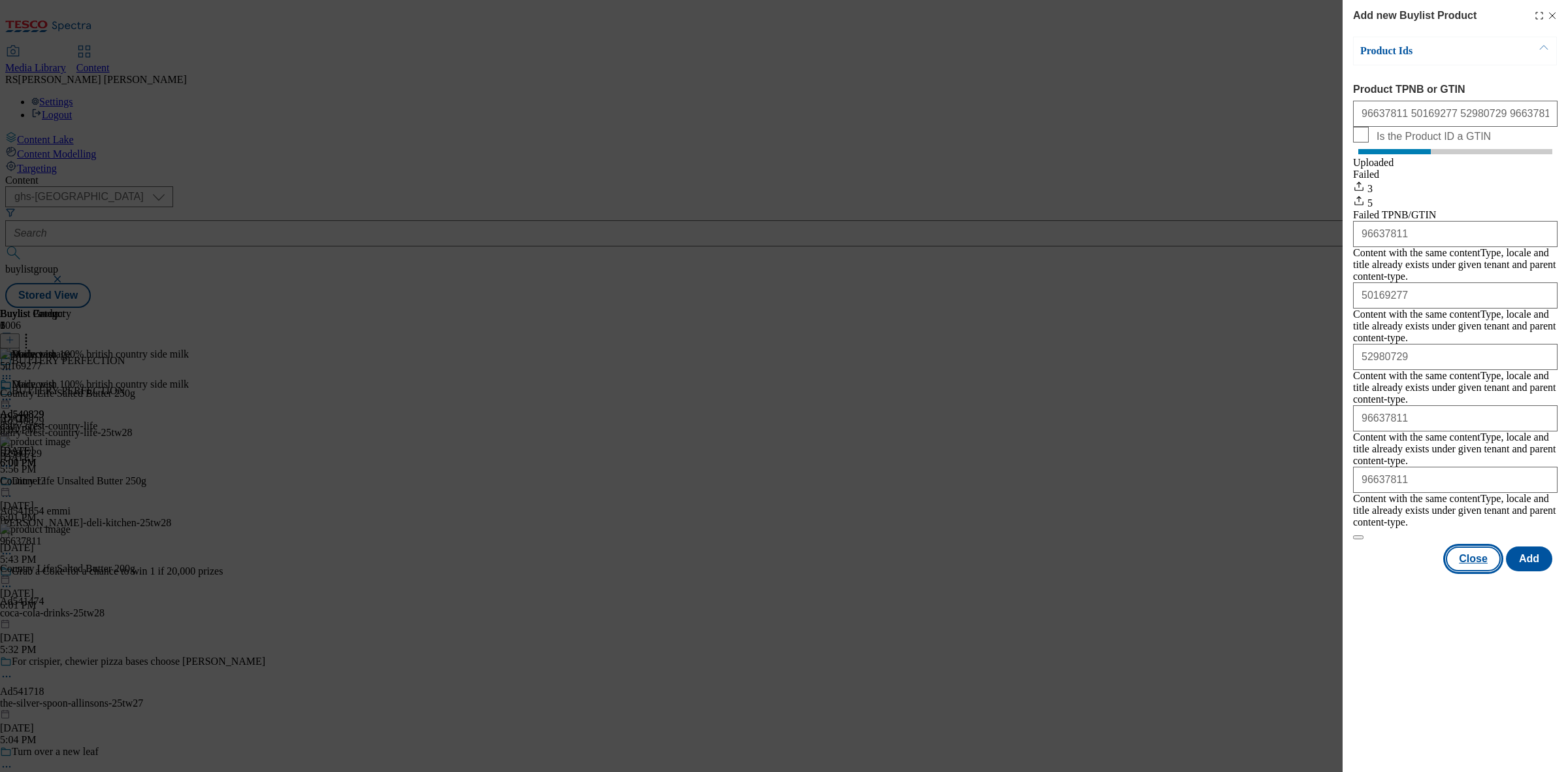
click at [1482, 547] on button "Close" at bounding box center [1473, 559] width 55 height 25
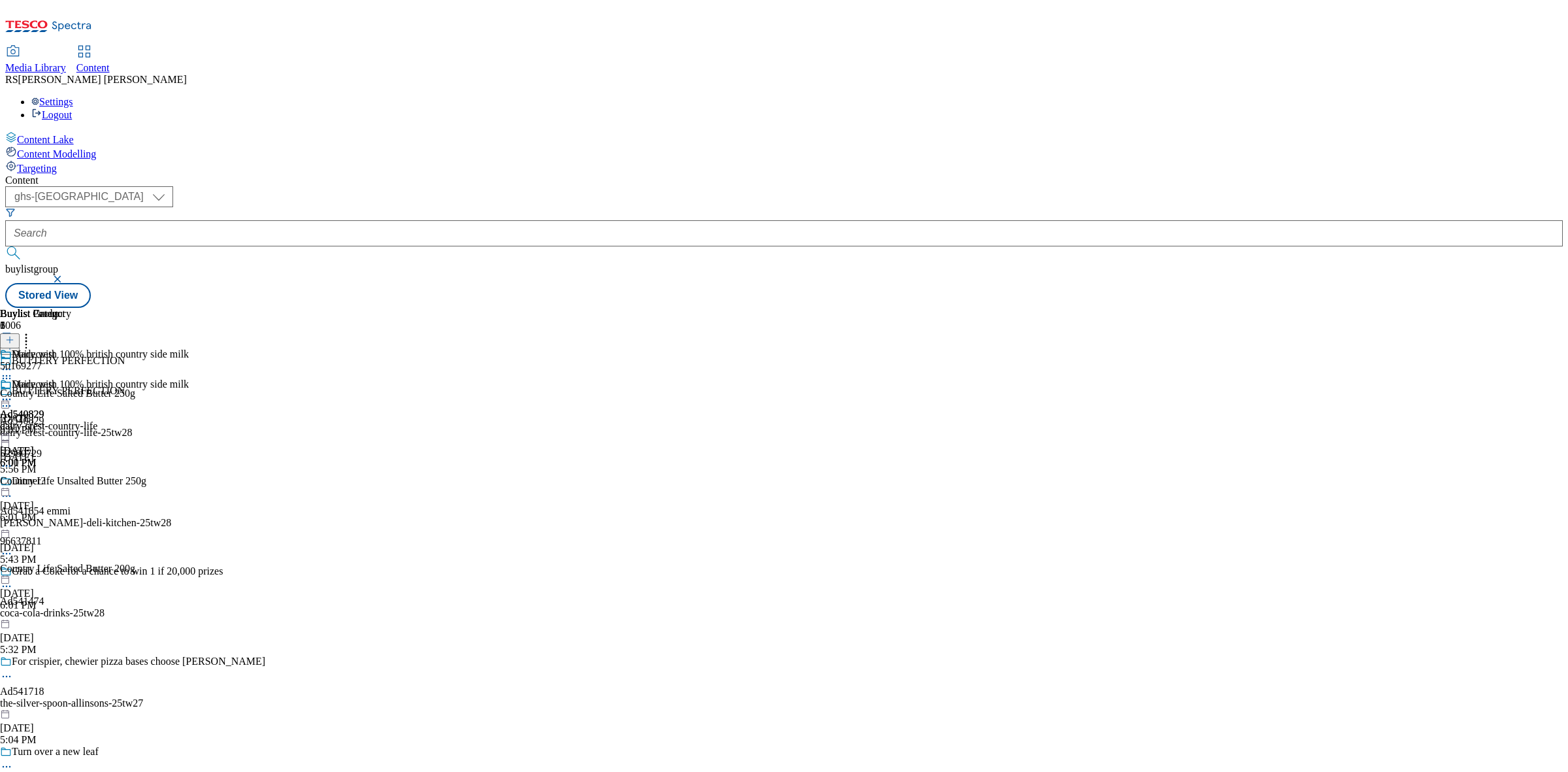
click at [13, 372] on icon at bounding box center [7, 378] width 13 height 13
click at [97, 393] on div at bounding box center [48, 400] width 97 height 16
click at [71, 482] on span "Preview" at bounding box center [56, 487] width 31 height 10
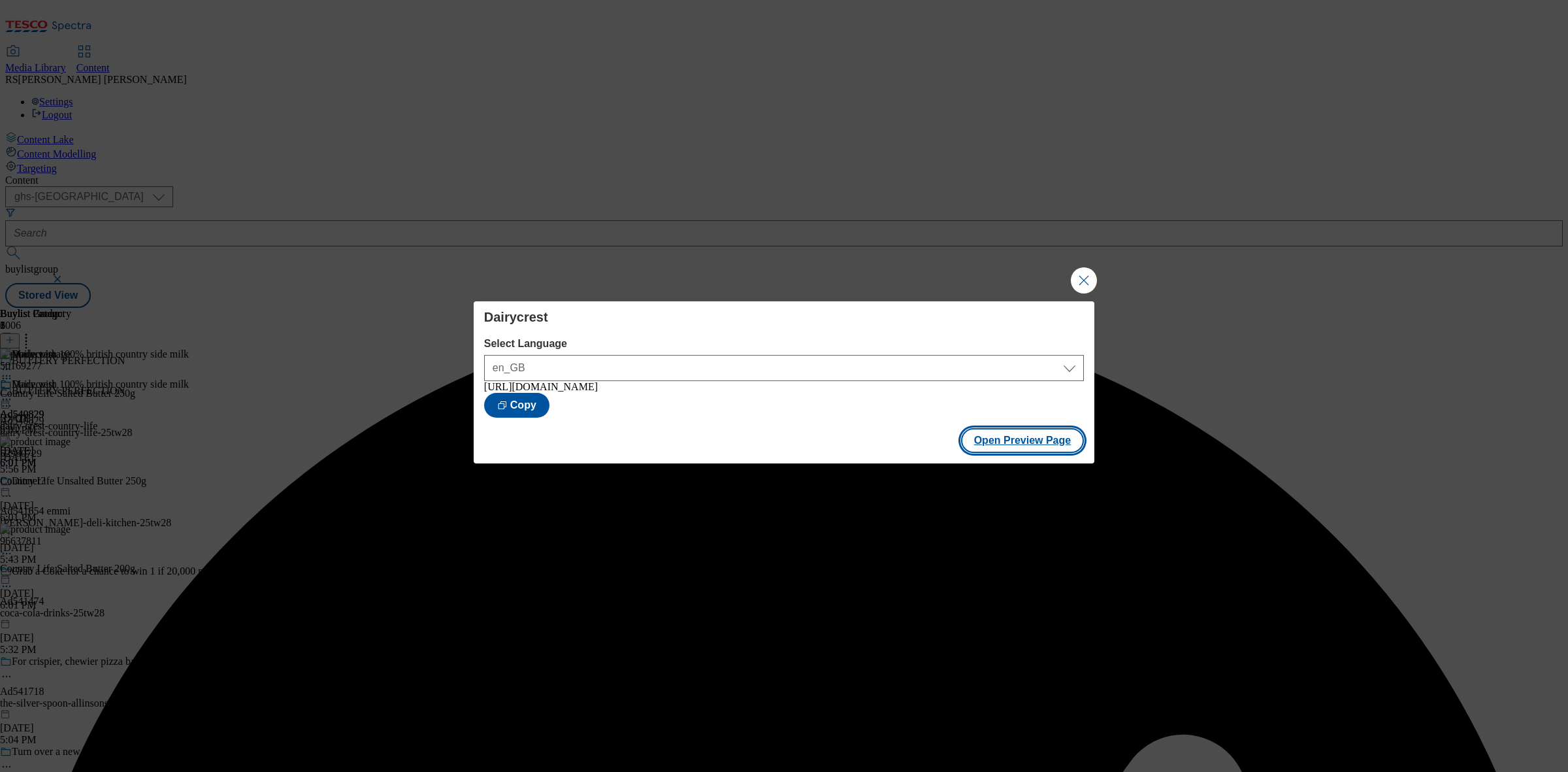
click at [1036, 449] on button "Open Preview Page" at bounding box center [1023, 440] width 124 height 25
click at [1090, 274] on button "Close Modal" at bounding box center [1084, 281] width 26 height 26
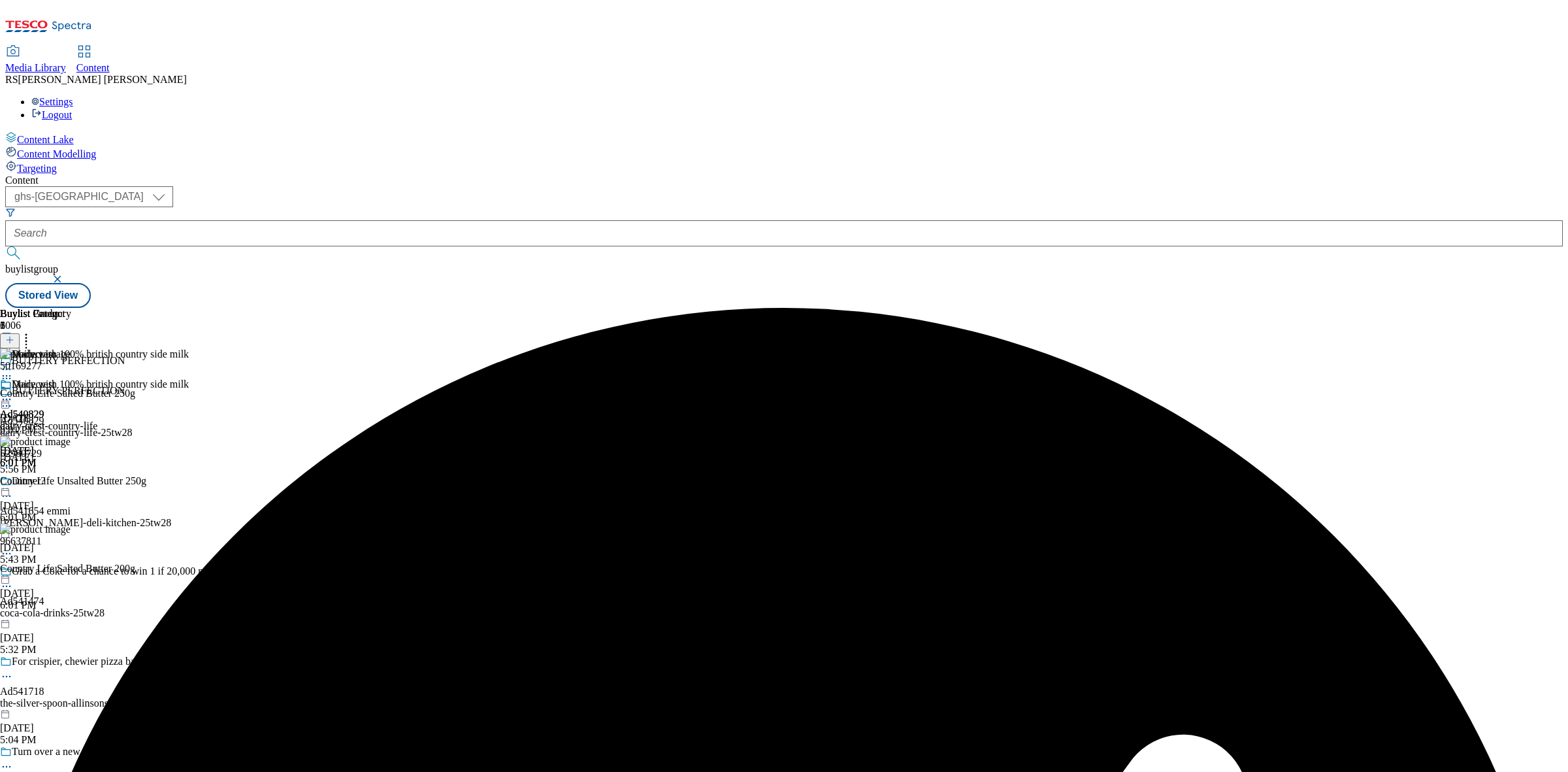
click at [13, 400] on icon at bounding box center [7, 406] width 13 height 13
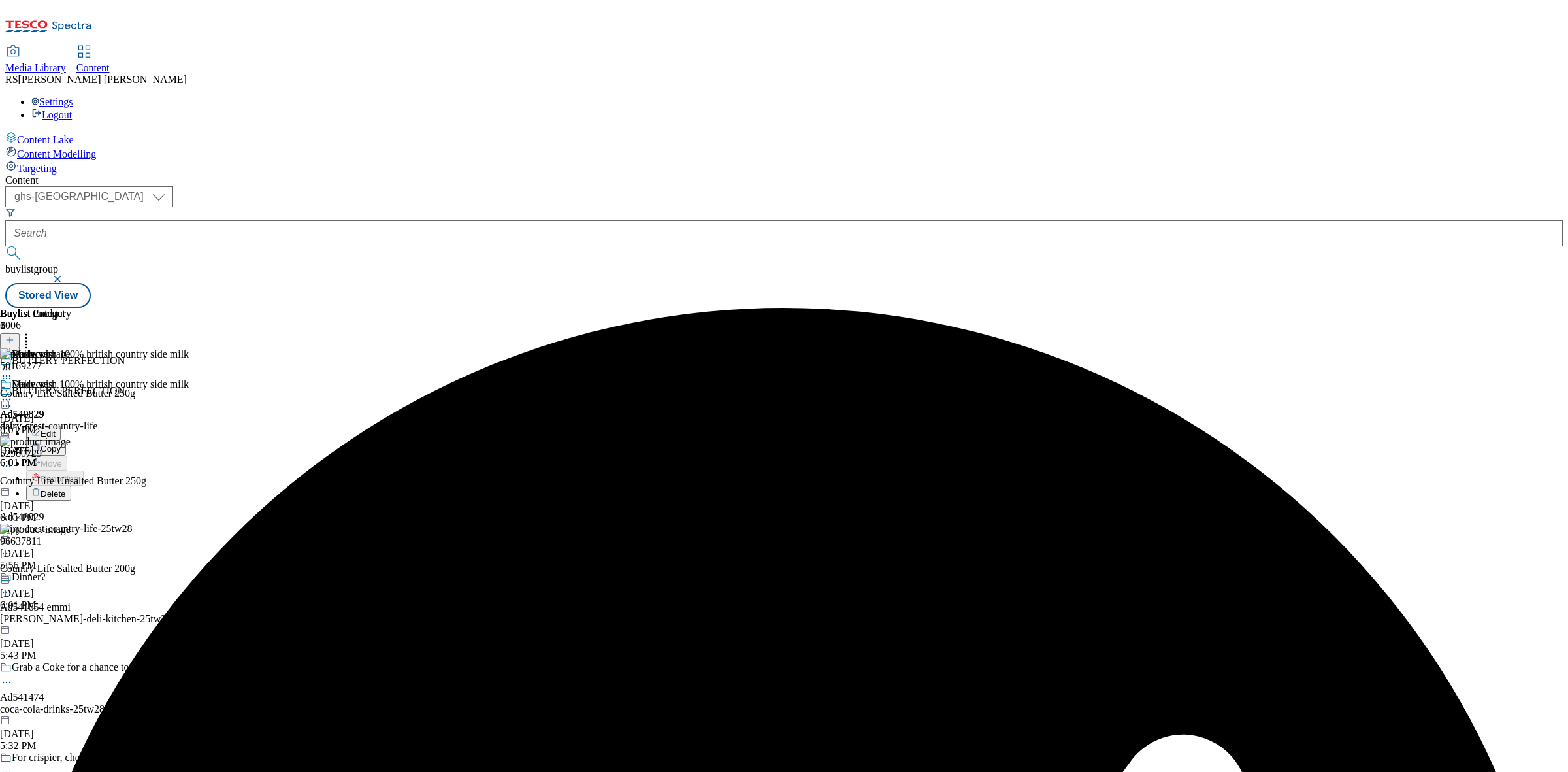
click at [61, 426] on button "Edit" at bounding box center [43, 433] width 34 height 15
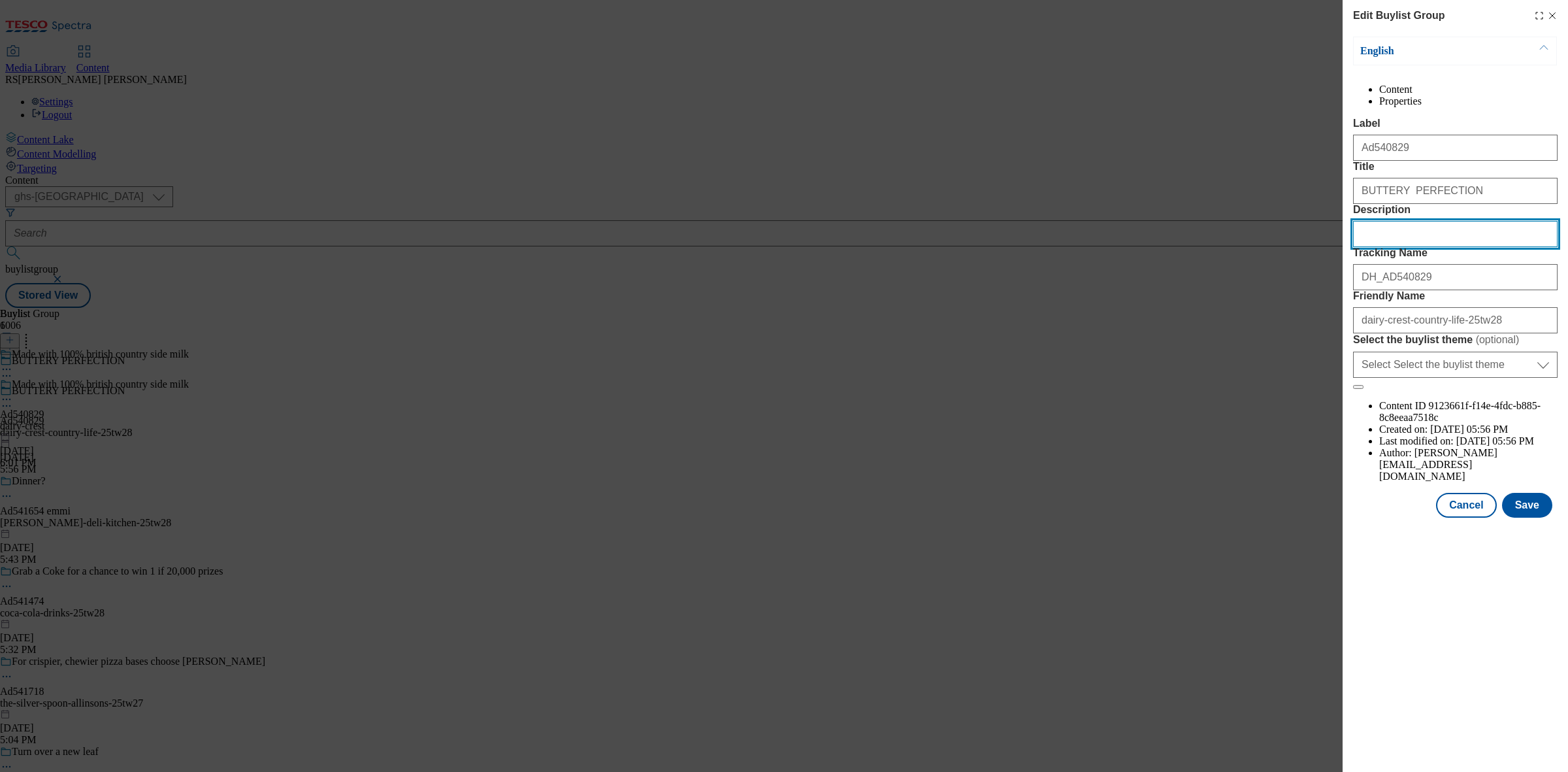
click at [1394, 247] on input "Description" at bounding box center [1456, 234] width 205 height 26
paste input "Country Life British Salted Block Butter 200g"
type input "Country Life British Salted Block Butter 200g"
click at [1525, 517] on button "Save" at bounding box center [1527, 505] width 50 height 25
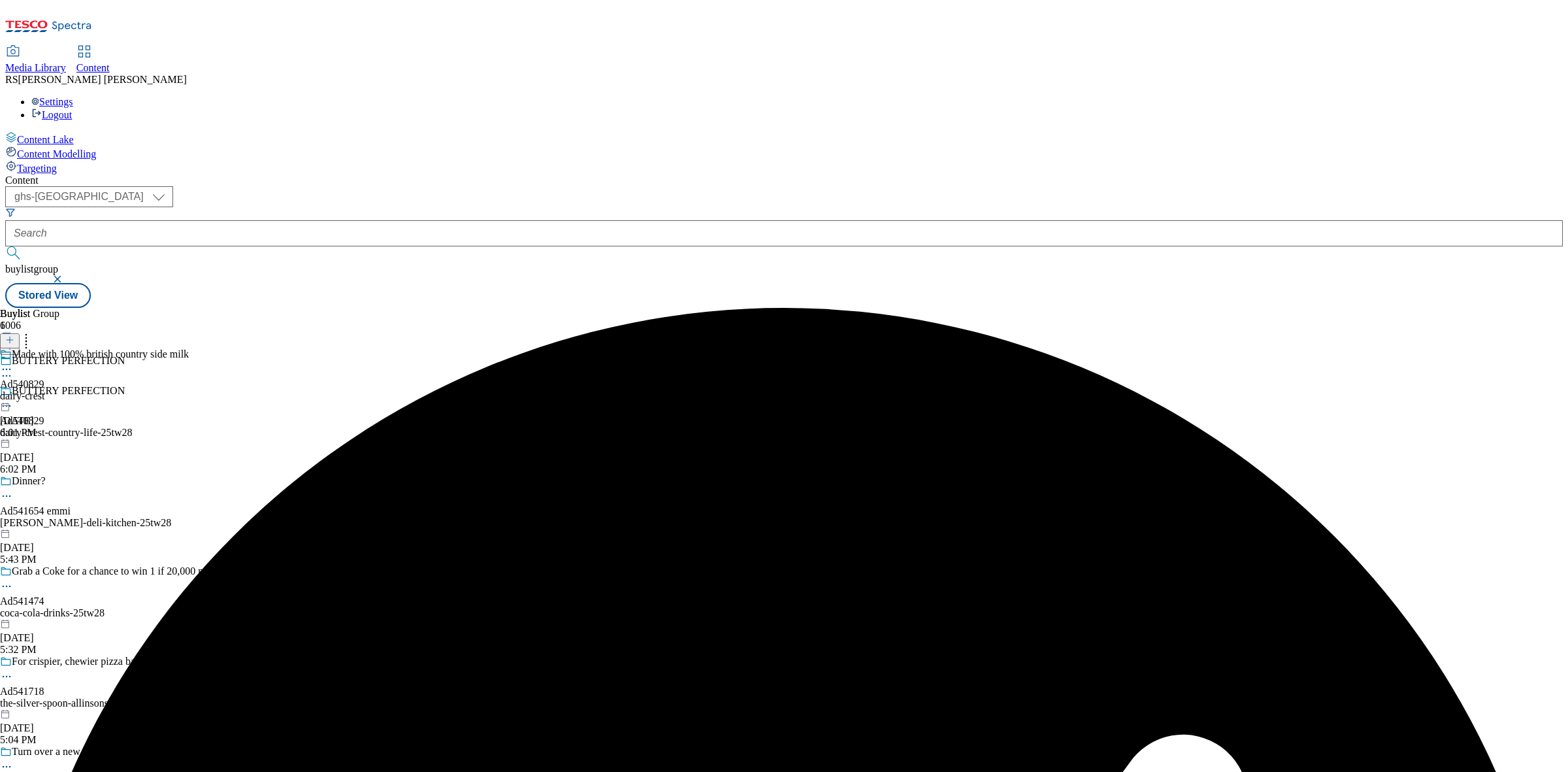
click at [13, 363] on icon at bounding box center [7, 369] width 13 height 13
click at [61, 389] on button "Edit" at bounding box center [43, 396] width 34 height 15
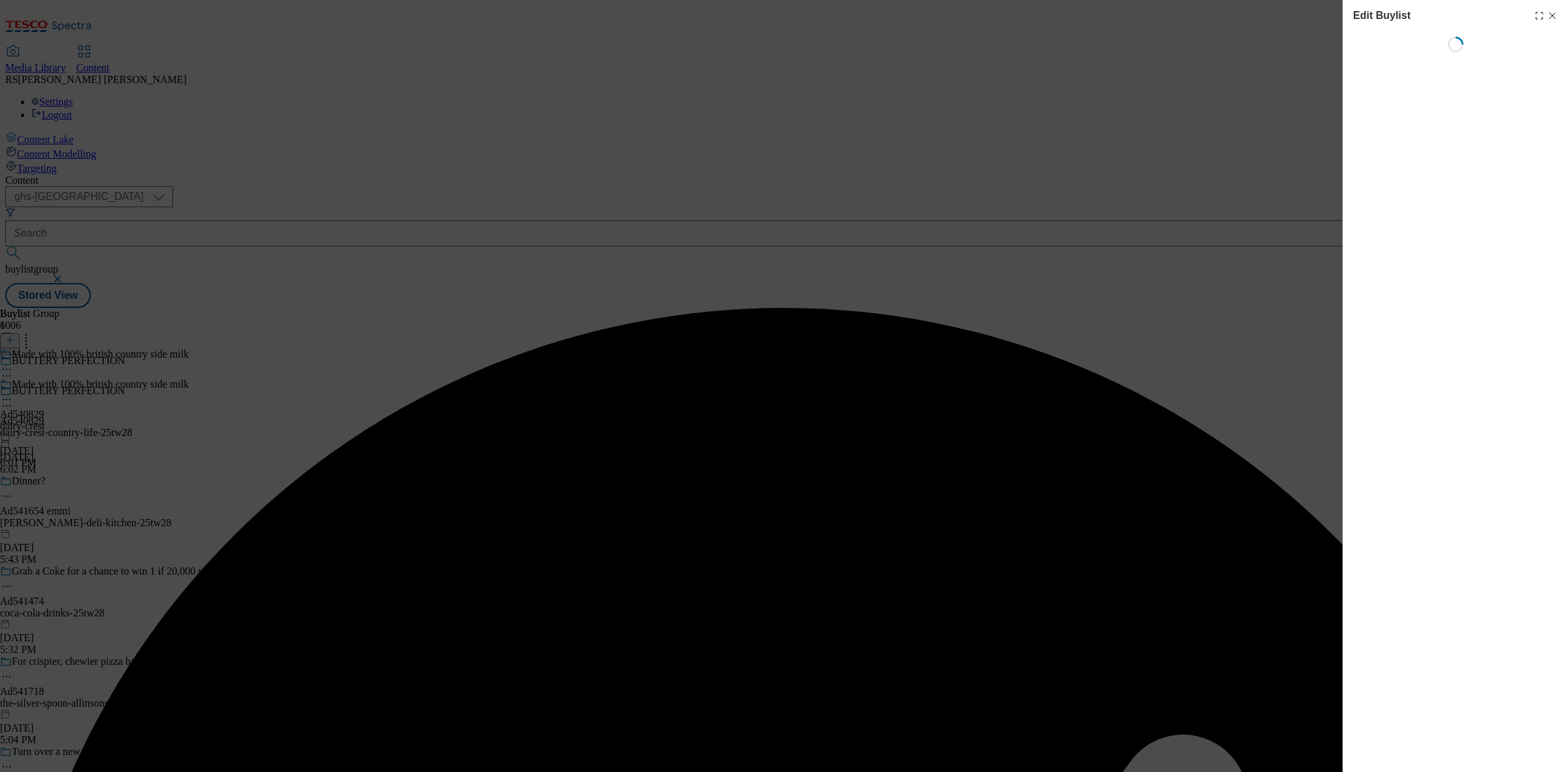
select select "tactical"
select select "supplier funded short term 1-3 weeks"
select select "dunnhumby"
select select "Banner"
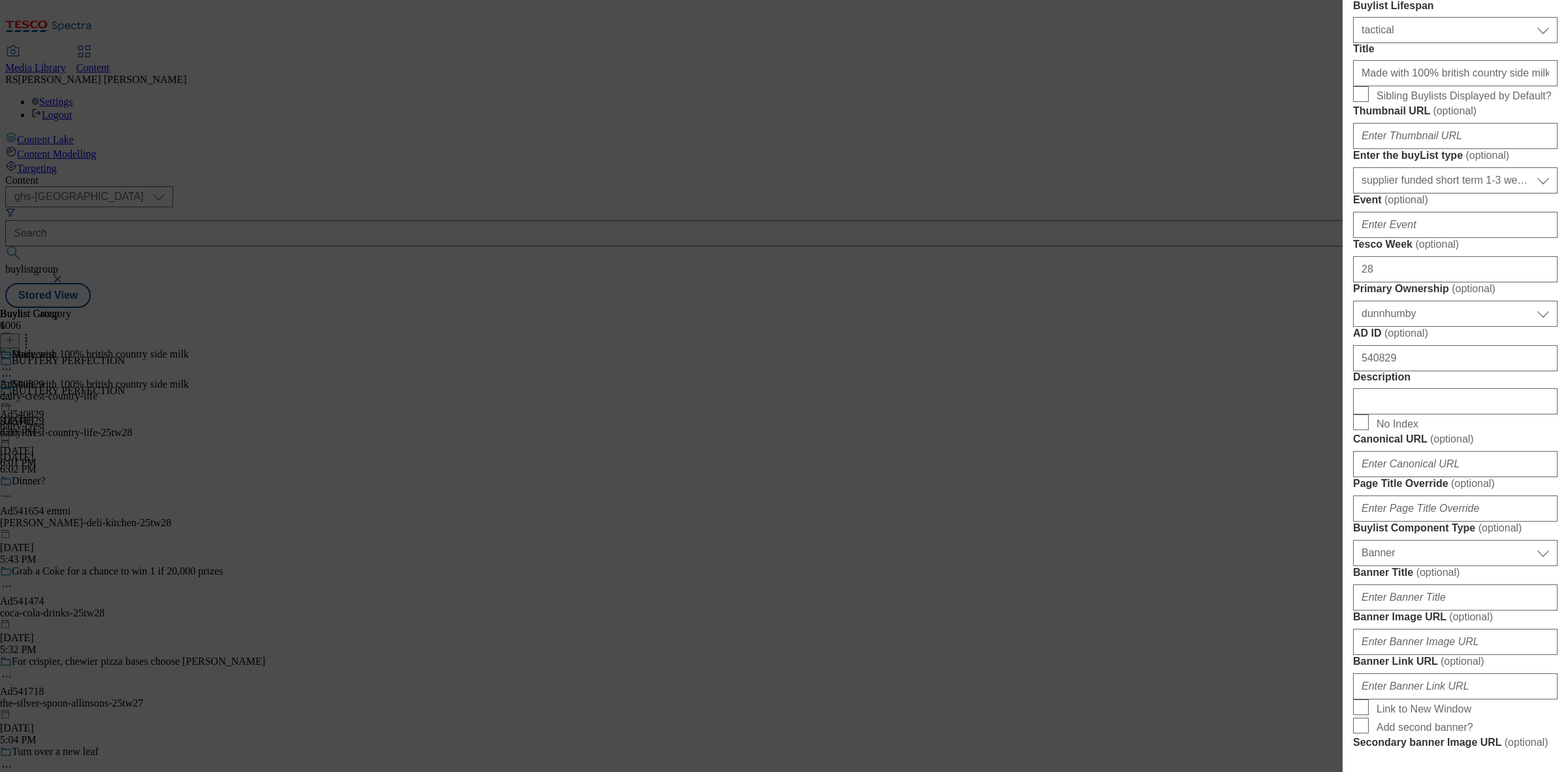
scroll to position [409, 0]
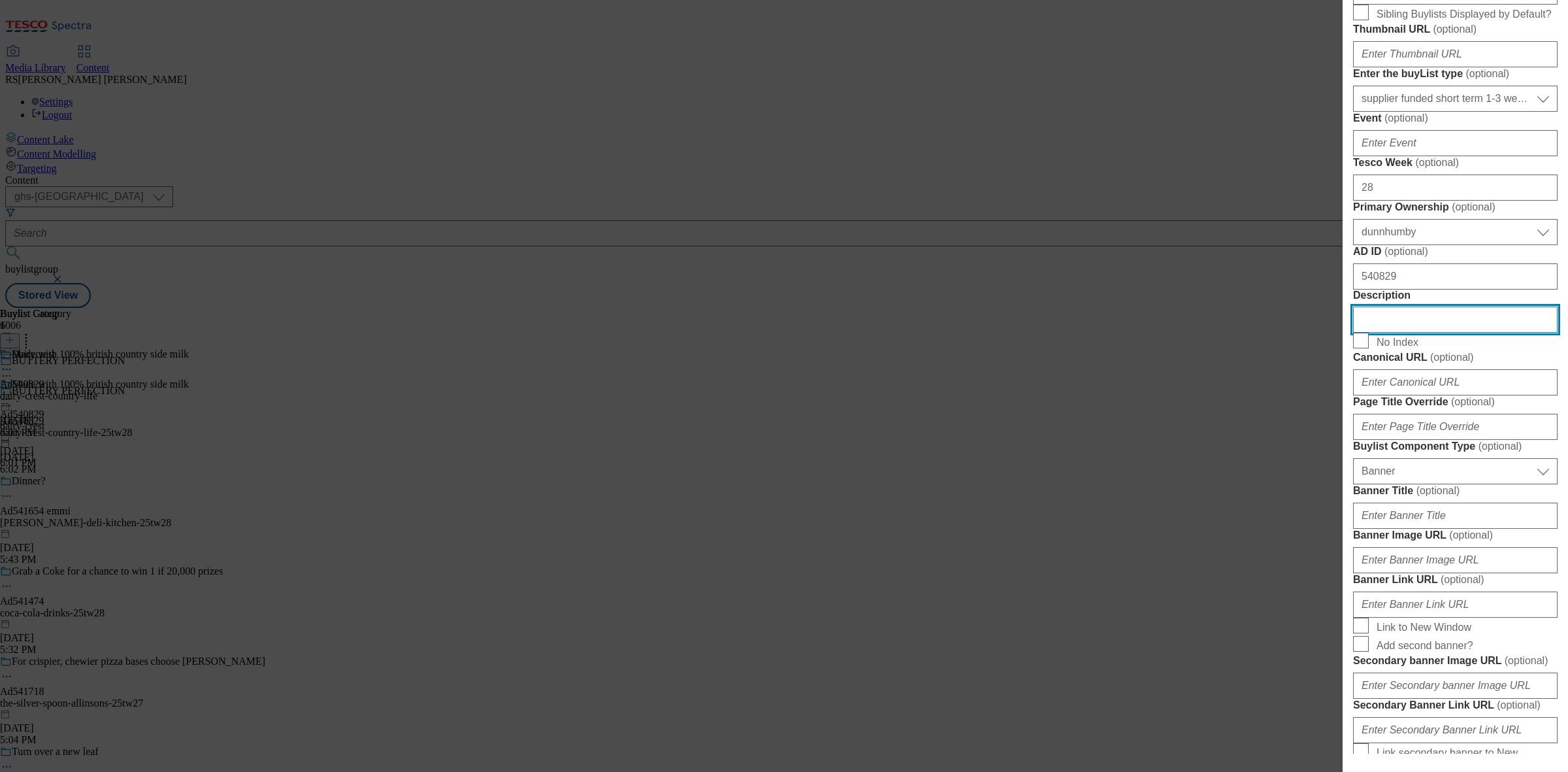
click at [1422, 332] on input "Description" at bounding box center [1456, 319] width 205 height 26
paste input "Country Life British Salted Block Butter 200g"
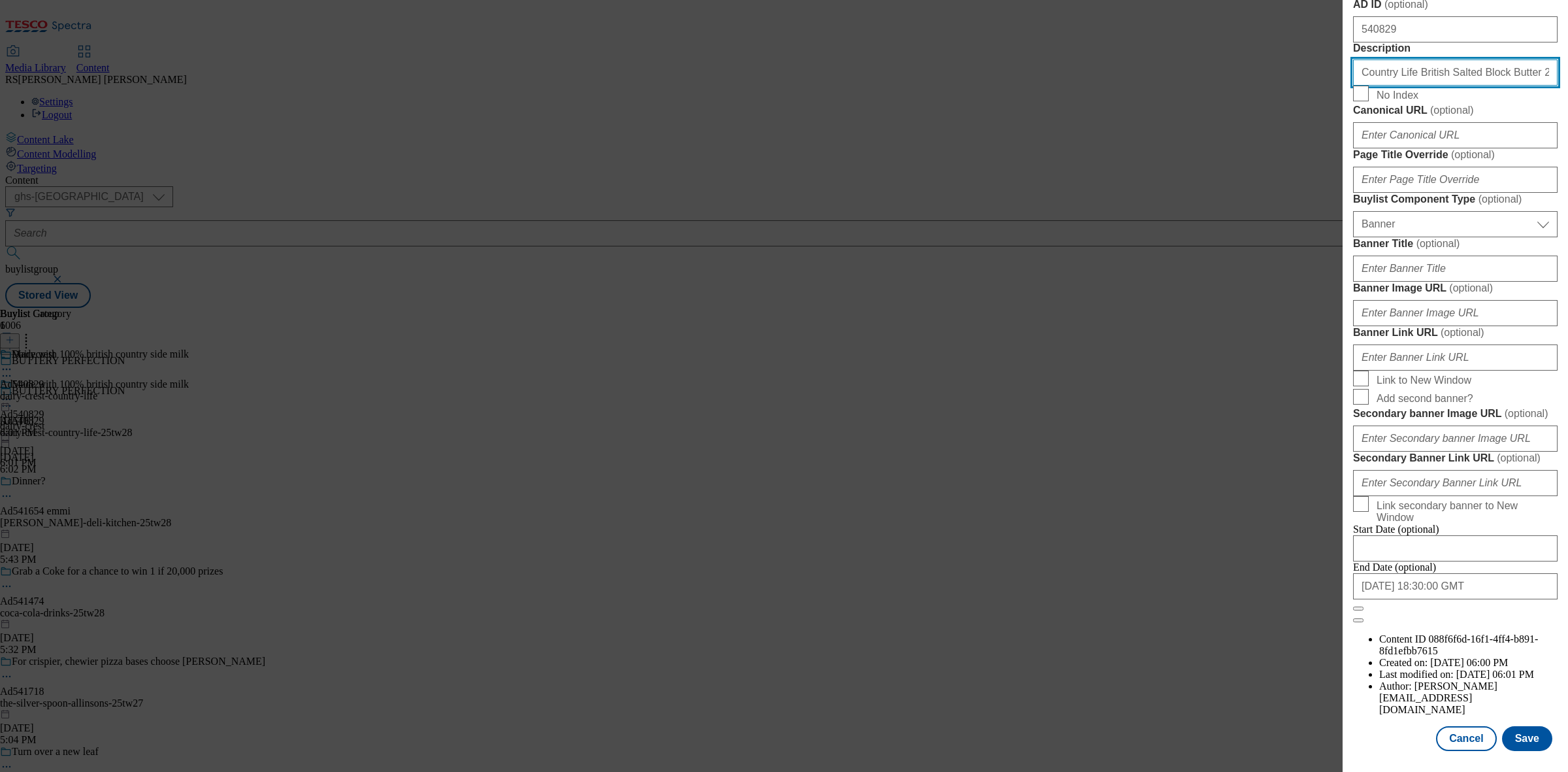
scroll to position [1140, 0]
type input "Country Life British Salted Block Butter 200g"
click at [1508, 738] on button "Save" at bounding box center [1527, 738] width 50 height 25
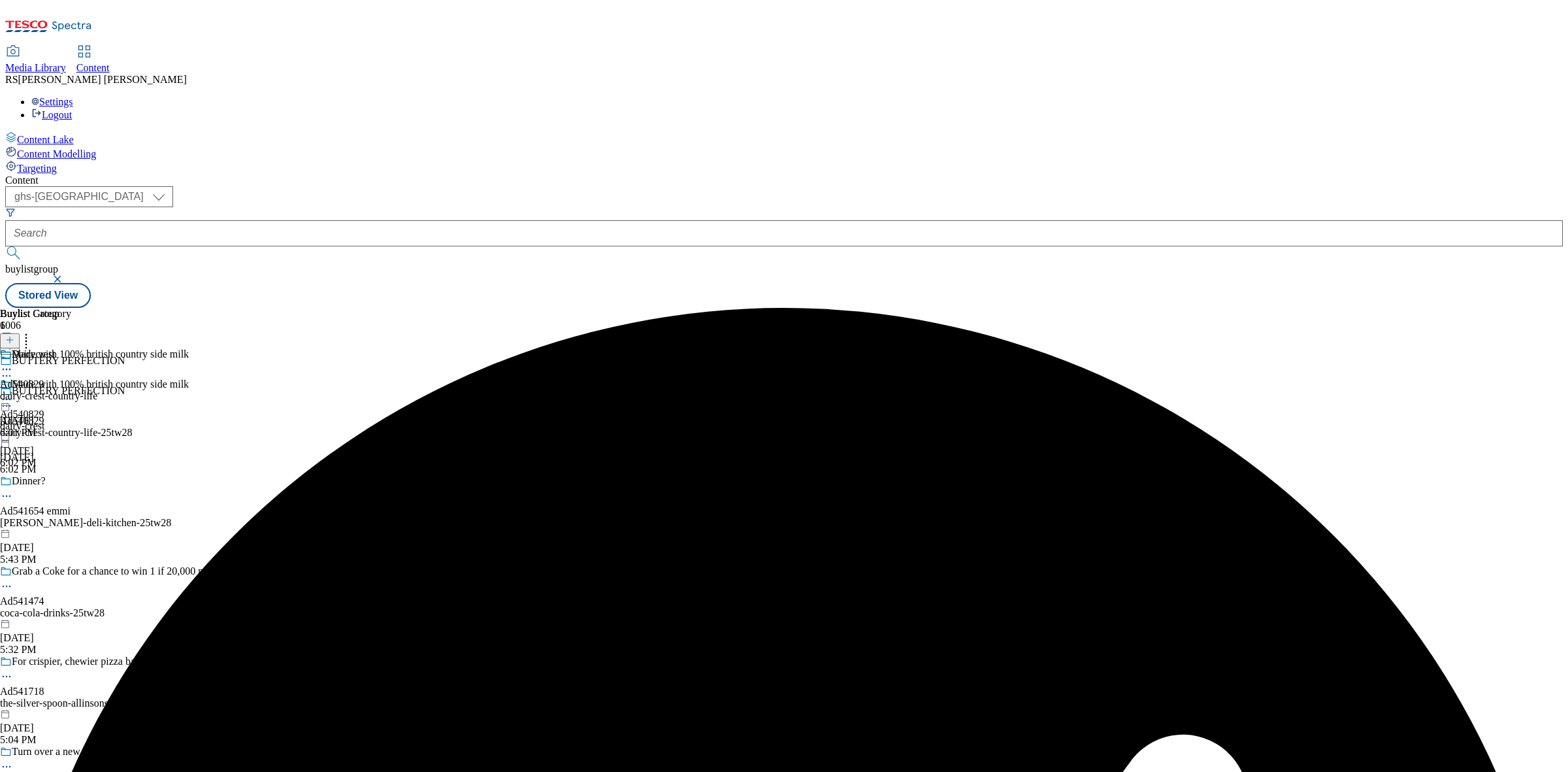
click at [8, 368] on circle at bounding box center [7, 369] width 2 height 2
click at [61, 389] on button "Edit" at bounding box center [43, 396] width 34 height 15
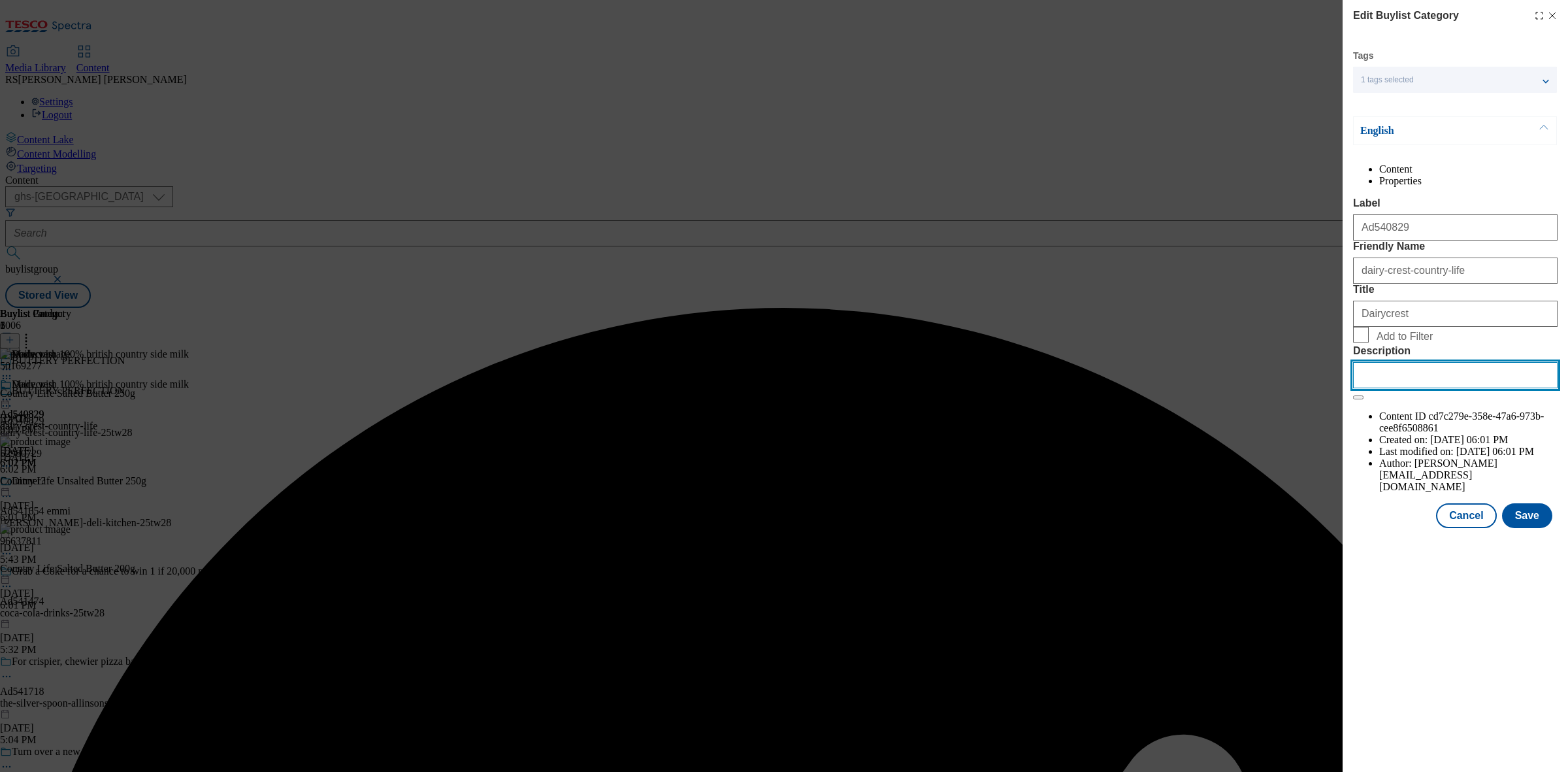
click at [1438, 388] on input "Description" at bounding box center [1456, 375] width 205 height 26
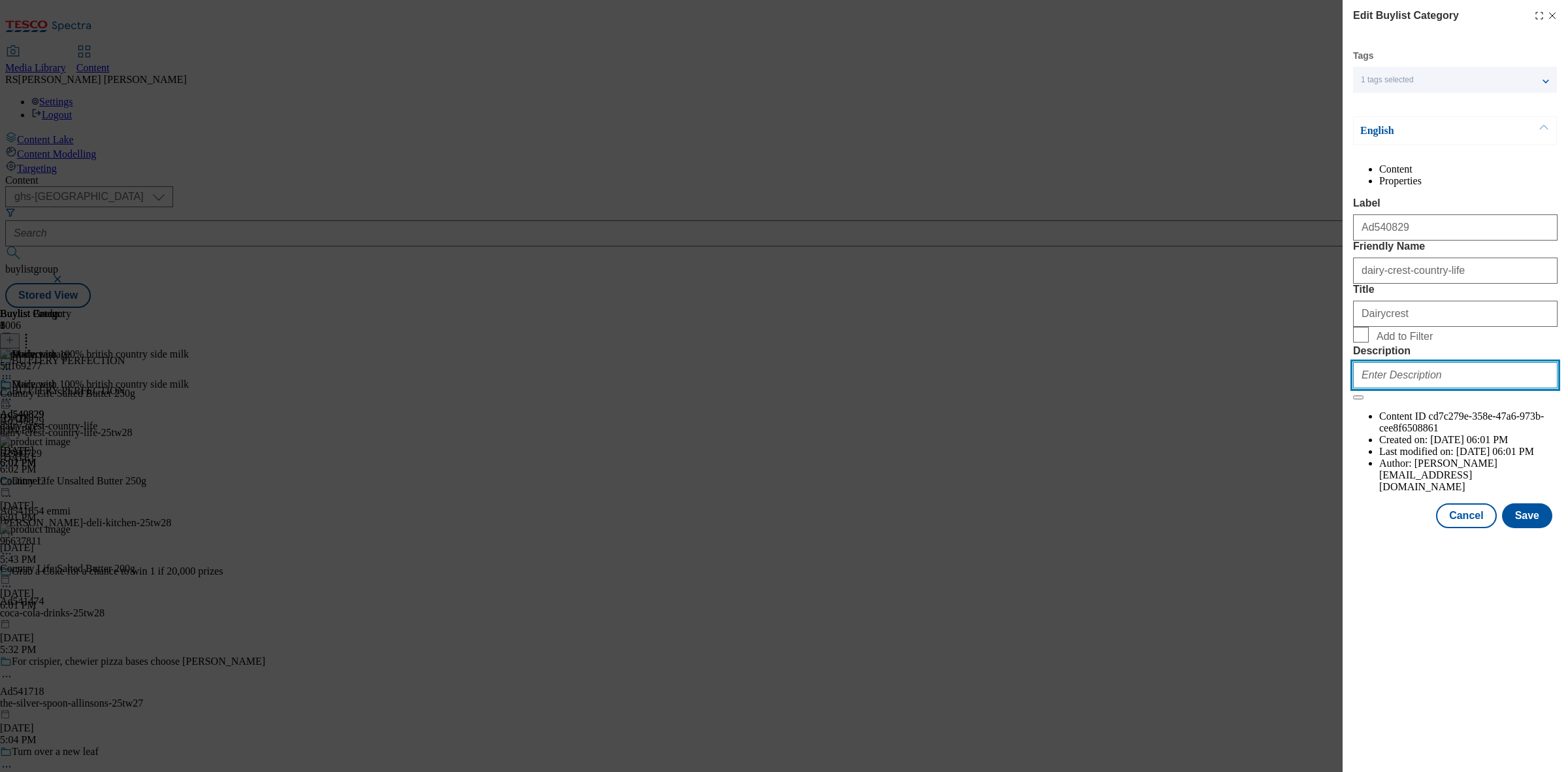
paste input "Country Life British Salted Block Butter 200g"
type input "Country Life British Salted Block Butter 200g"
click at [1531, 528] on button "Save" at bounding box center [1527, 516] width 50 height 25
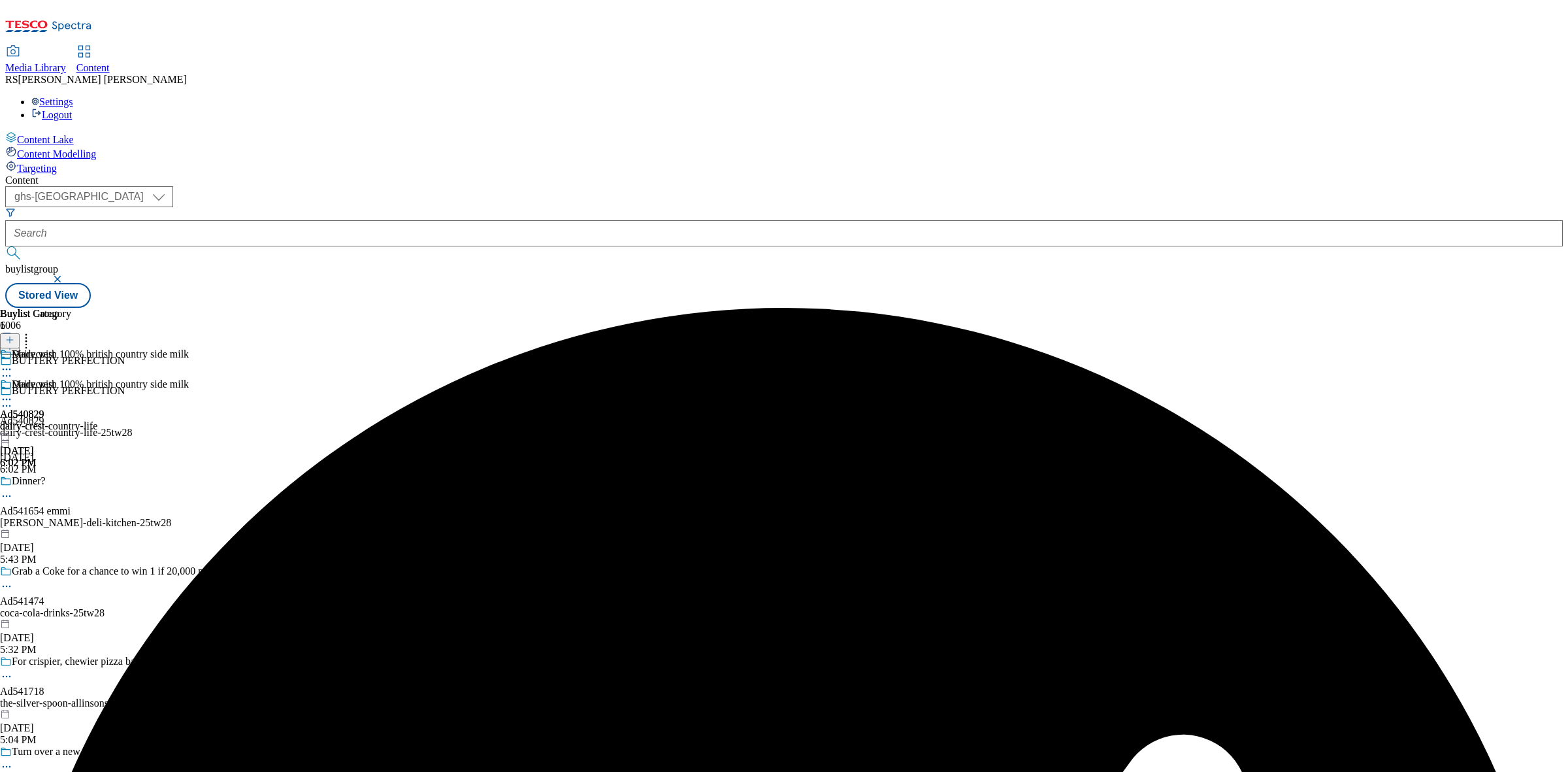
click at [1142, 308] on div "Buylist Group 6006 BUTTERY PERFECTION BUTTERY PERFECTION Ad540829 dairy-crest-c…" at bounding box center [784, 308] width 1558 height 0
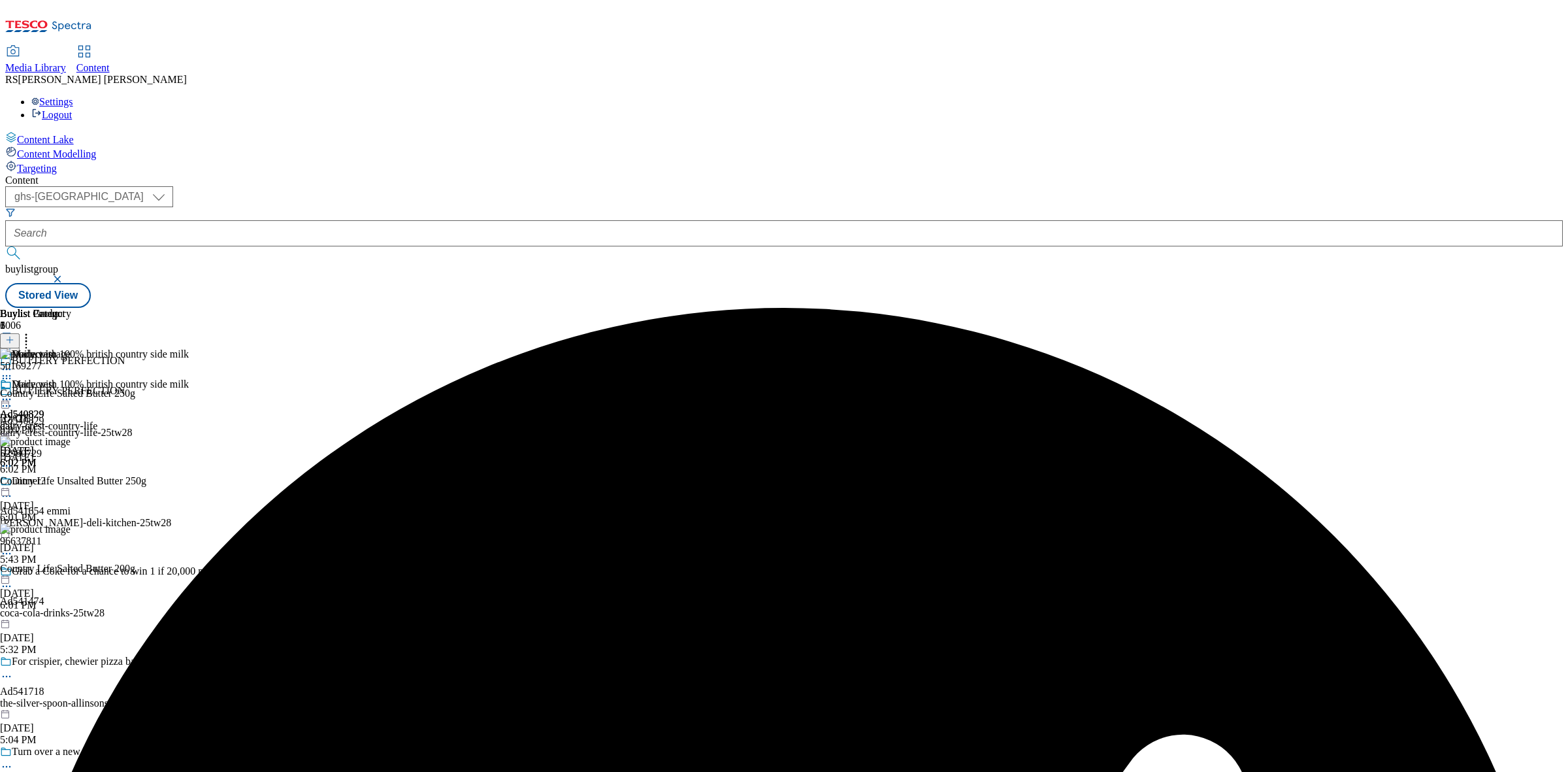
click at [5, 399] on circle at bounding box center [3, 400] width 2 height 2
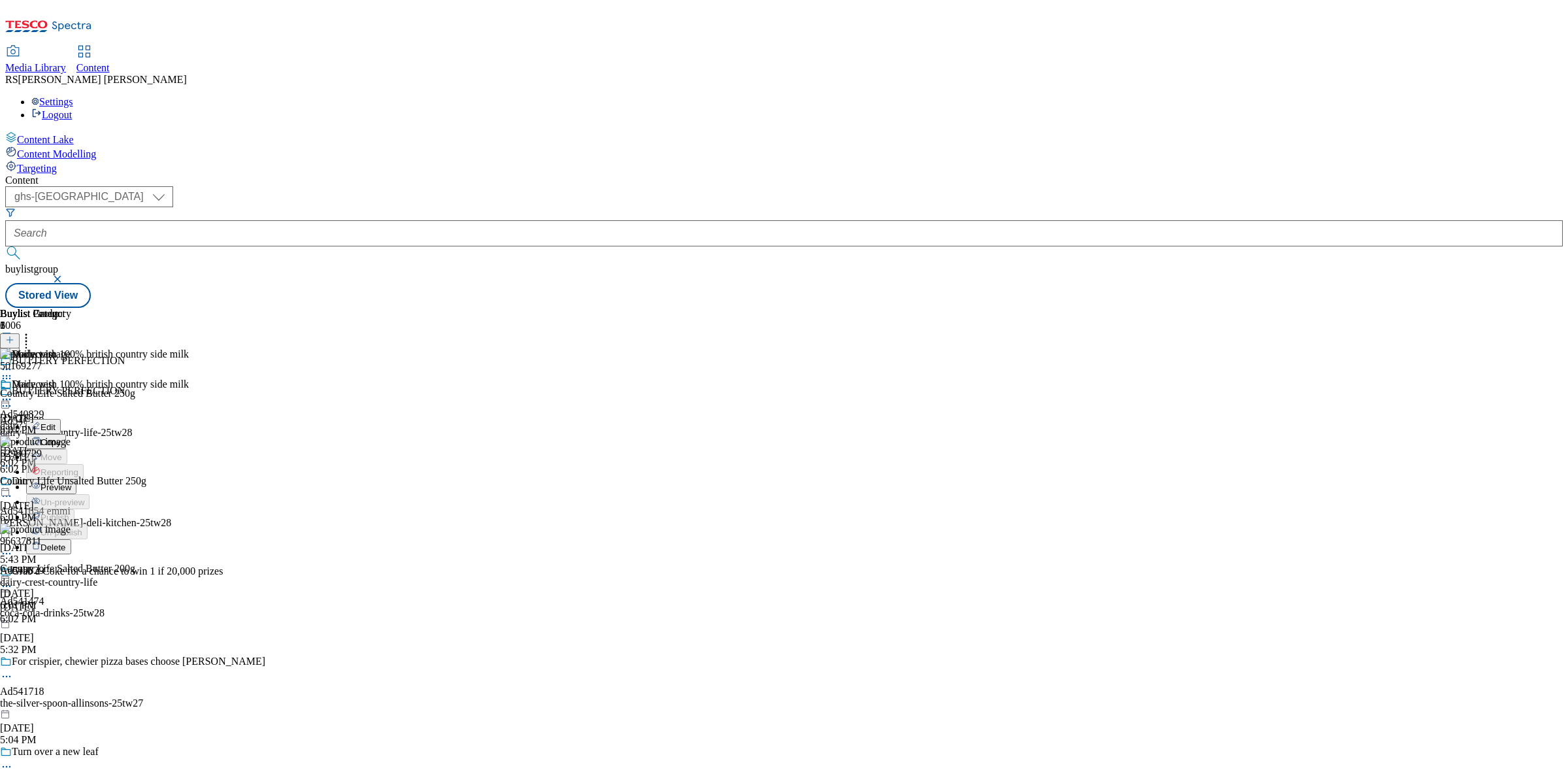
click at [76, 479] on button "Preview" at bounding box center [51, 486] width 50 height 15
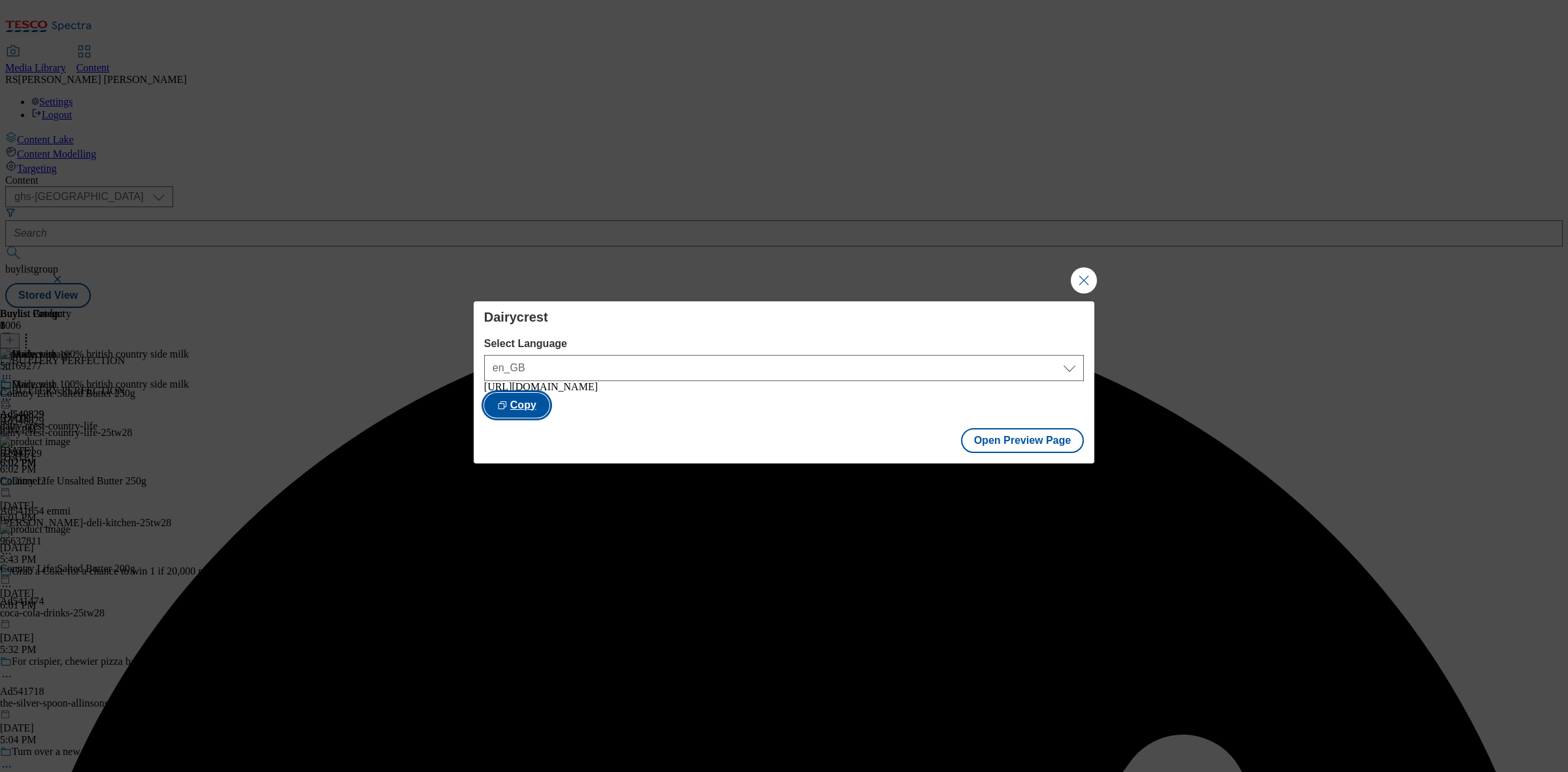
click at [550, 410] on button "Copy" at bounding box center [517, 405] width 65 height 25
click at [1089, 268] on button "Close Modal" at bounding box center [1084, 281] width 26 height 26
